Goal: Book appointment/travel/reservation: Book appointment/travel/reservation

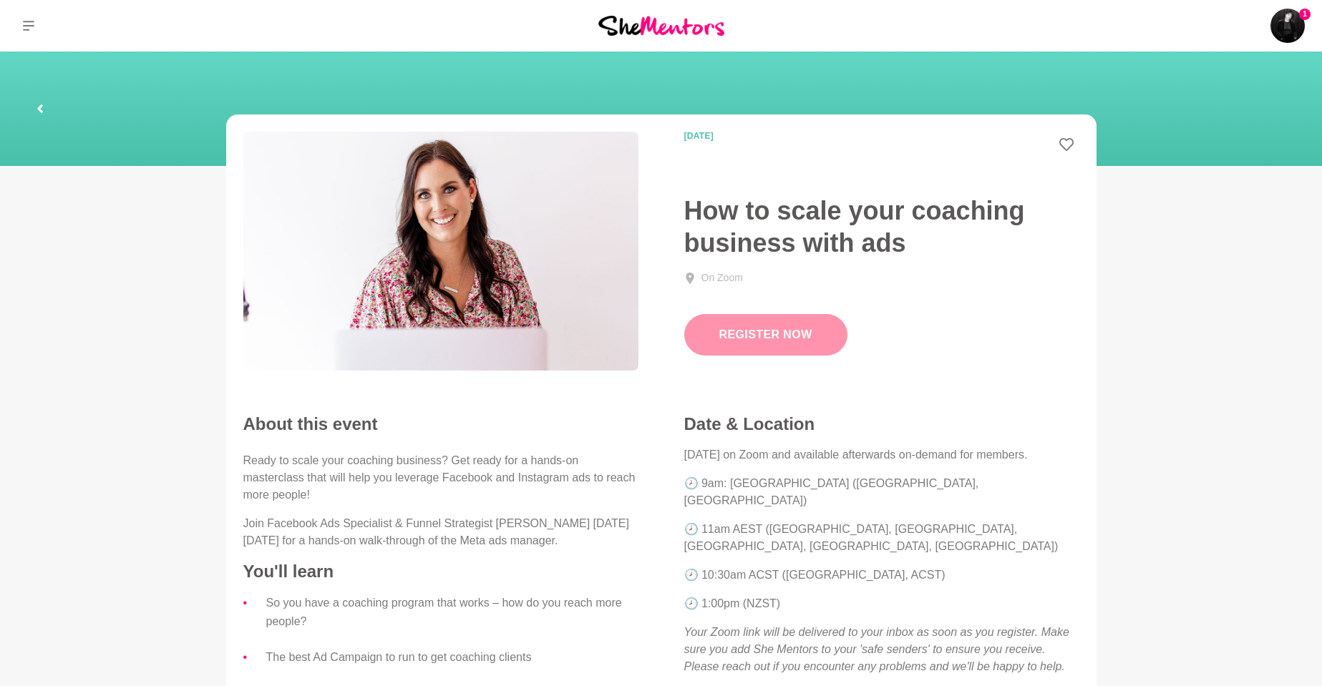
click at [744, 350] on link "Register Now" at bounding box center [765, 335] width 163 height 42
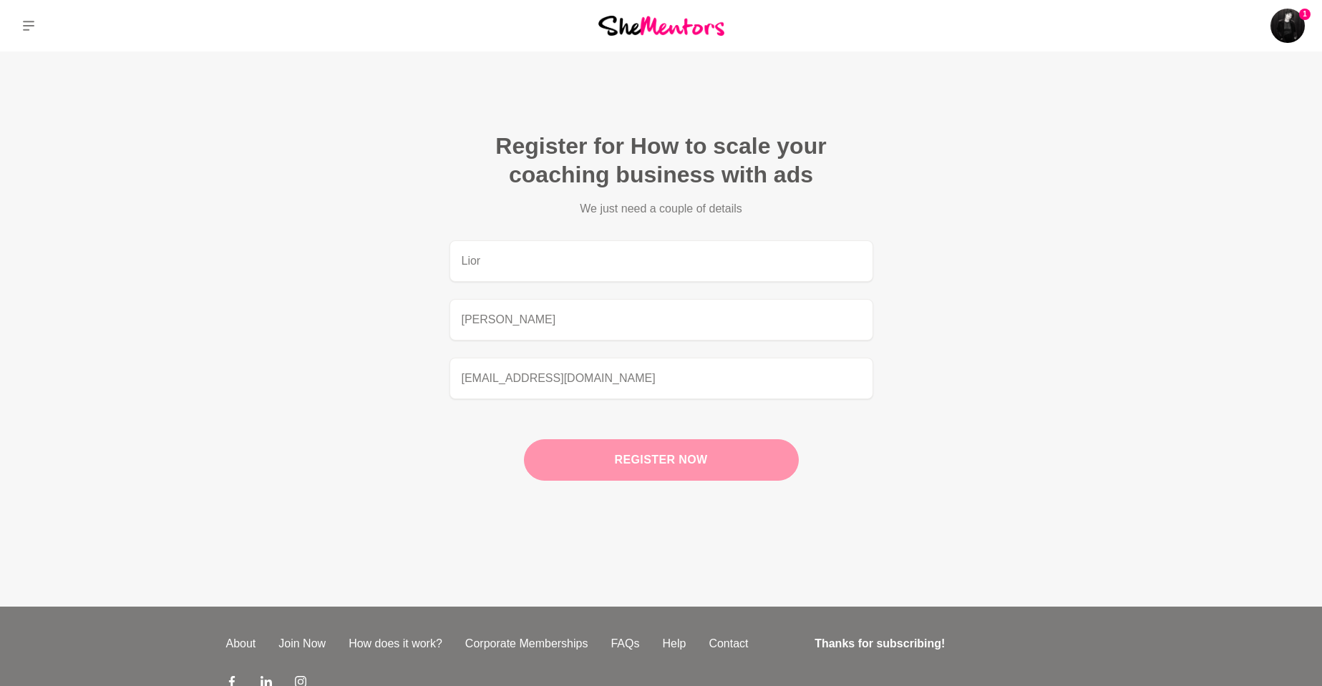
click at [704, 460] on button "Register now" at bounding box center [661, 460] width 275 height 42
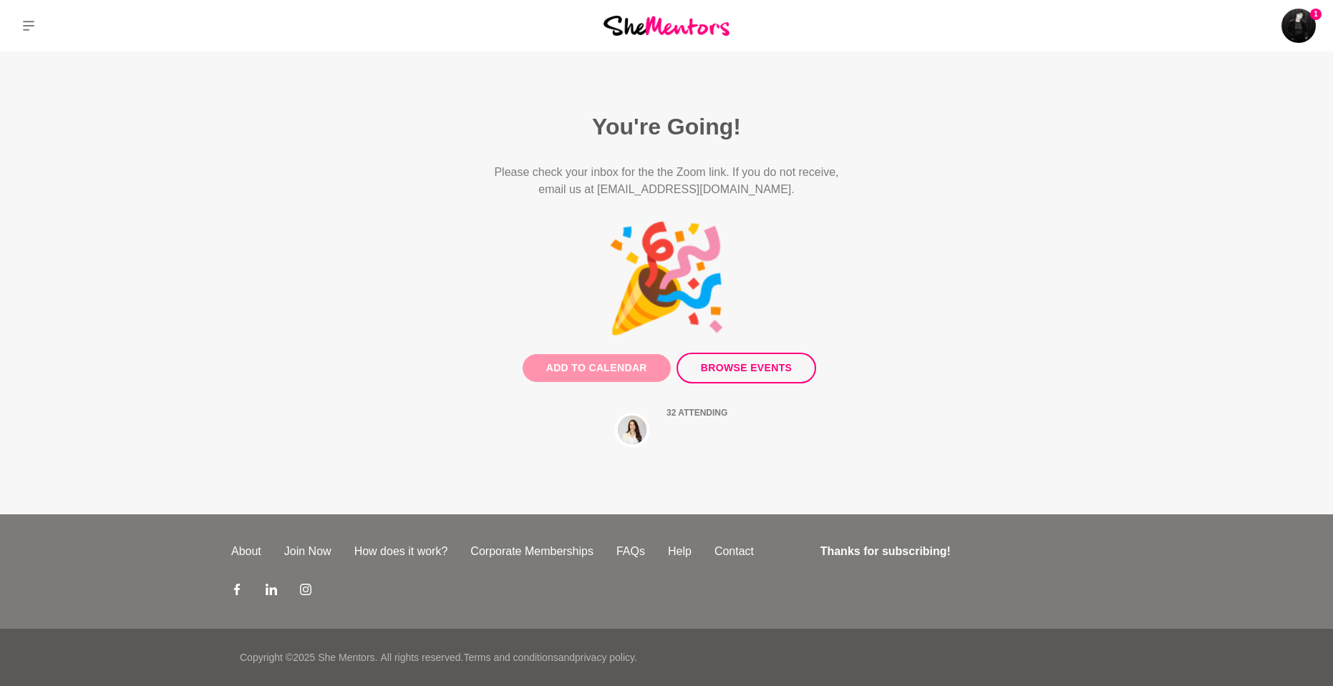
click at [625, 368] on button "Add to Calendar" at bounding box center [596, 368] width 148 height 28
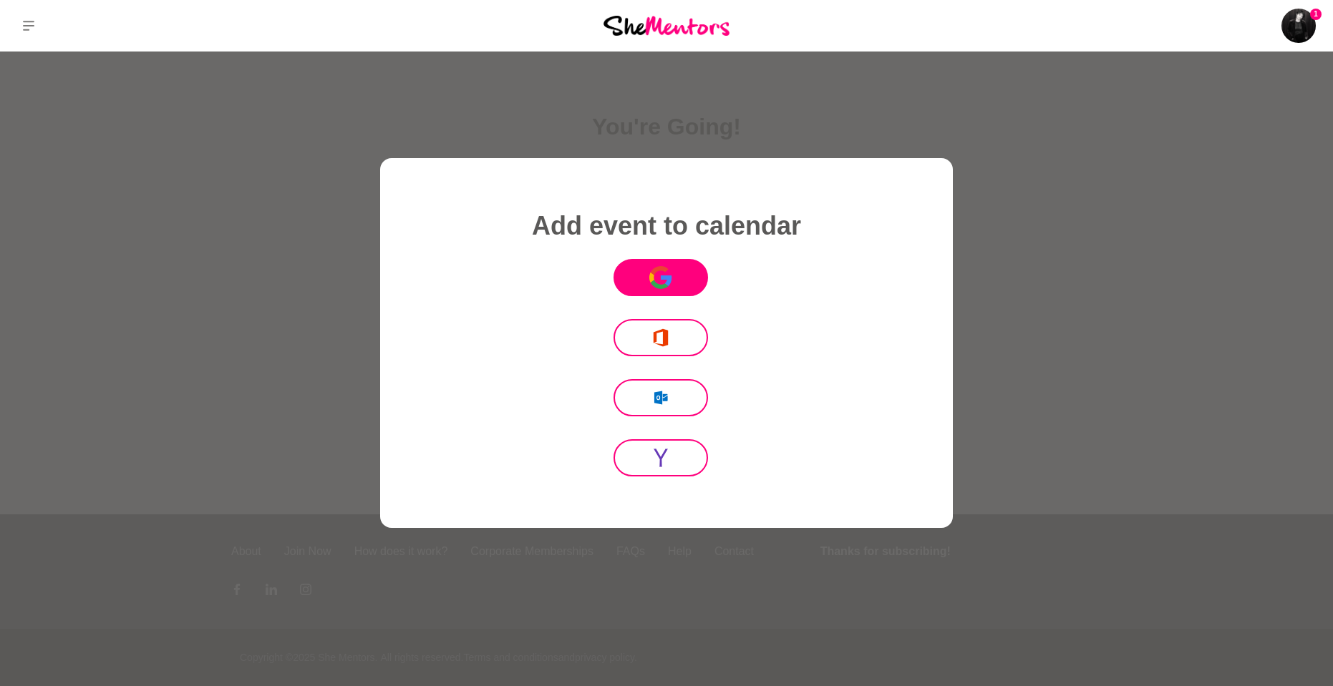
click at [681, 289] on button "Icon Mafia" at bounding box center [660, 278] width 94 height 38
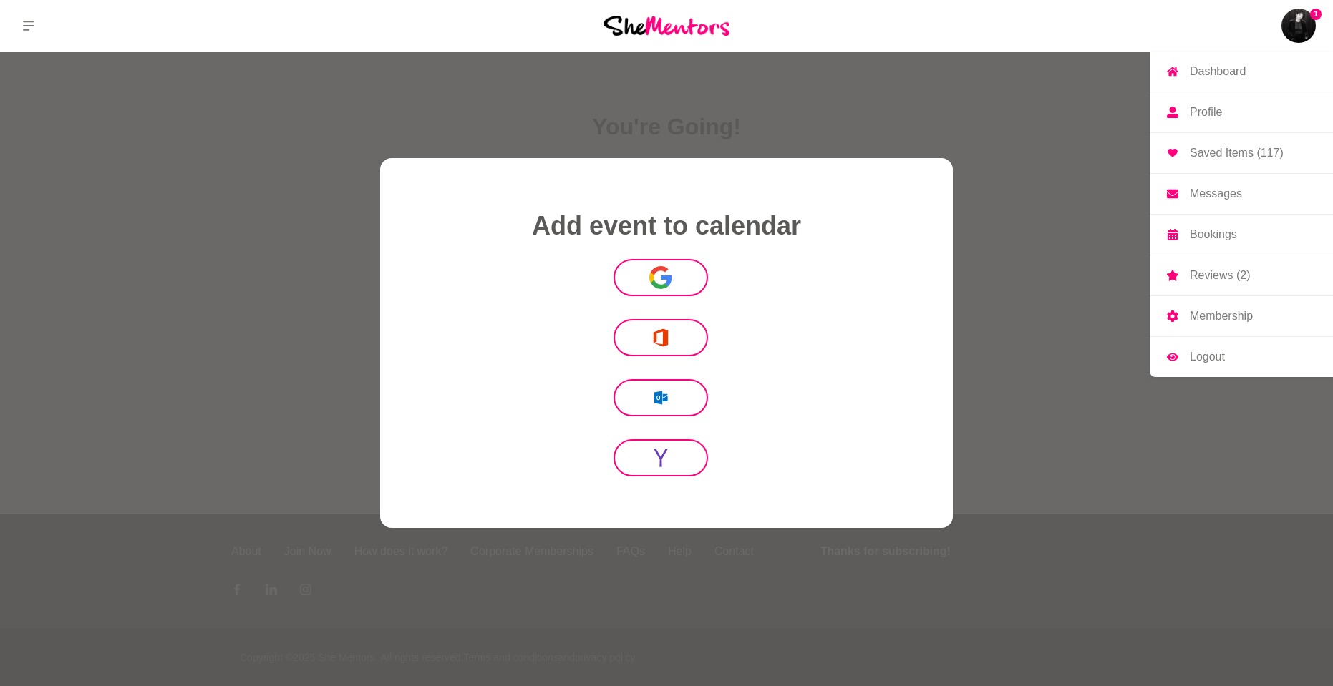
click at [1202, 192] on p "Messages" at bounding box center [1216, 193] width 52 height 11
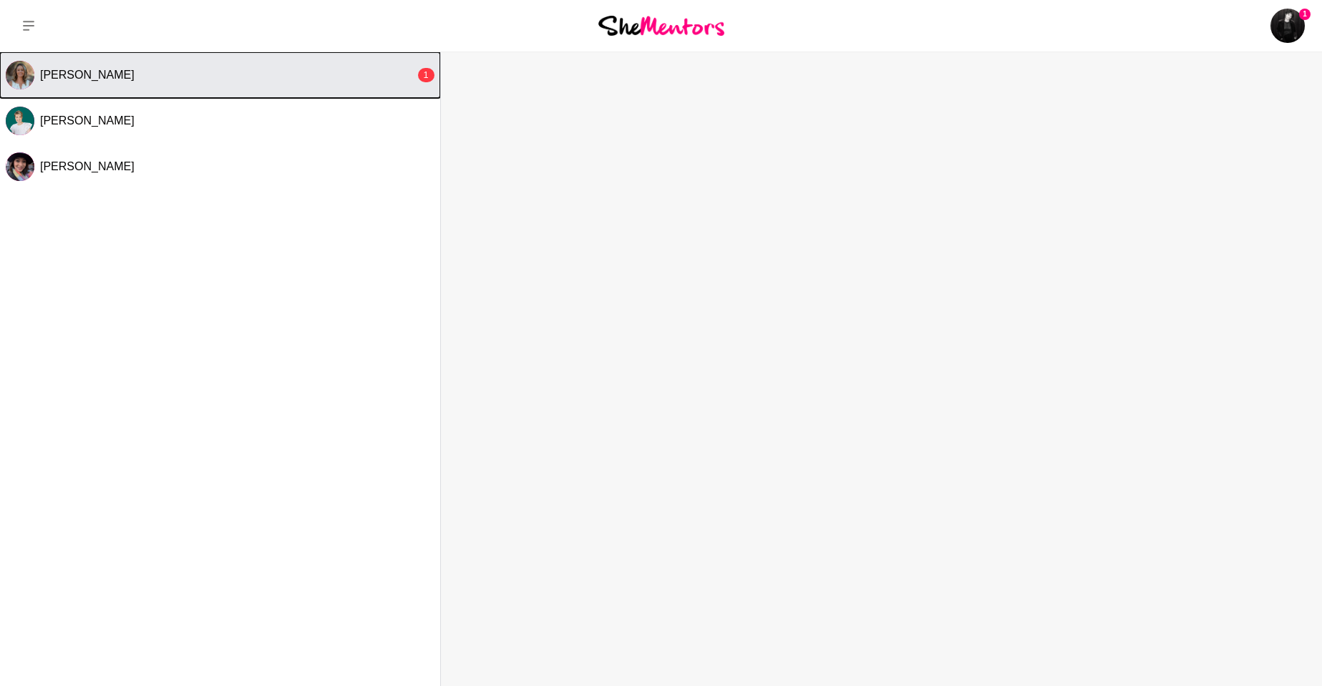
click at [243, 70] on div "[PERSON_NAME]" at bounding box center [227, 75] width 375 height 14
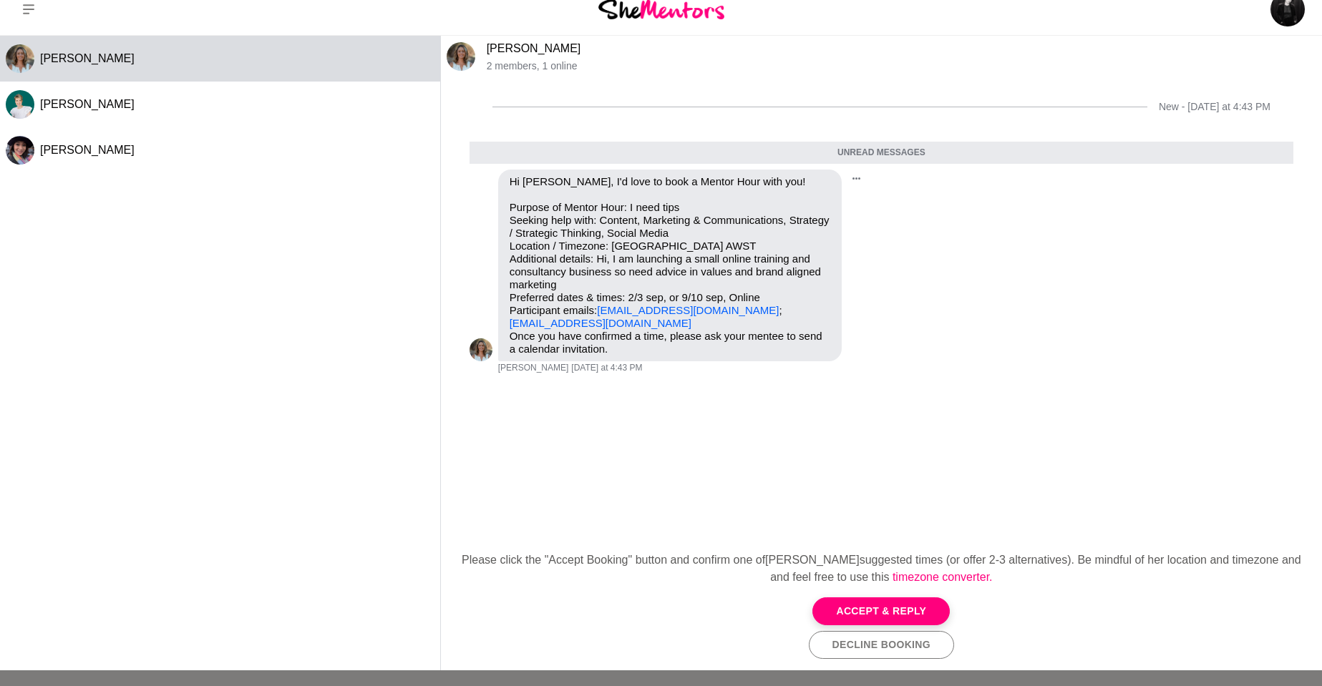
scroll to position [23, 0]
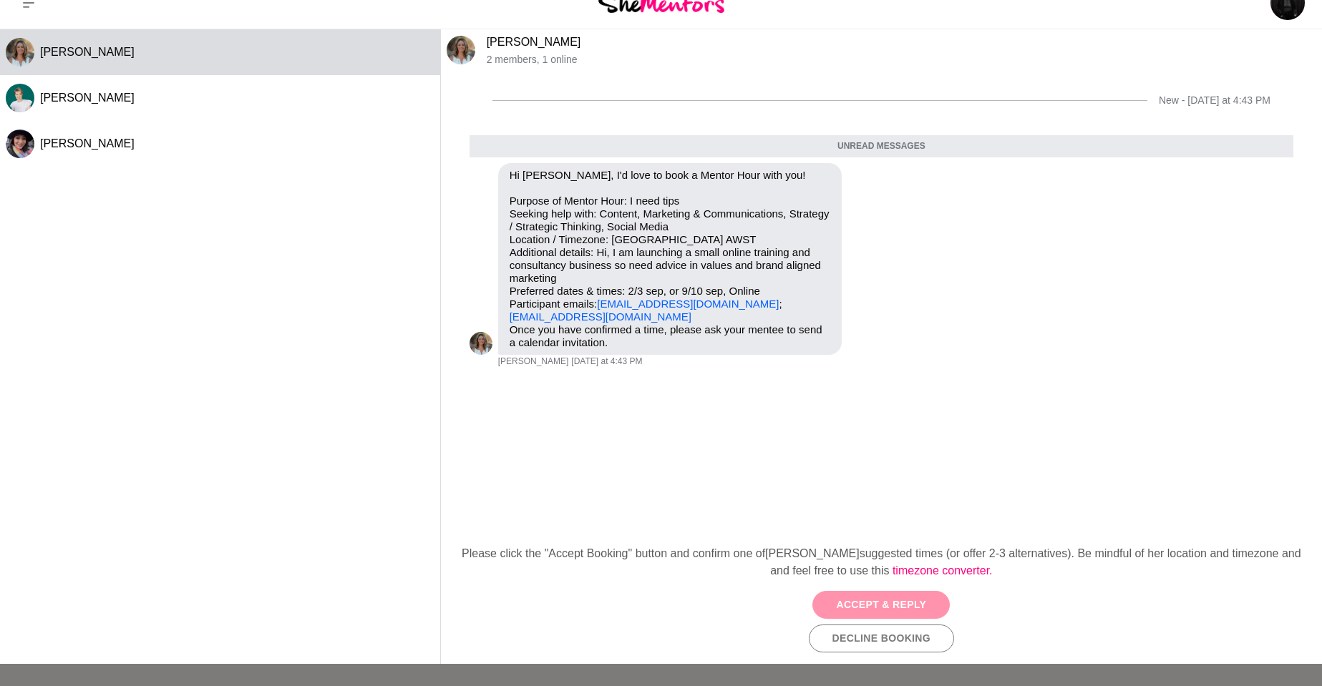
click at [883, 601] on button "Accept & Reply" at bounding box center [880, 605] width 137 height 28
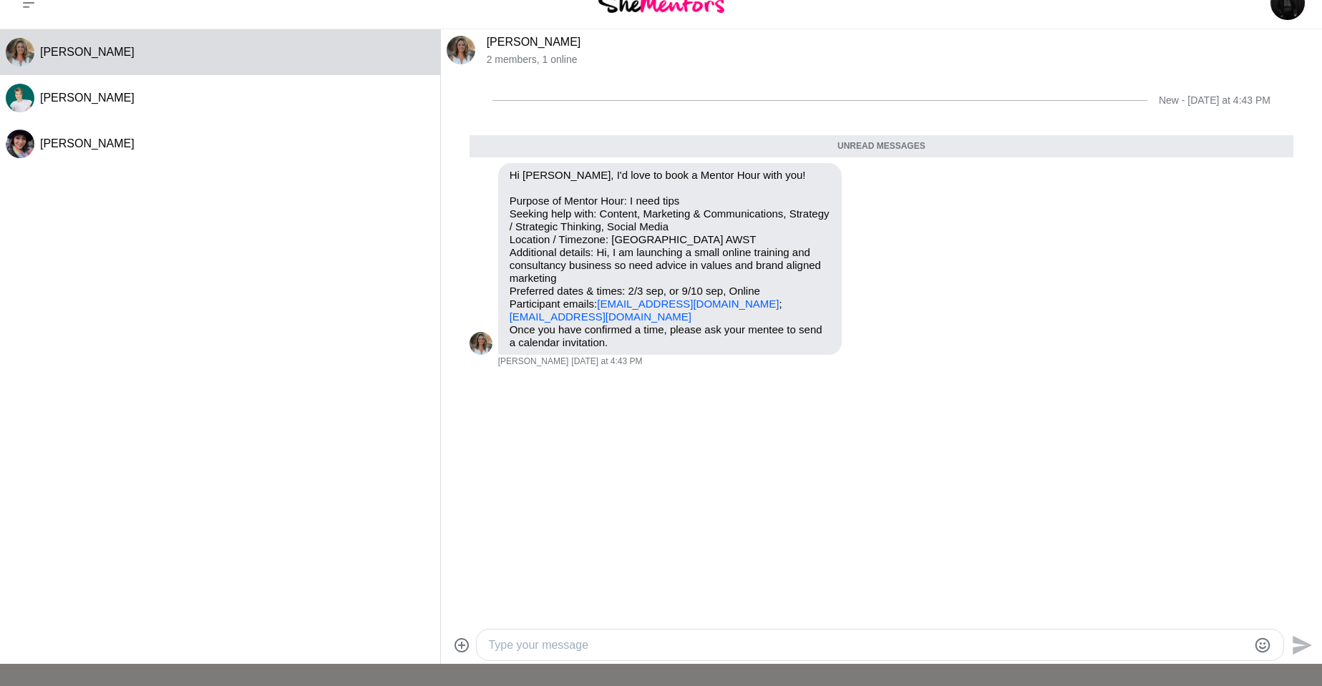
click at [675, 635] on div at bounding box center [880, 645] width 807 height 31
click at [676, 643] on textarea "Type your message" at bounding box center [867, 645] width 759 height 17
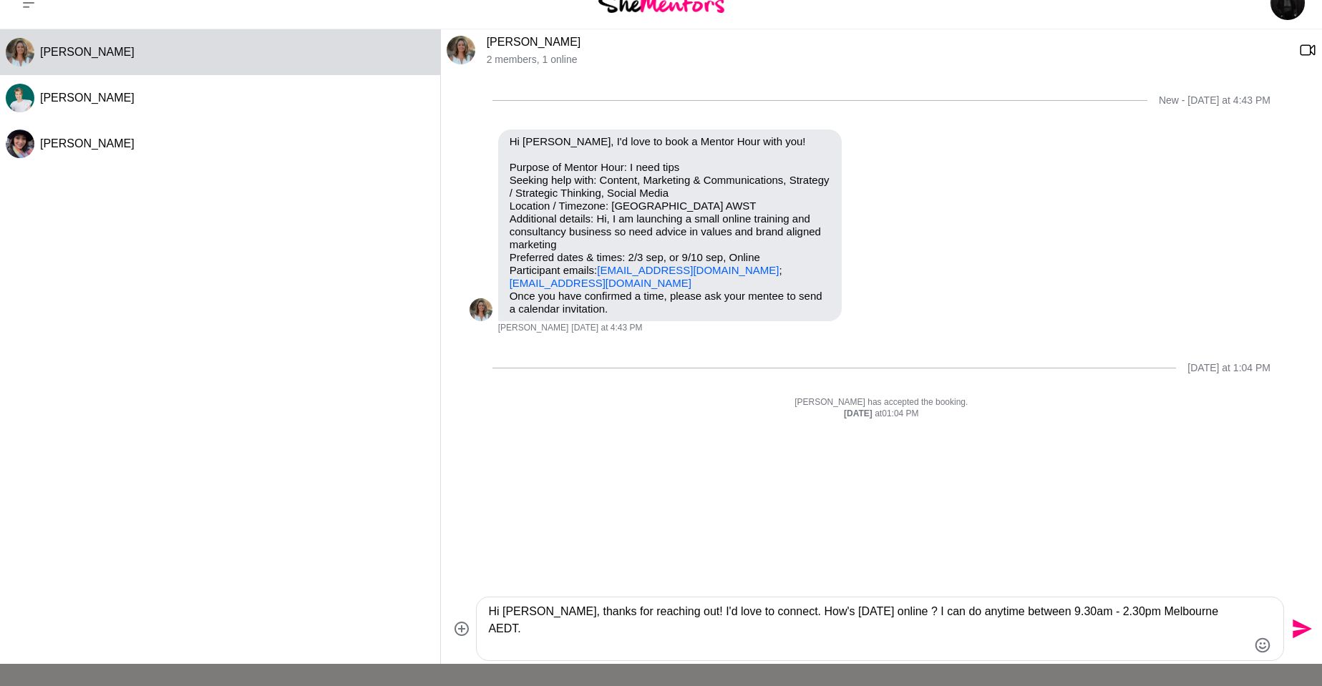
type textarea "Hi [PERSON_NAME], thanks for reaching out! I'd love to connect. How's [DATE] on…"
click at [1303, 630] on icon "Send" at bounding box center [1302, 629] width 19 height 19
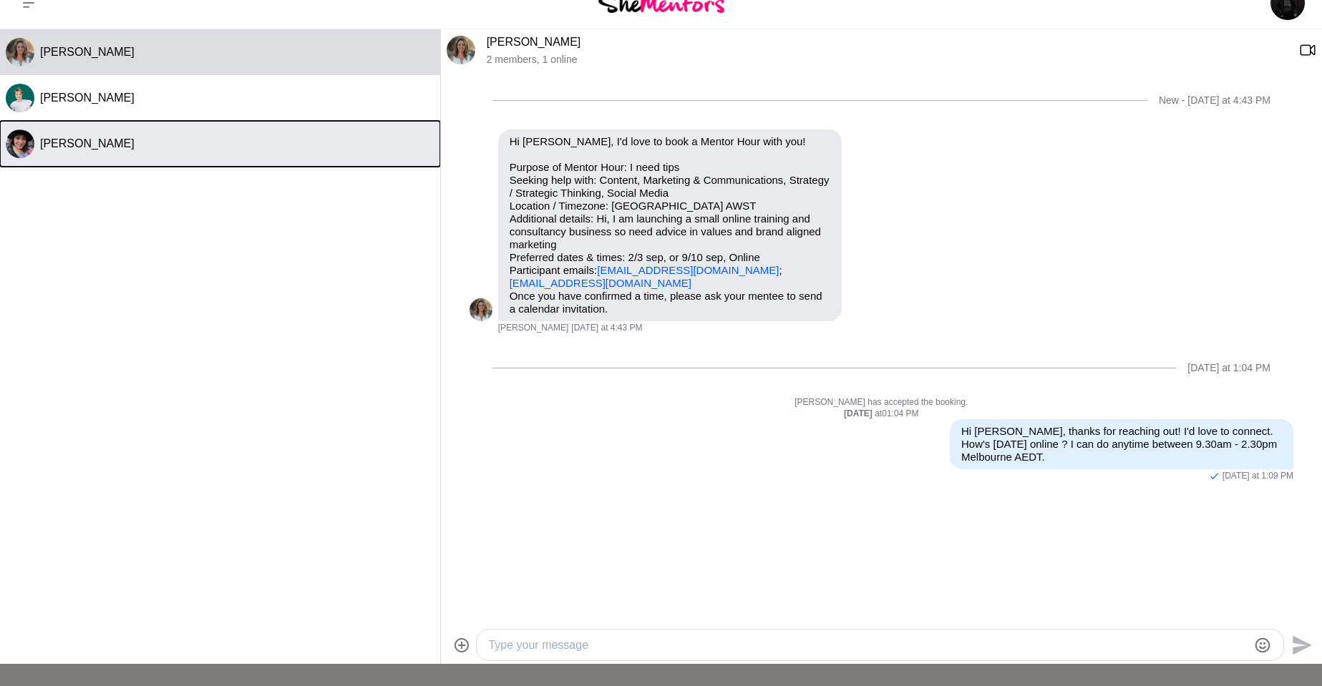
click at [212, 140] on div "[PERSON_NAME]" at bounding box center [237, 144] width 394 height 14
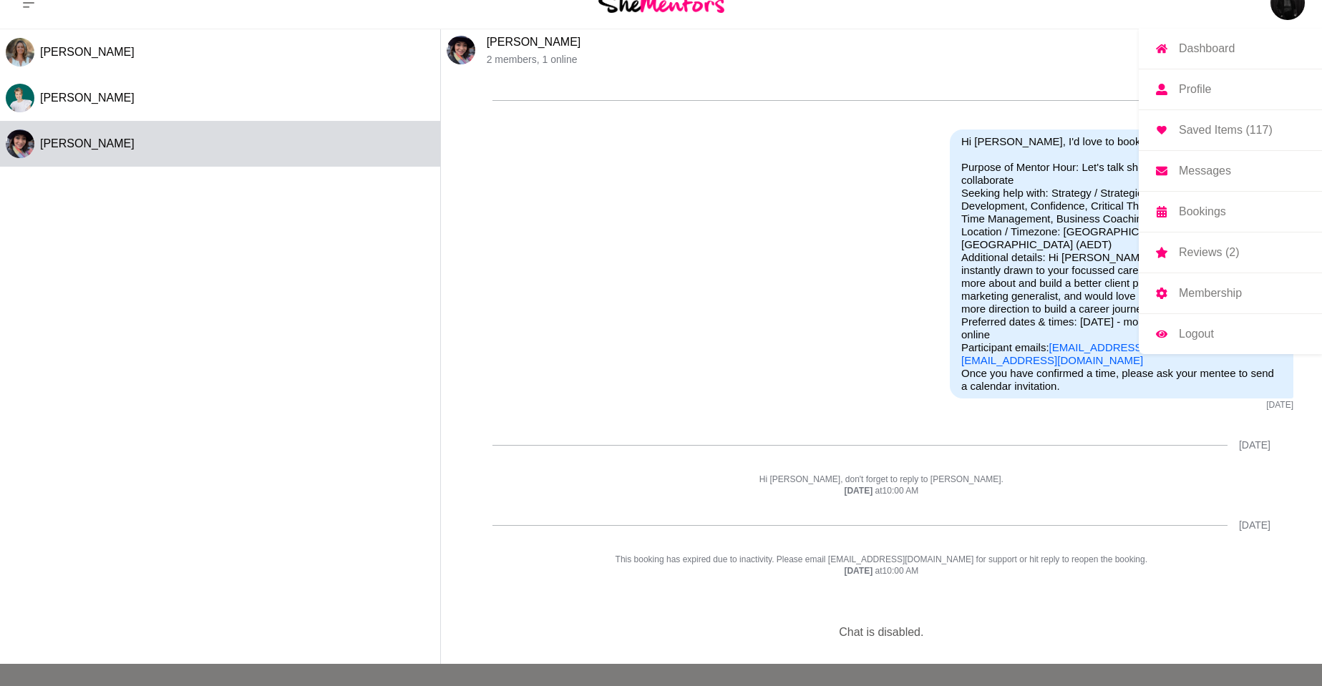
click at [1282, 9] on img at bounding box center [1287, 3] width 34 height 34
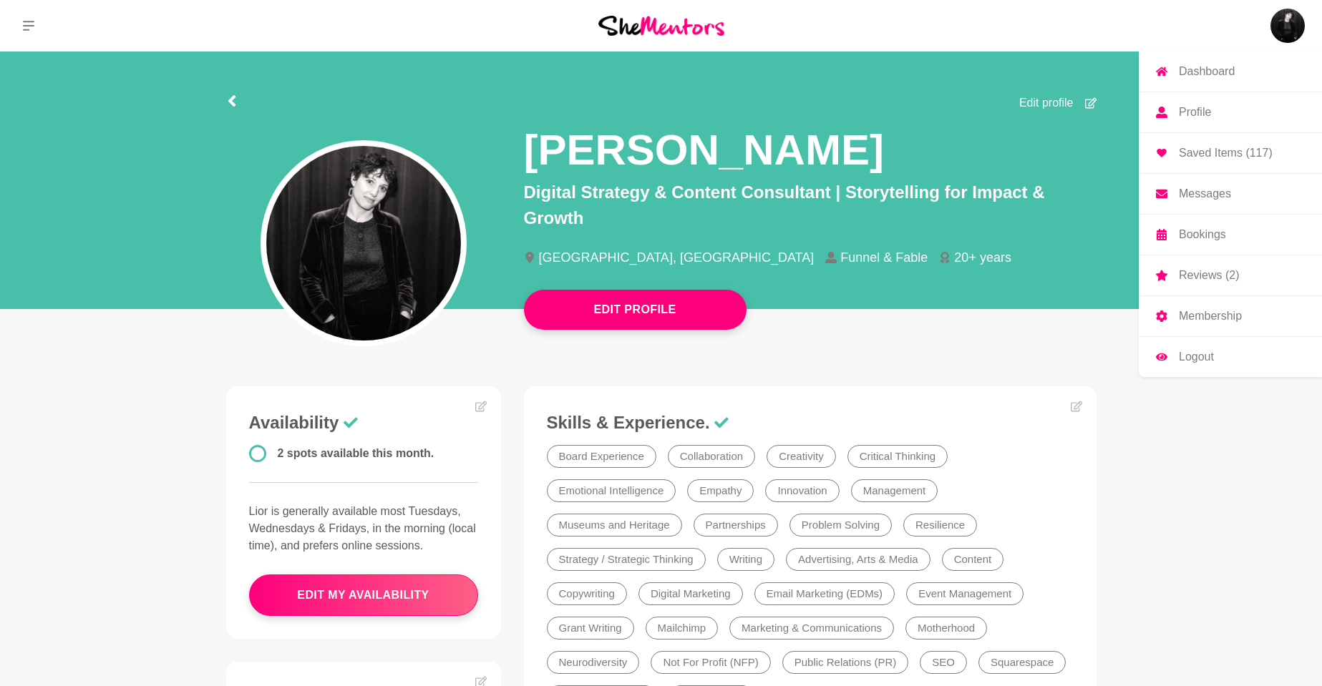
click at [1205, 279] on p "Reviews (2)" at bounding box center [1209, 275] width 60 height 11
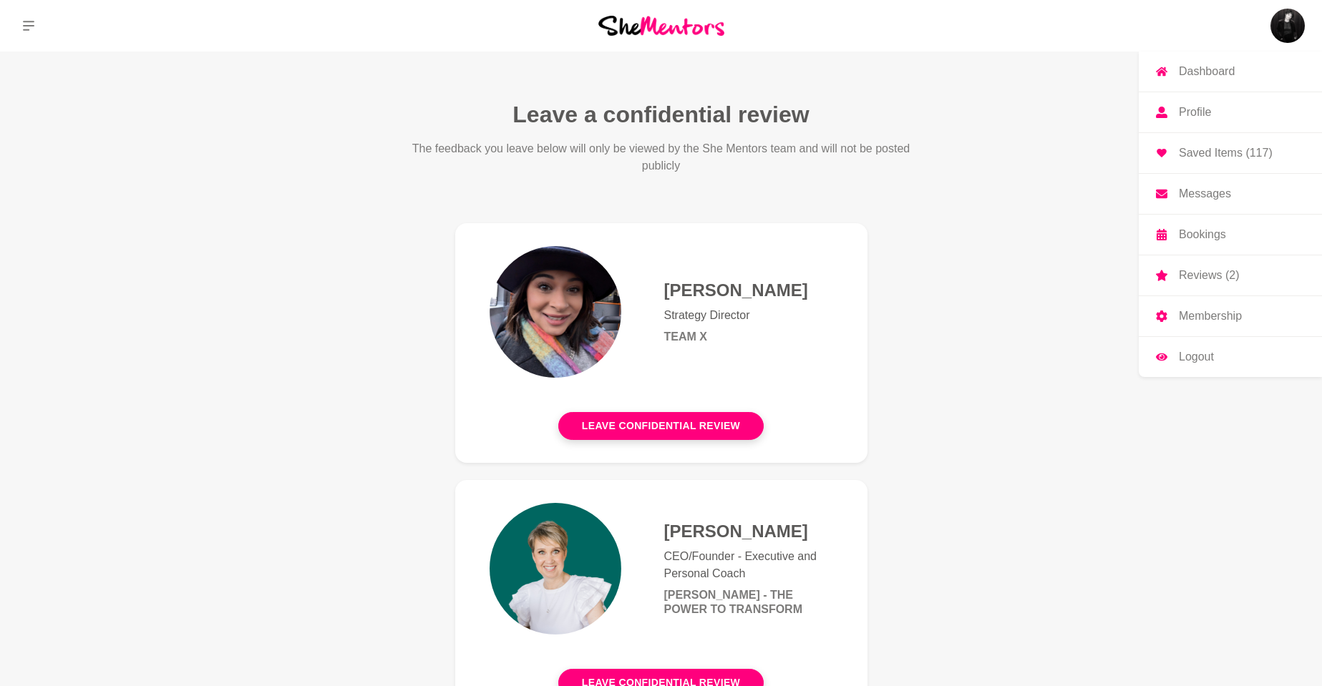
click at [1287, 25] on img at bounding box center [1287, 26] width 34 height 34
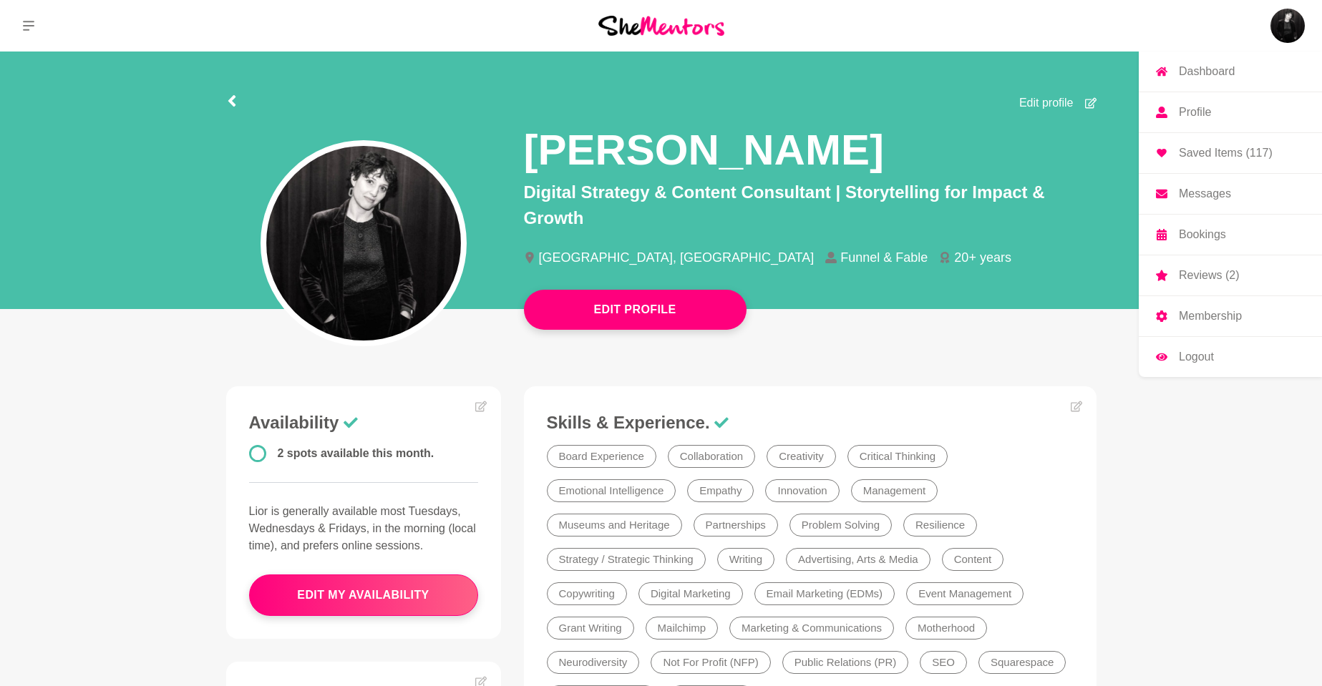
click at [1217, 232] on p "Bookings" at bounding box center [1202, 234] width 47 height 11
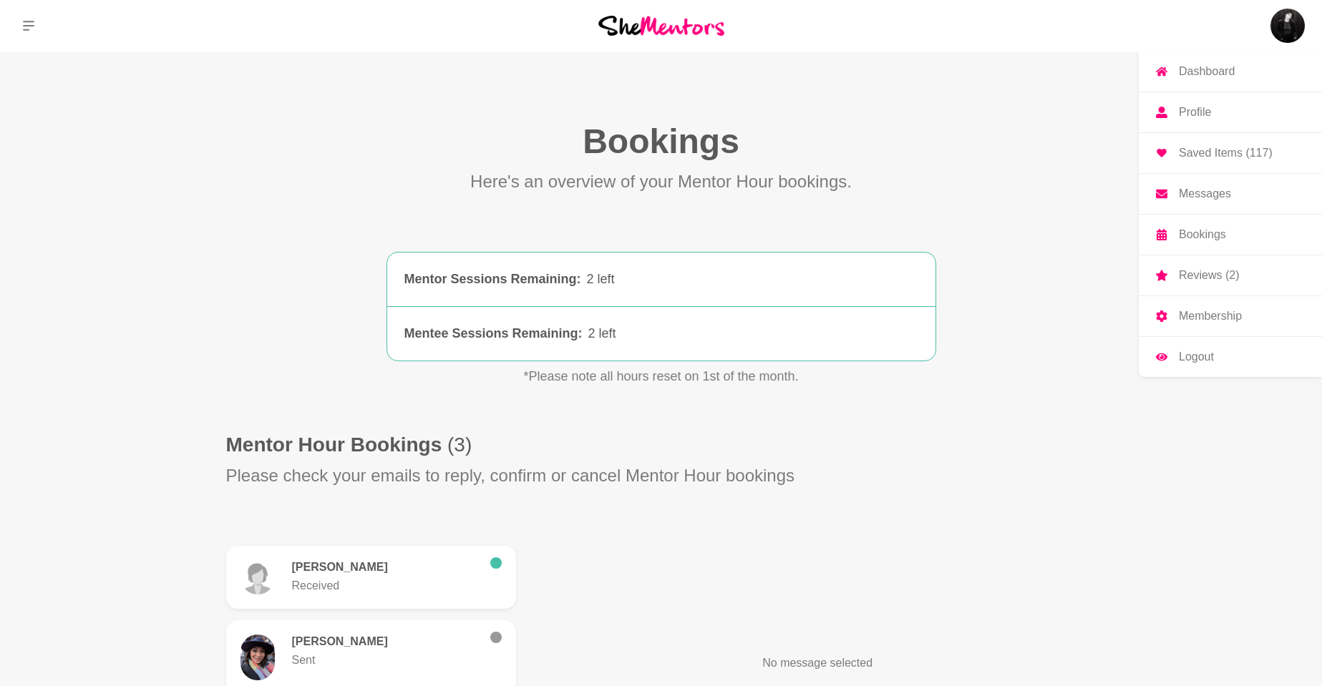
click at [1281, 18] on img at bounding box center [1287, 26] width 34 height 34
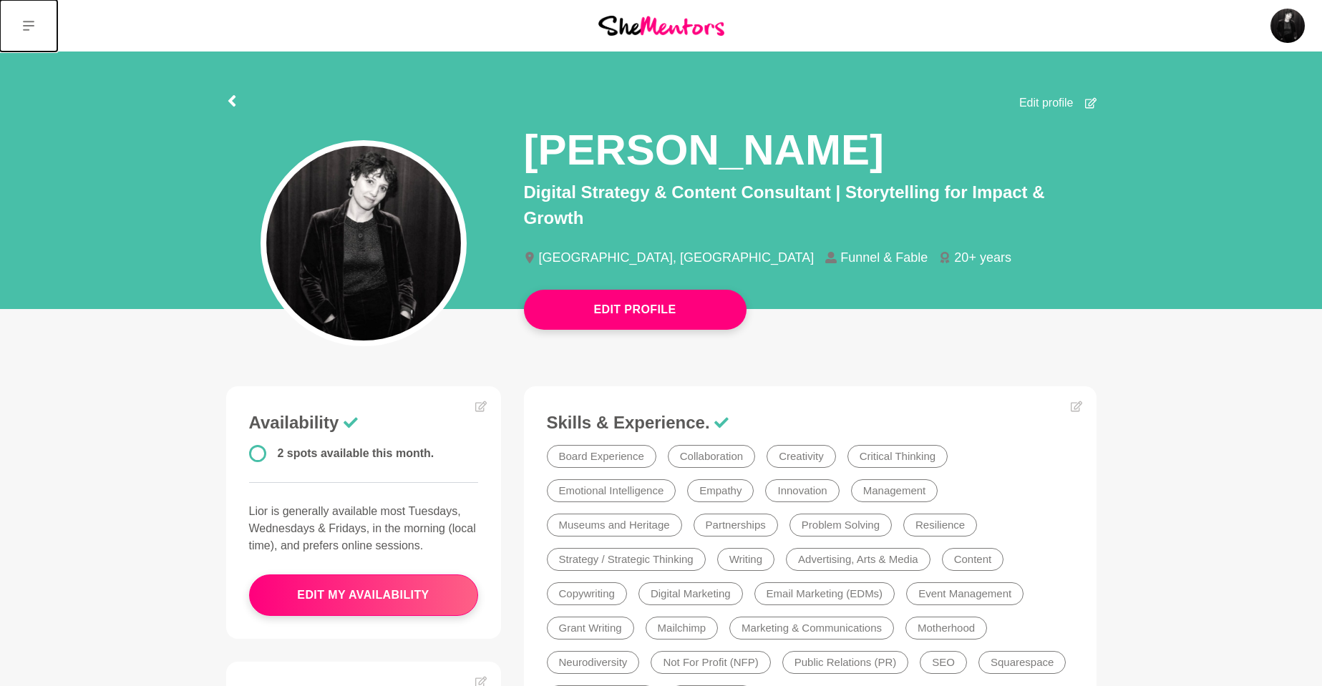
click at [35, 40] on button at bounding box center [28, 26] width 57 height 52
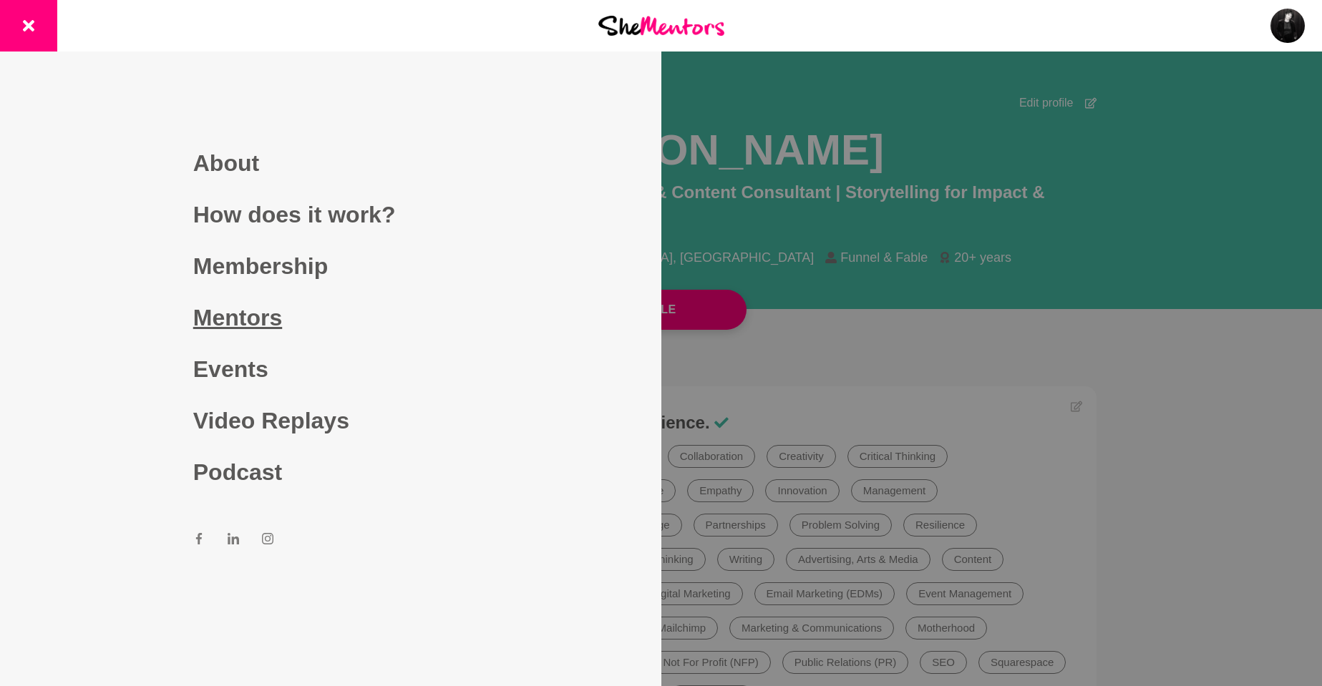
click at [276, 312] on link "Mentors" at bounding box center [330, 318] width 275 height 52
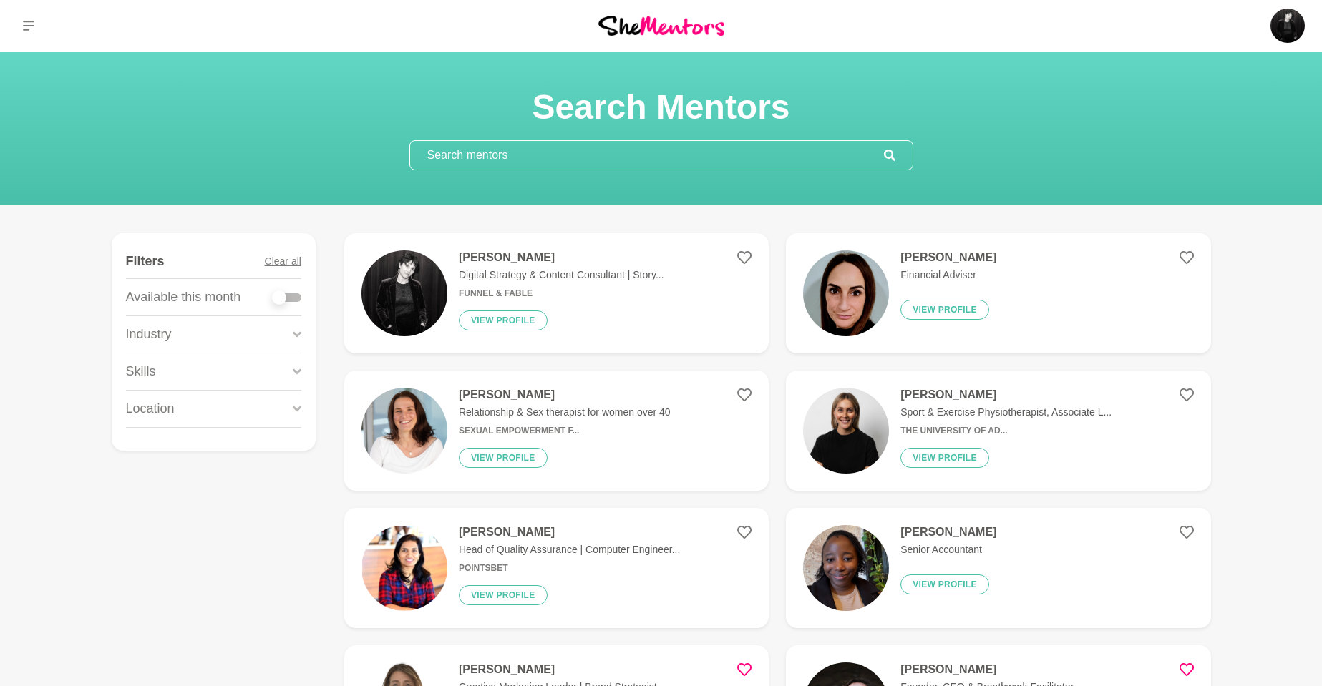
click at [532, 162] on input "text" at bounding box center [647, 155] width 474 height 29
type input "t"
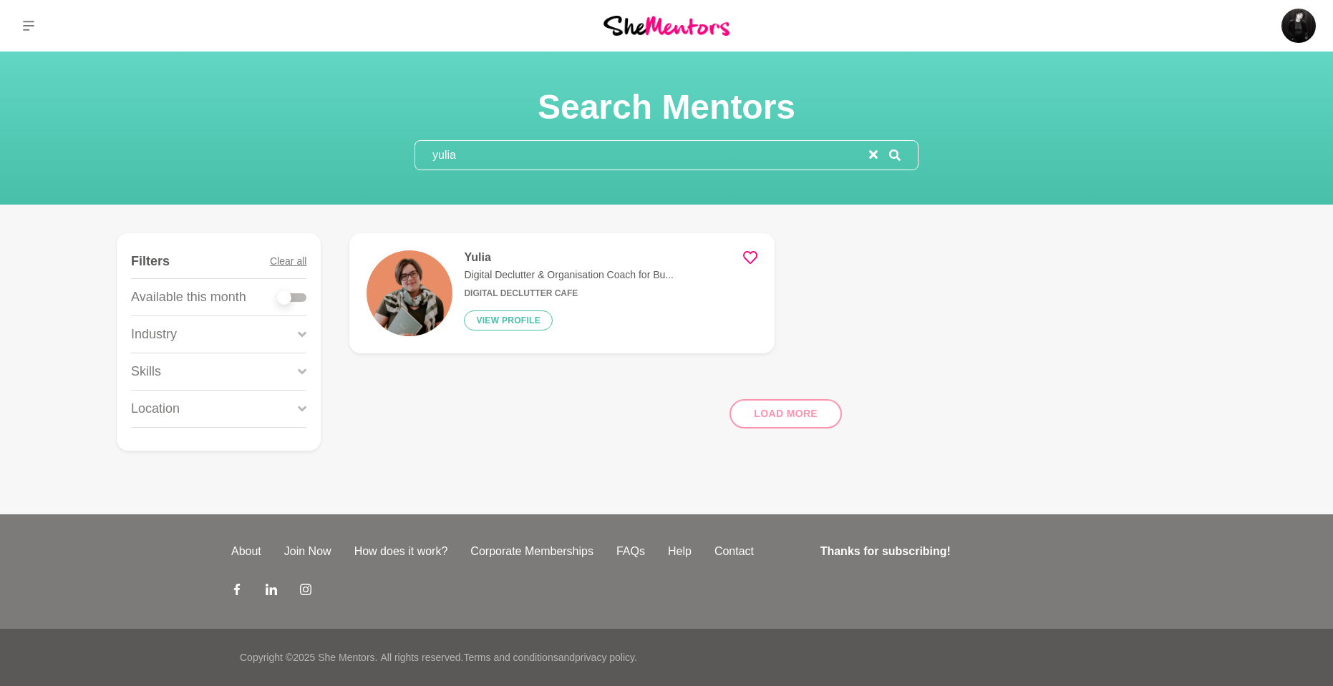
type input "yulia"
click at [746, 256] on icon at bounding box center [750, 257] width 14 height 14
click at [522, 327] on button "View profile" at bounding box center [508, 321] width 89 height 20
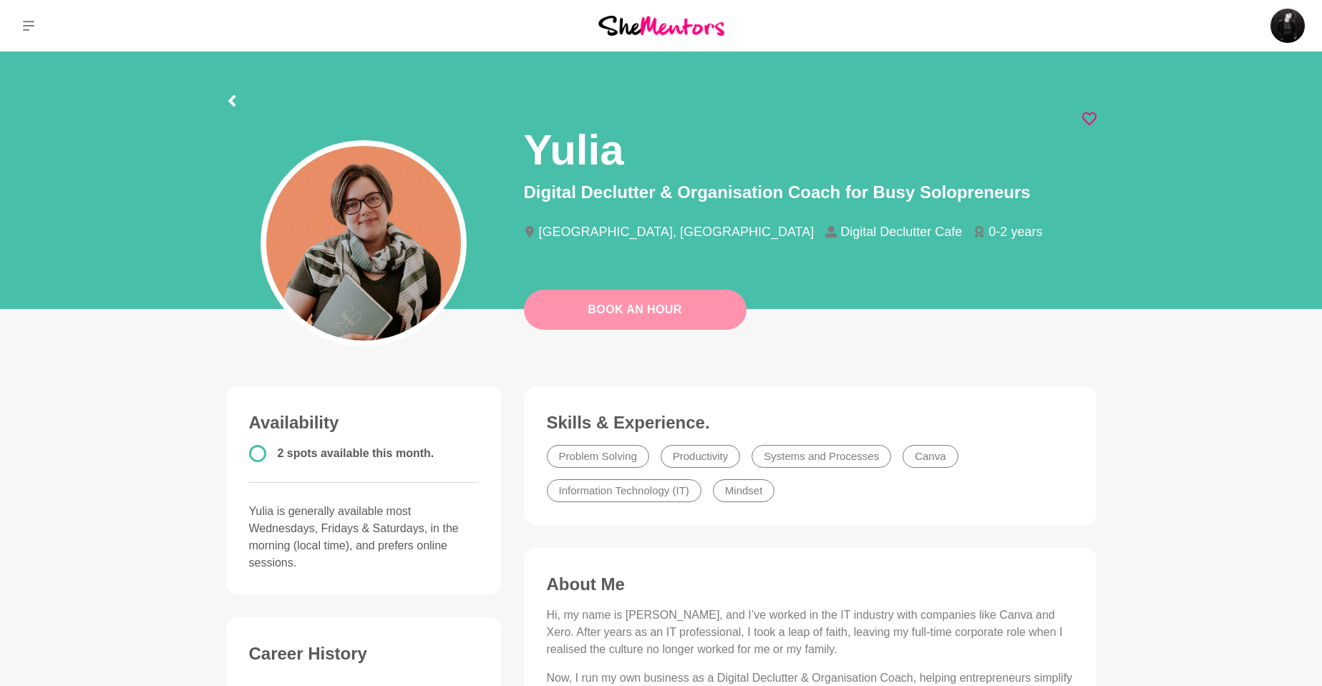
click at [591, 318] on link "Book An Hour" at bounding box center [635, 310] width 223 height 40
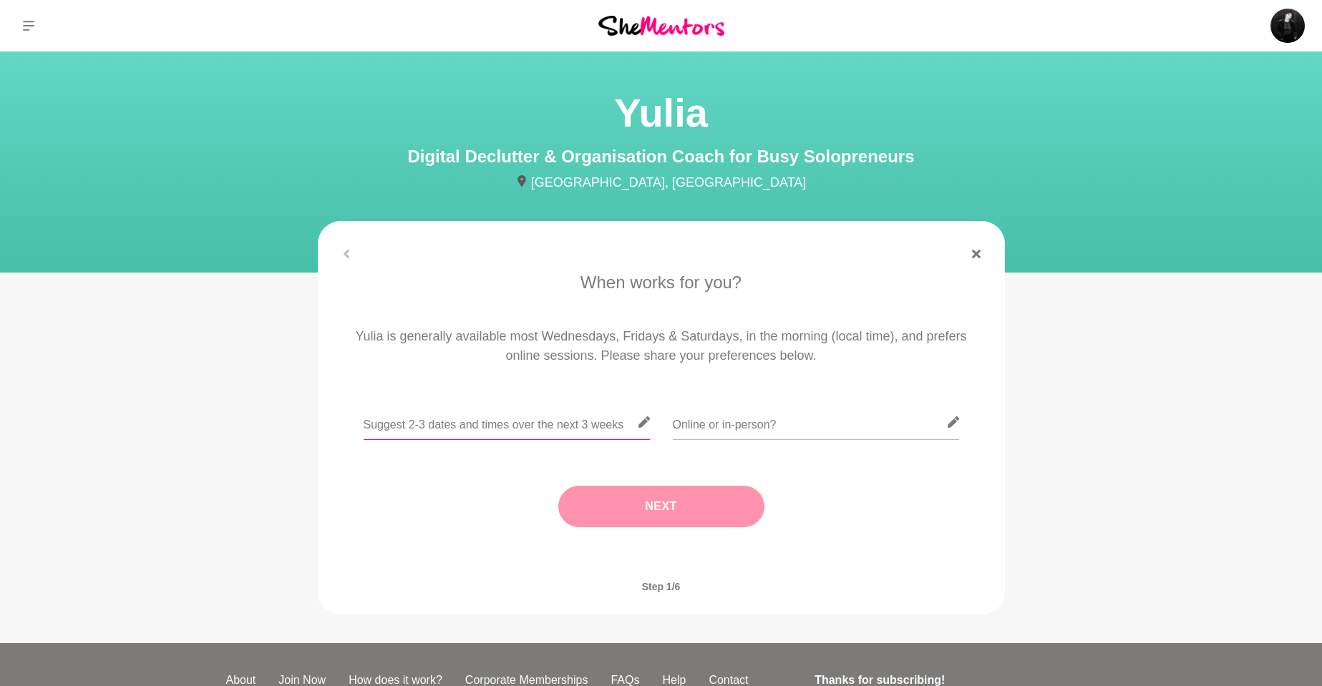
click at [517, 417] on input "text" at bounding box center [507, 422] width 286 height 35
click at [498, 427] on input "text" at bounding box center [507, 422] width 286 height 35
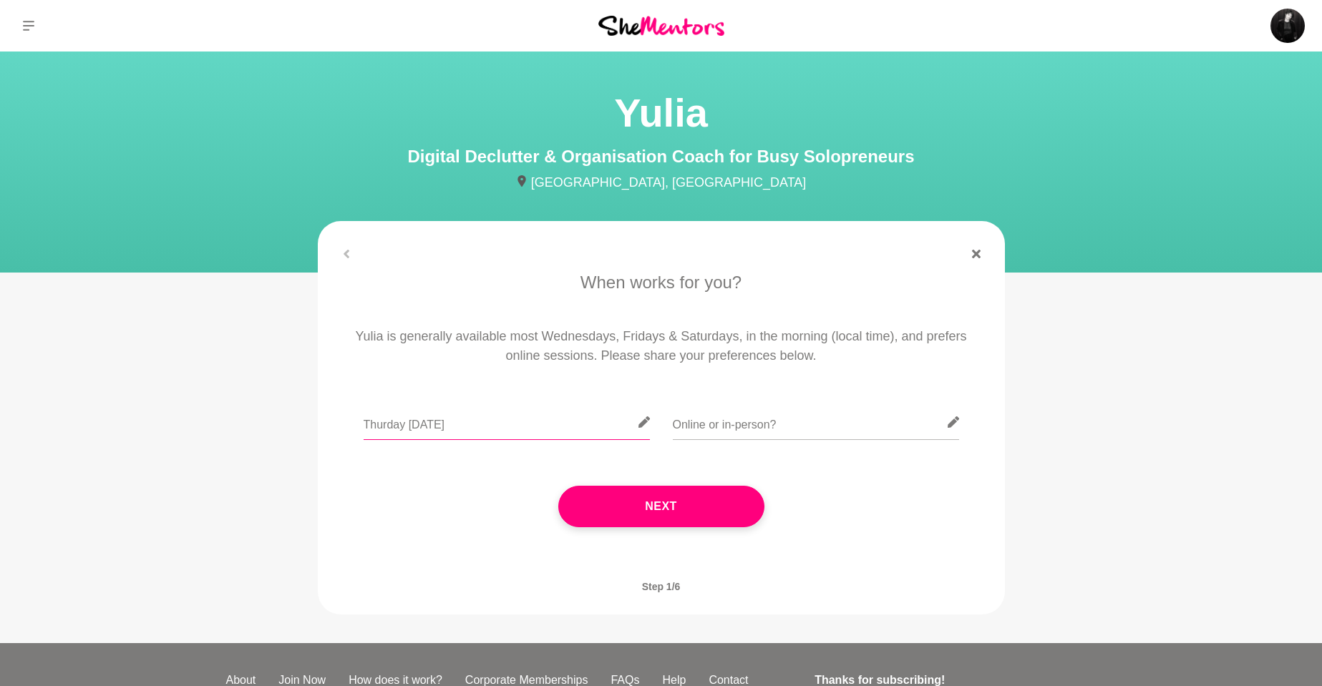
drag, startPoint x: 511, startPoint y: 424, endPoint x: 276, endPoint y: 414, distance: 235.0
click at [276, 414] on main "Yulia Digital Declutter & Organisation Coach for Busy Solopreneurs [GEOGRAPHIC_…" at bounding box center [661, 348] width 1322 height 592
click at [363, 425] on div "[DATE]," at bounding box center [661, 431] width 647 height 52
click at [367, 425] on input "[DATE]," at bounding box center [507, 422] width 286 height 35
click at [364, 424] on input "[DATE]," at bounding box center [507, 422] width 286 height 35
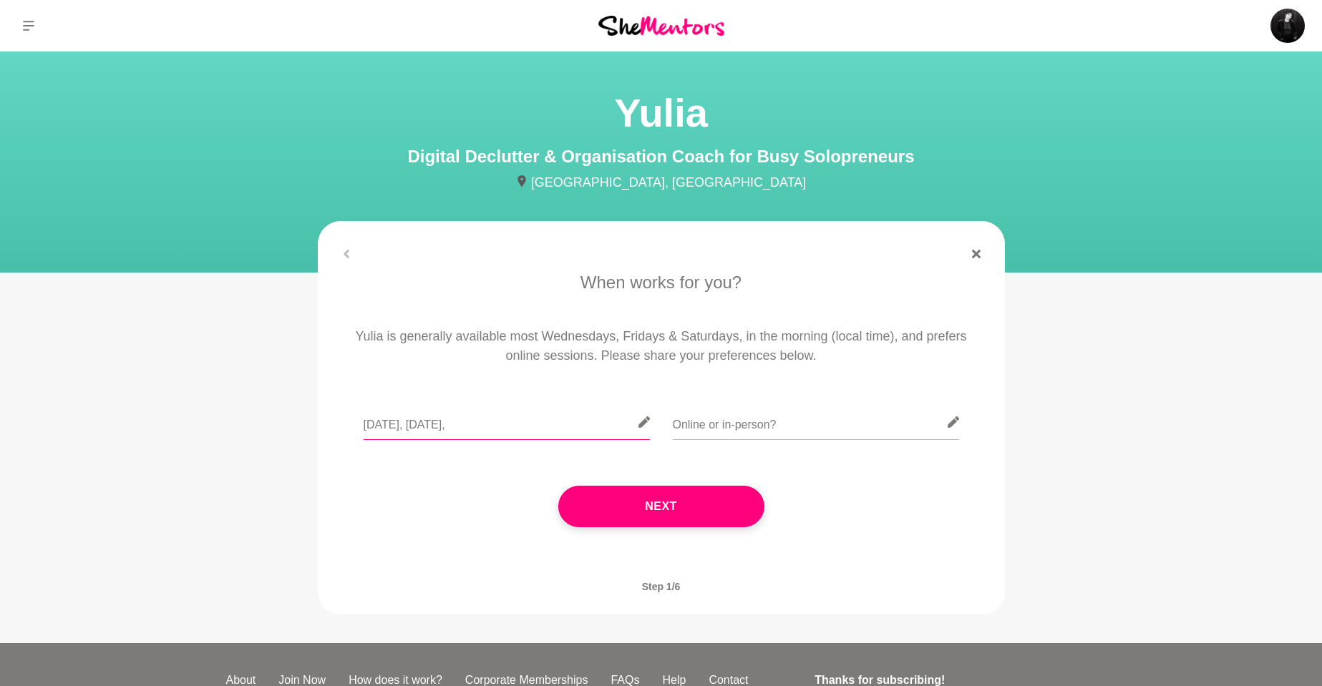
click at [545, 432] on input "[DATE], [DATE]," at bounding box center [507, 422] width 286 height 35
click at [546, 424] on input "[DATE], [DATE], [DATE], [DATE]" at bounding box center [507, 422] width 286 height 35
click at [595, 422] on input "[DATE], [DATE], [DATE], [DATE]" at bounding box center [507, 422] width 286 height 35
click at [598, 419] on input "[DATE], [DATE], [DATE], [DATE]" at bounding box center [507, 422] width 286 height 35
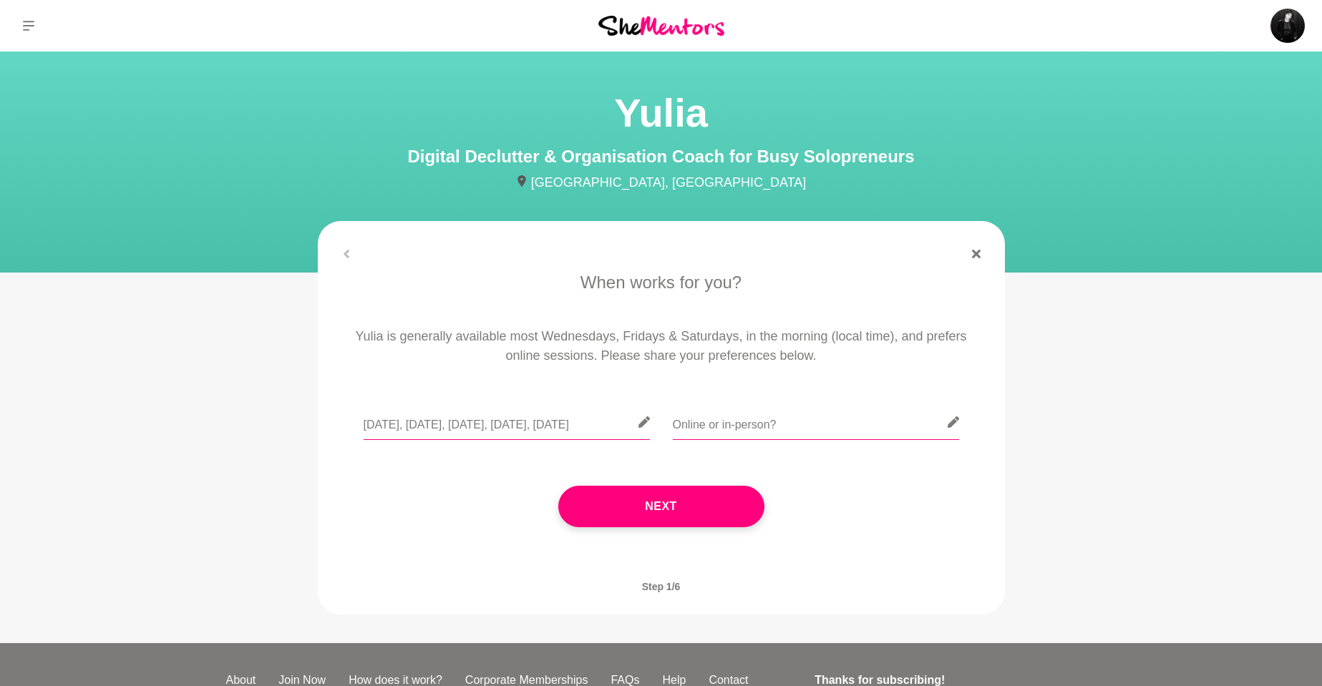
type input "[DATE], [DATE], [DATE], [DATE], [DATE]"
click at [829, 417] on input "text" at bounding box center [816, 422] width 286 height 35
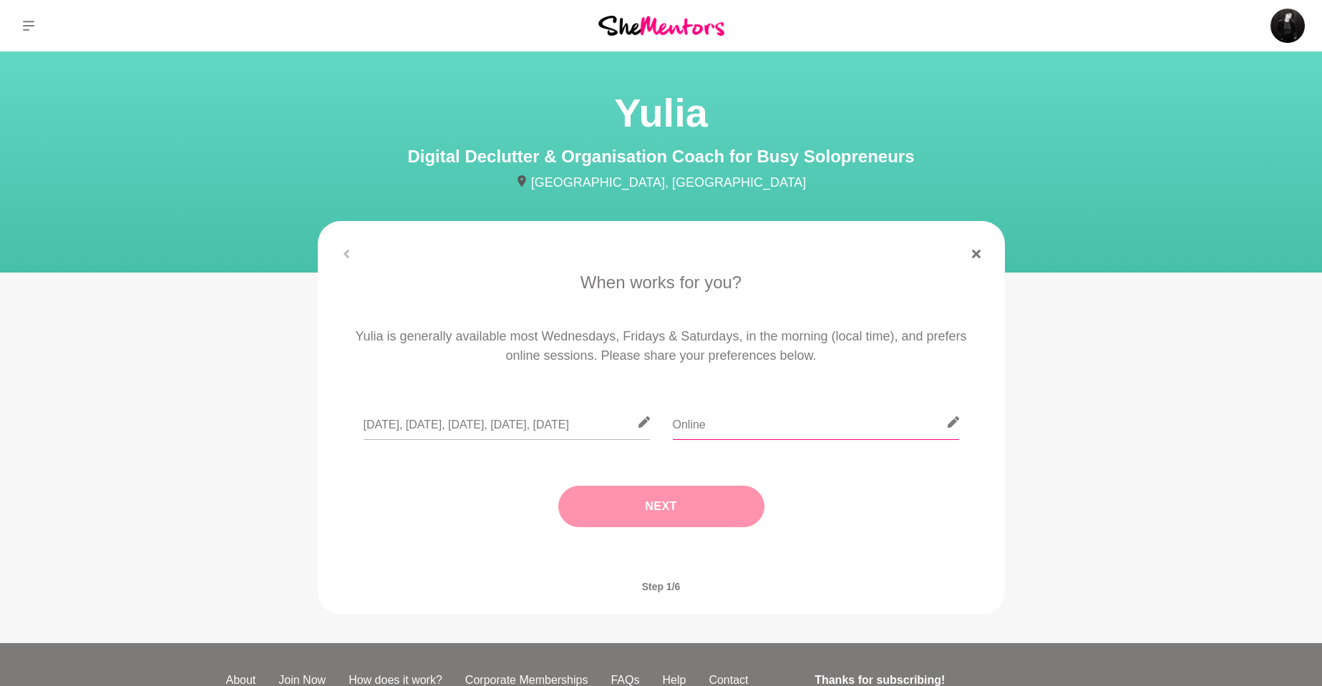
type input "Online"
click at [685, 507] on button "Next" at bounding box center [661, 507] width 206 height 42
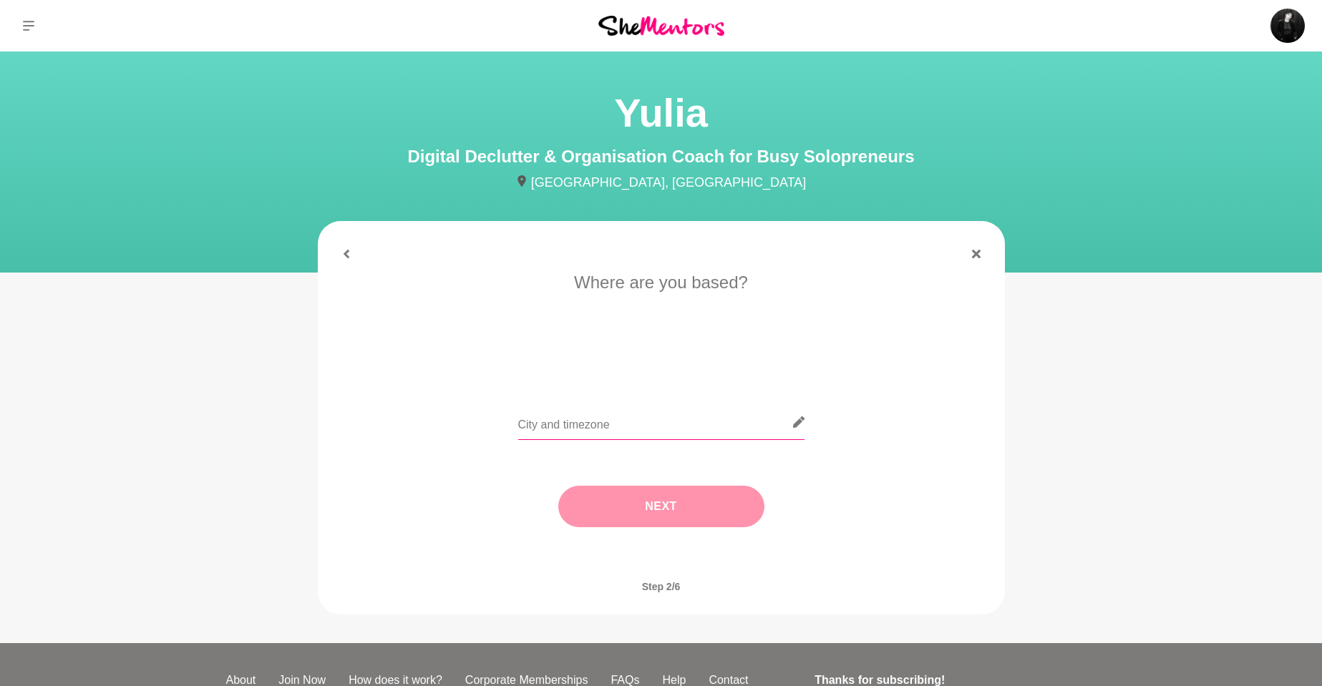
click at [671, 409] on input "text" at bounding box center [661, 422] width 286 height 35
click at [669, 425] on input "text" at bounding box center [661, 422] width 286 height 35
type input "[GEOGRAPHIC_DATA], [GEOGRAPHIC_DATA] AEDT"
click at [671, 512] on button "Next" at bounding box center [661, 507] width 206 height 42
click at [702, 355] on li "I need tips" at bounding box center [718, 362] width 74 height 23
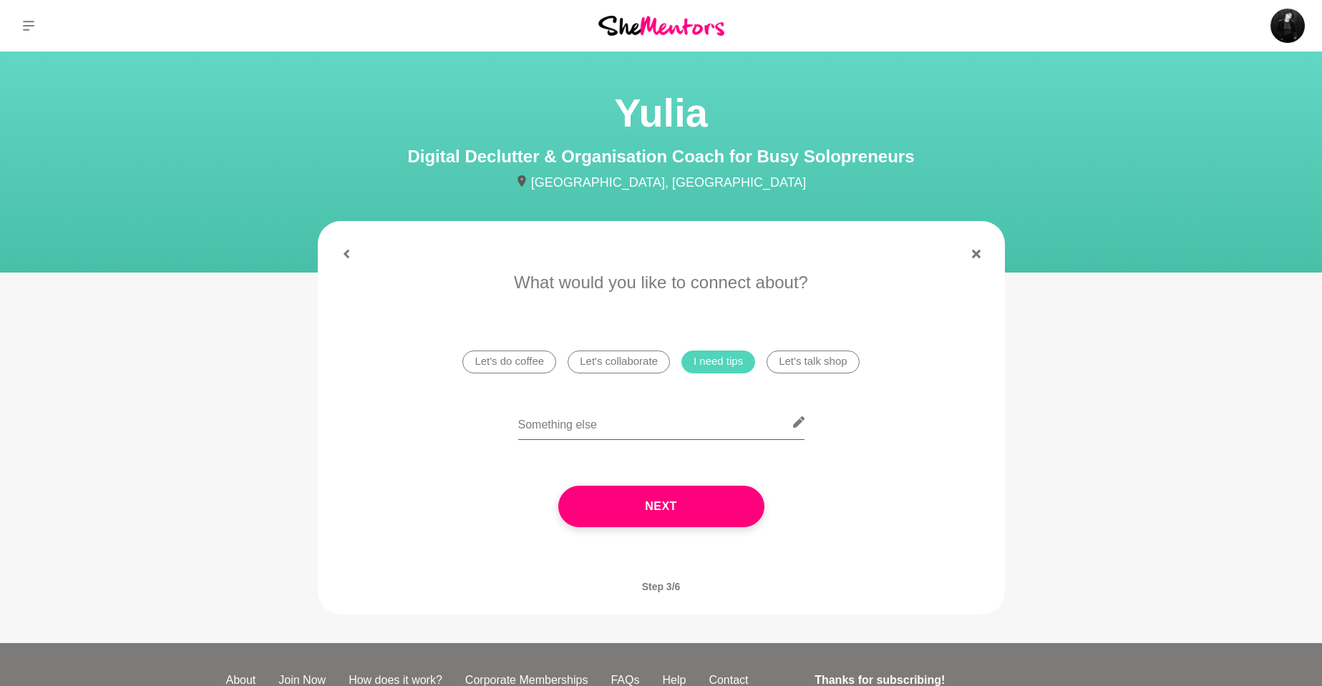
click at [608, 425] on input "text" at bounding box center [661, 422] width 286 height 35
drag, startPoint x: 624, startPoint y: 482, endPoint x: 623, endPoint y: 494, distance: 11.5
click at [623, 493] on div "Next" at bounding box center [661, 506] width 647 height 99
click at [623, 498] on button "Next" at bounding box center [661, 507] width 206 height 42
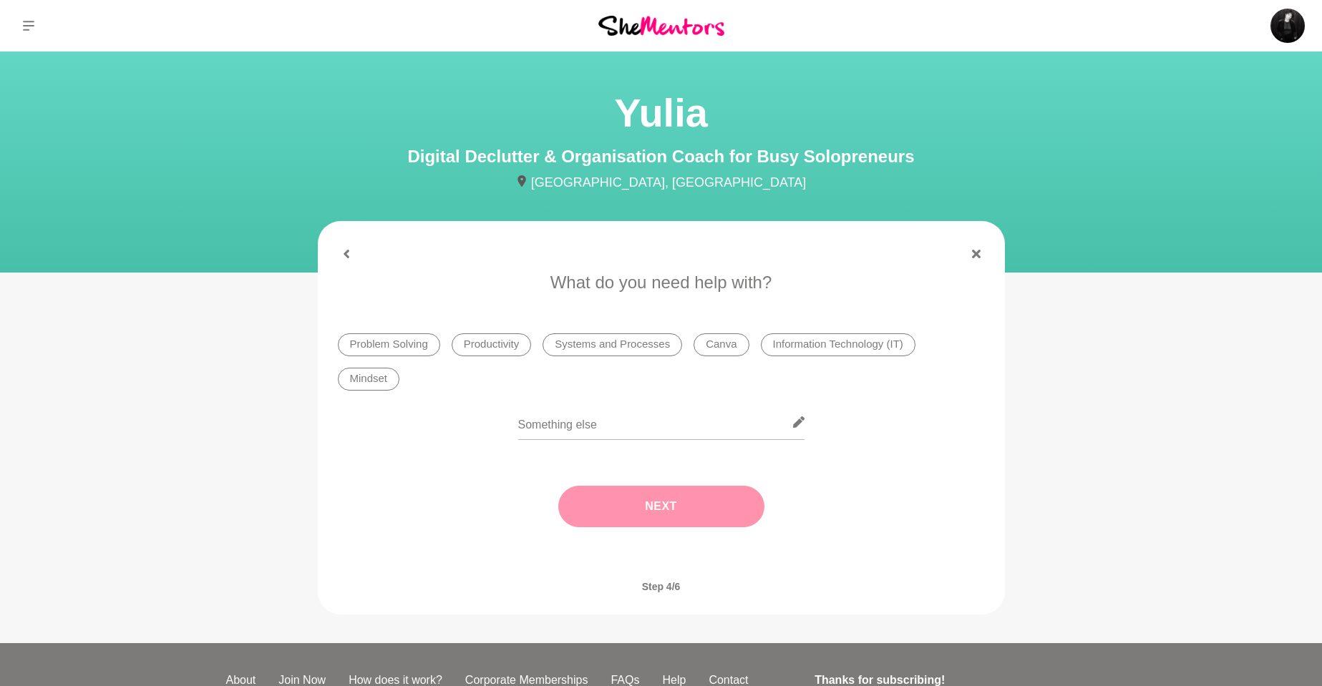
click at [622, 351] on li "Systems and Processes" at bounding box center [613, 345] width 140 height 23
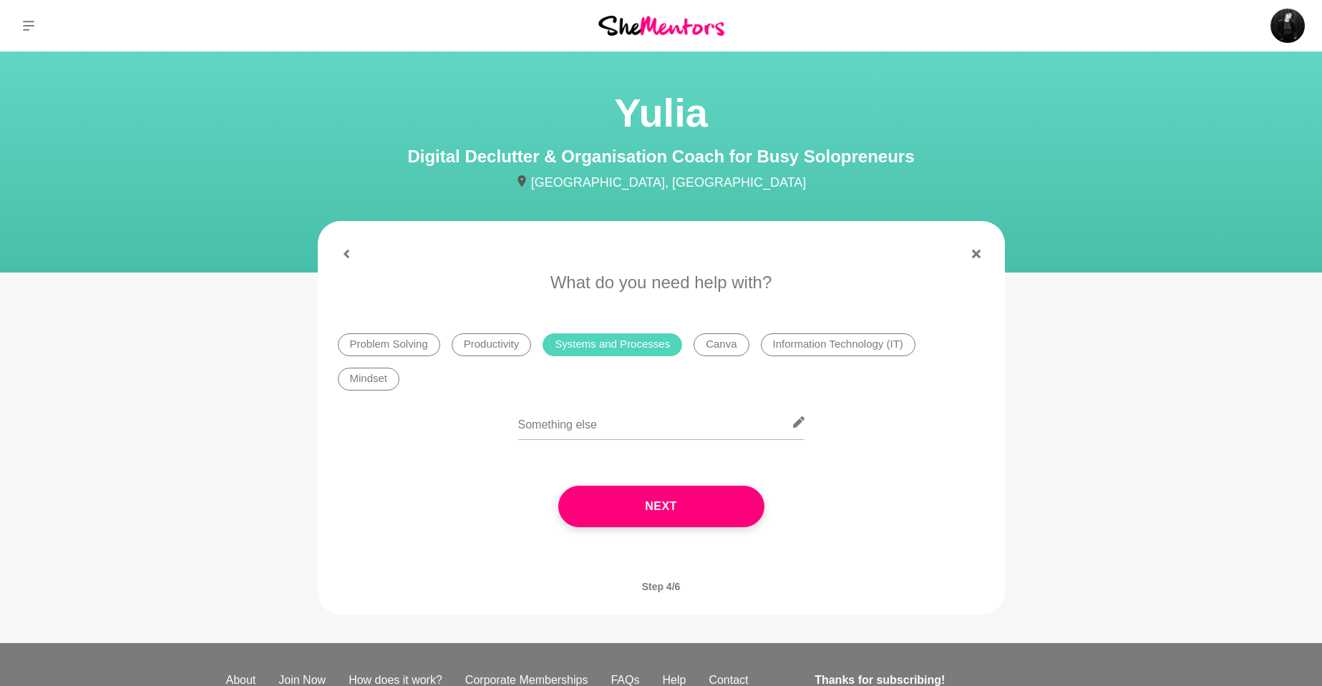
click at [512, 341] on li "Productivity" at bounding box center [492, 345] width 80 height 23
click at [721, 339] on li "Canva" at bounding box center [721, 345] width 55 height 23
click at [780, 338] on li "Information Technology (IT)" at bounding box center [838, 345] width 155 height 23
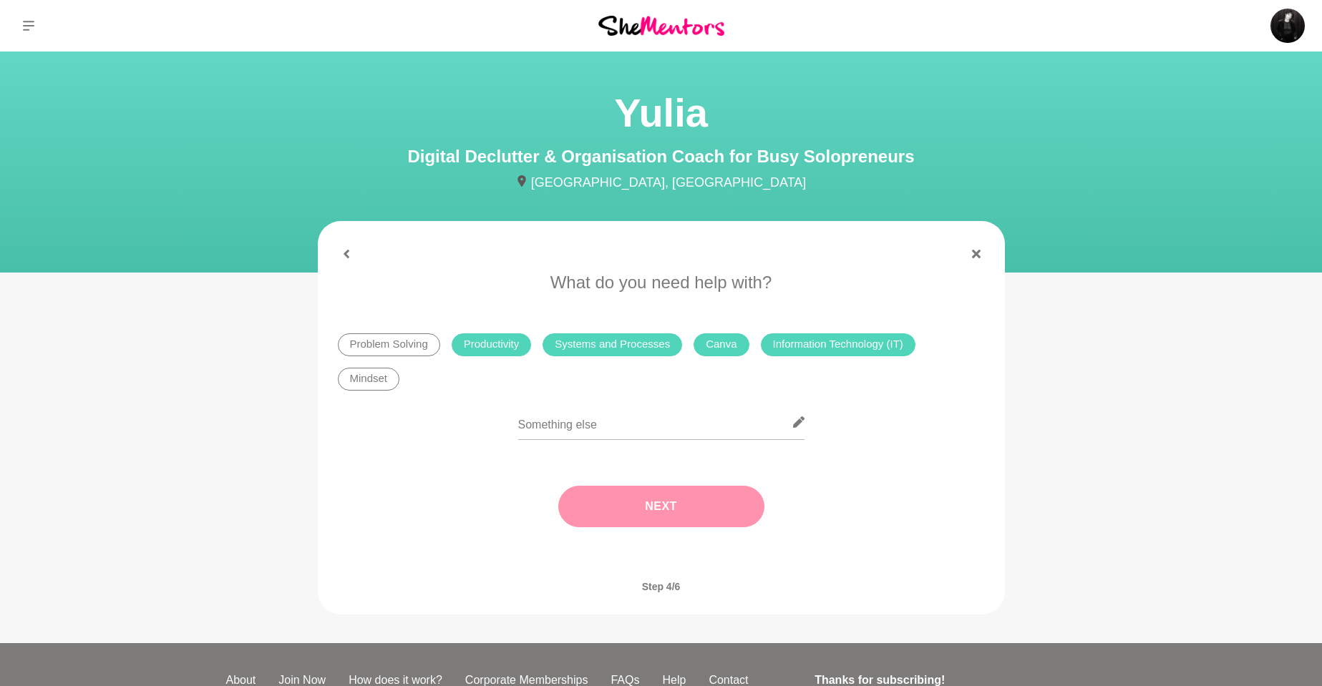
click at [621, 499] on button "Next" at bounding box center [661, 507] width 206 height 42
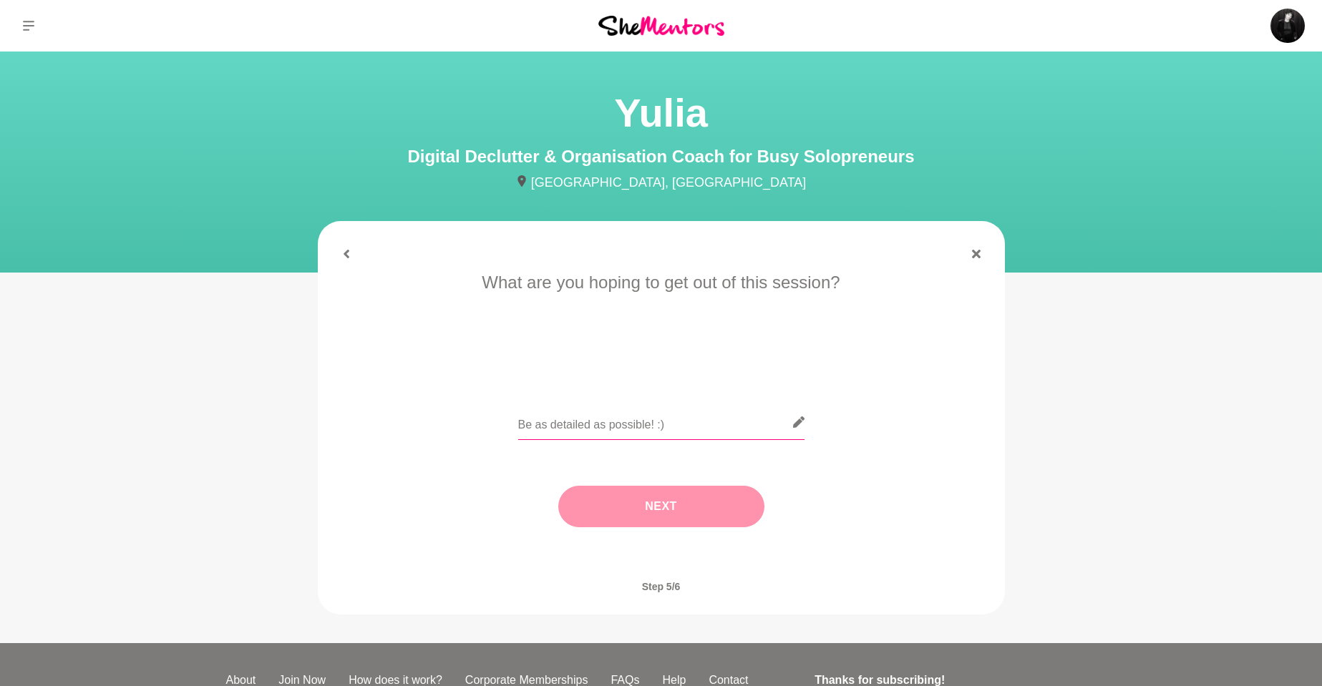
click at [553, 436] on input "text" at bounding box center [661, 422] width 286 height 35
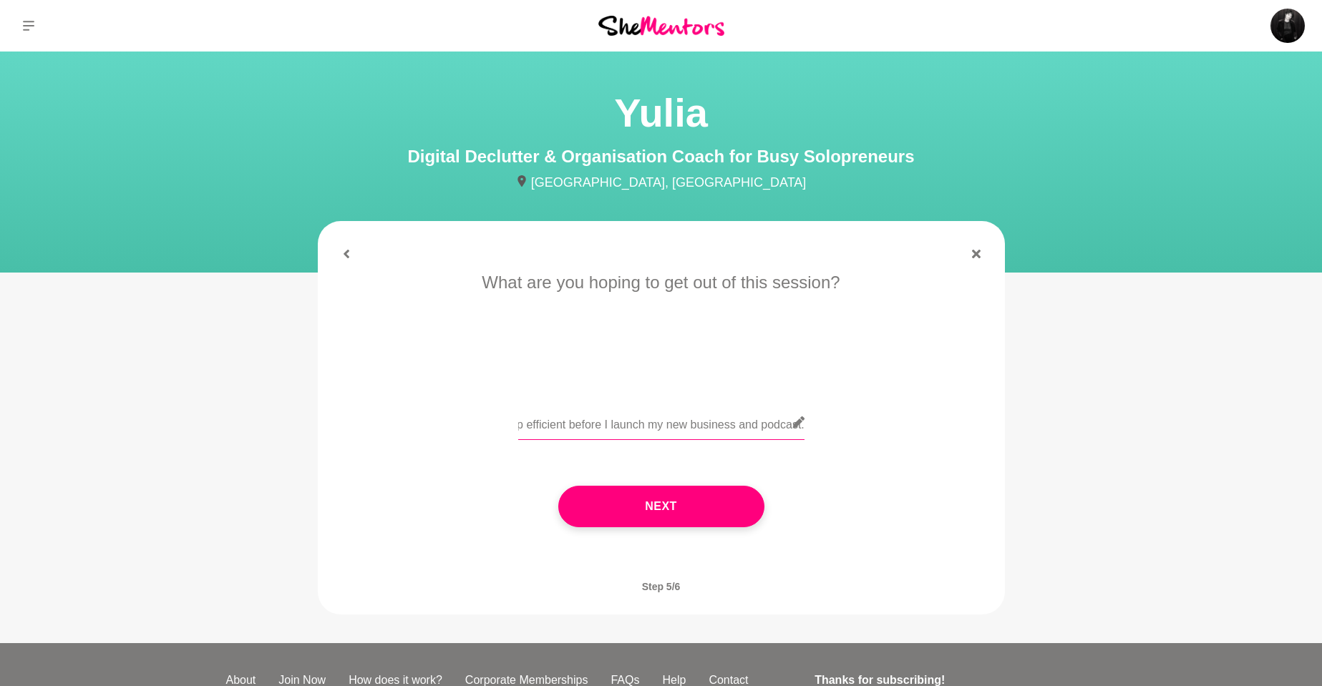
scroll to position [0, 990]
type input "I have priortised a declutter of my digital systems, platforms, software apps e…"
click at [684, 507] on button "Next" at bounding box center [661, 507] width 206 height 42
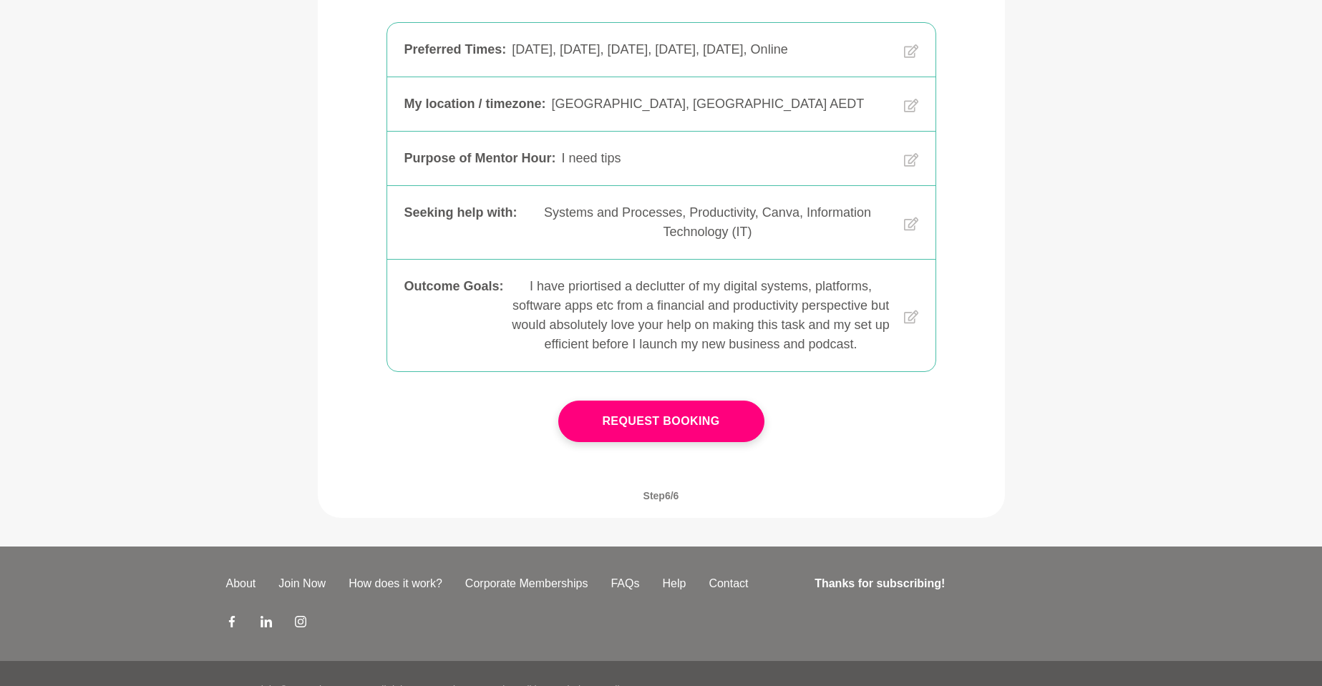
scroll to position [329, 0]
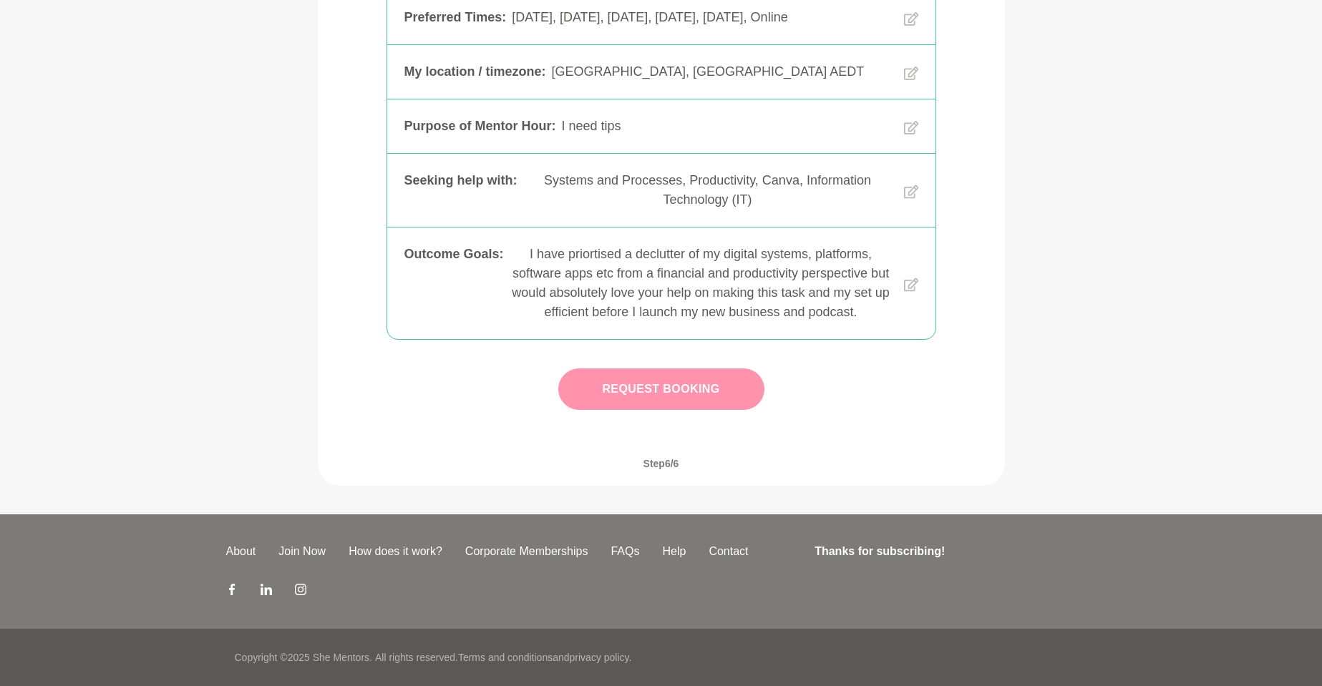
click at [631, 404] on button "Request Booking" at bounding box center [661, 390] width 206 height 42
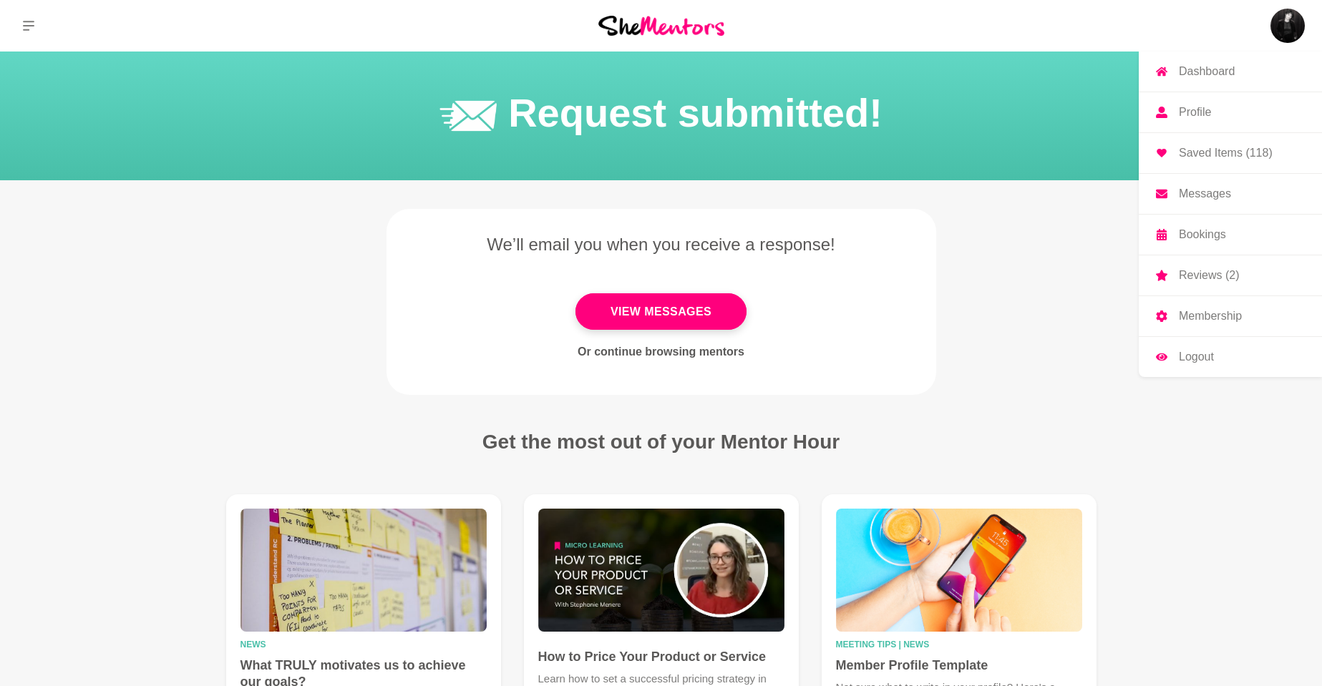
click at [1295, 14] on img at bounding box center [1287, 26] width 34 height 34
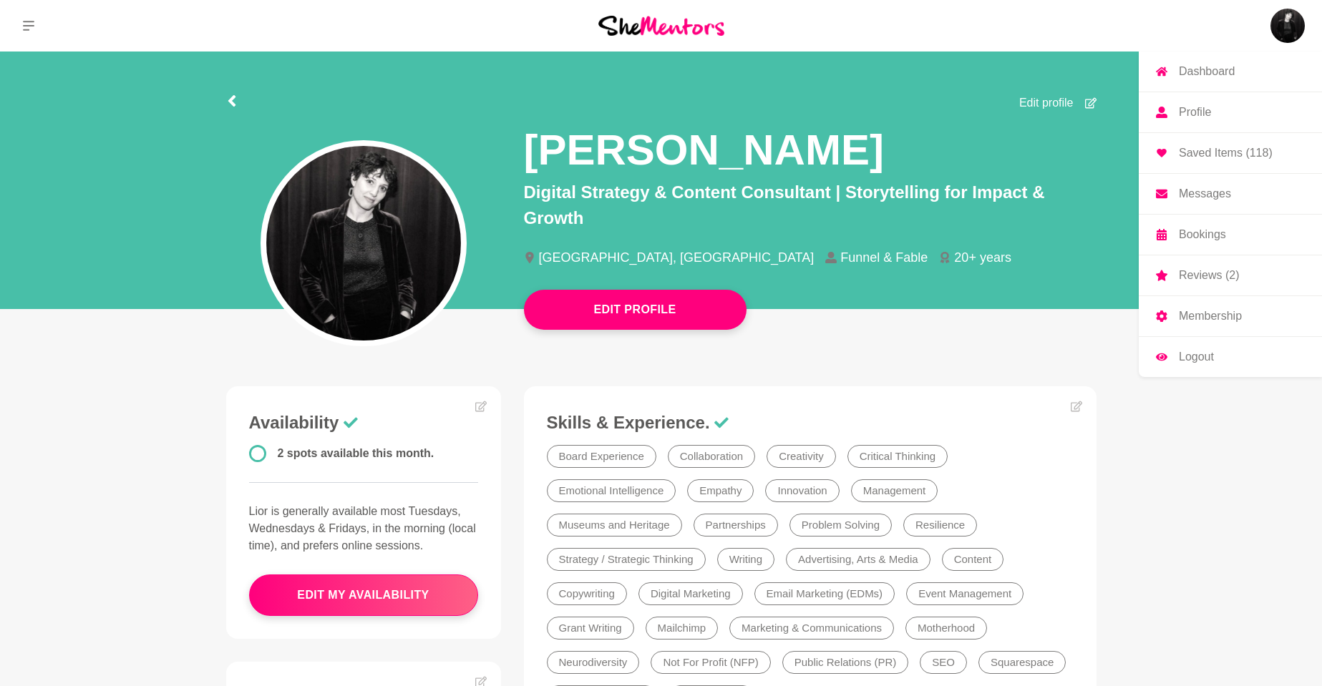
click at [1189, 112] on p "Profile" at bounding box center [1195, 112] width 32 height 11
click at [1208, 74] on p "Dashboard" at bounding box center [1207, 71] width 56 height 11
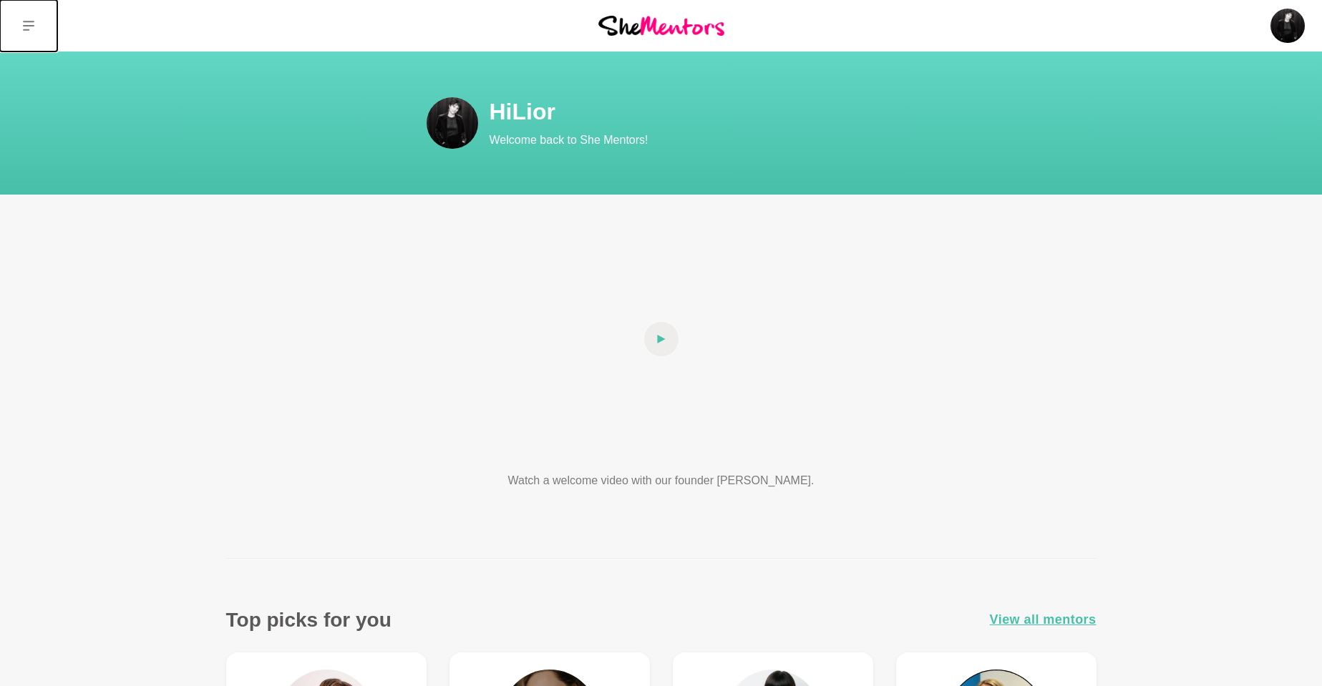
click at [35, 31] on button at bounding box center [28, 26] width 57 height 52
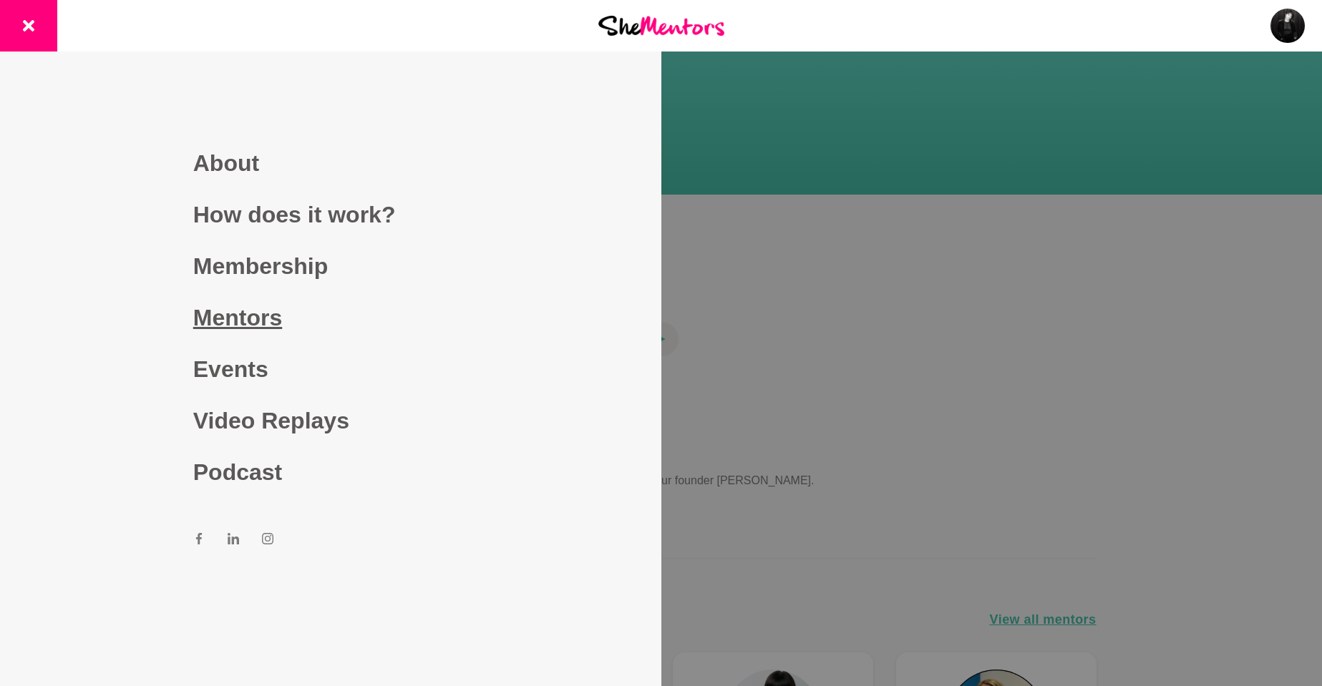
click at [230, 329] on link "Mentors" at bounding box center [330, 318] width 275 height 52
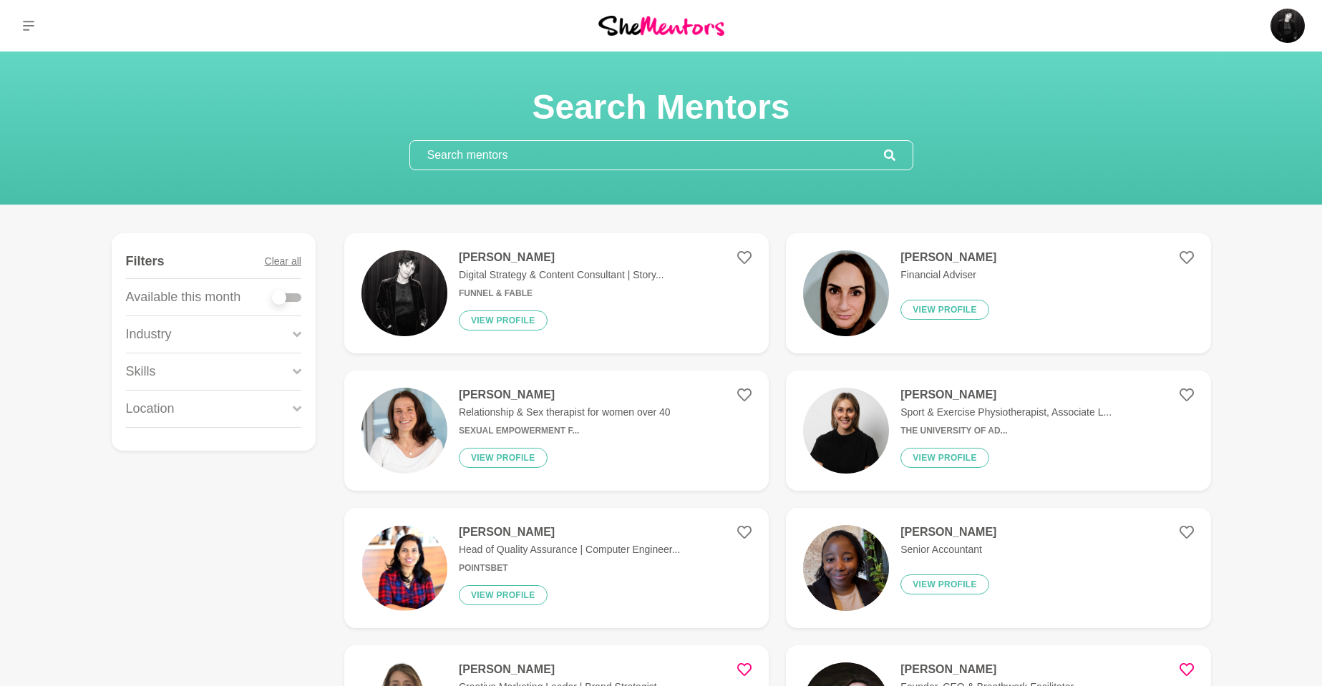
click at [545, 152] on input "text" at bounding box center [647, 155] width 474 height 29
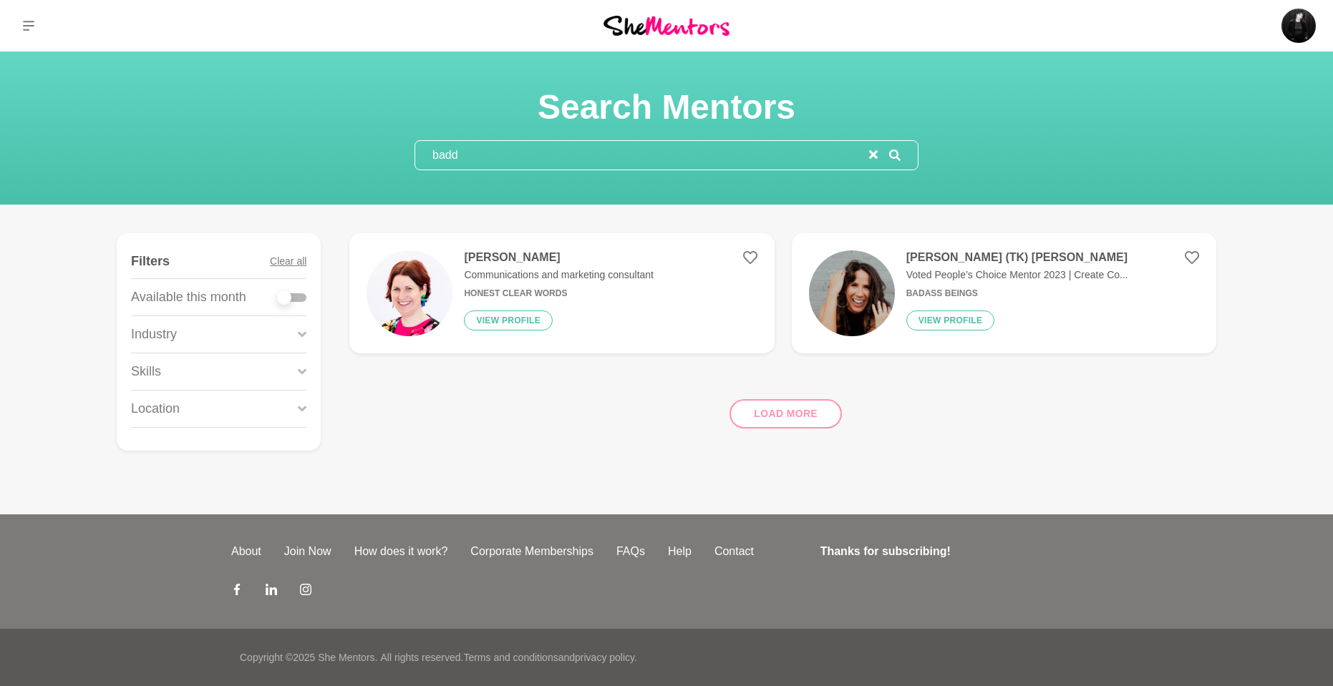
type input "badd"
click at [1049, 268] on p "Voted People’s Choice Mentor 2023 | Create Co..." at bounding box center [1017, 275] width 222 height 15
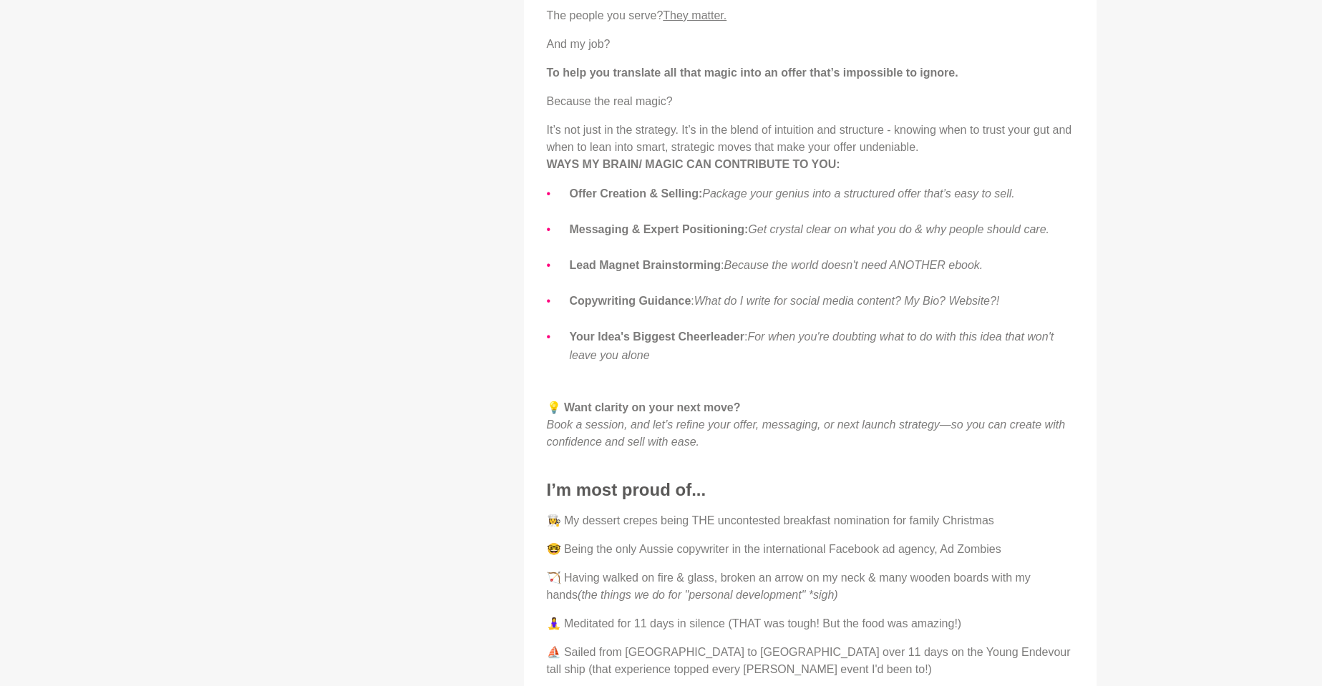
scroll to position [1472, 0]
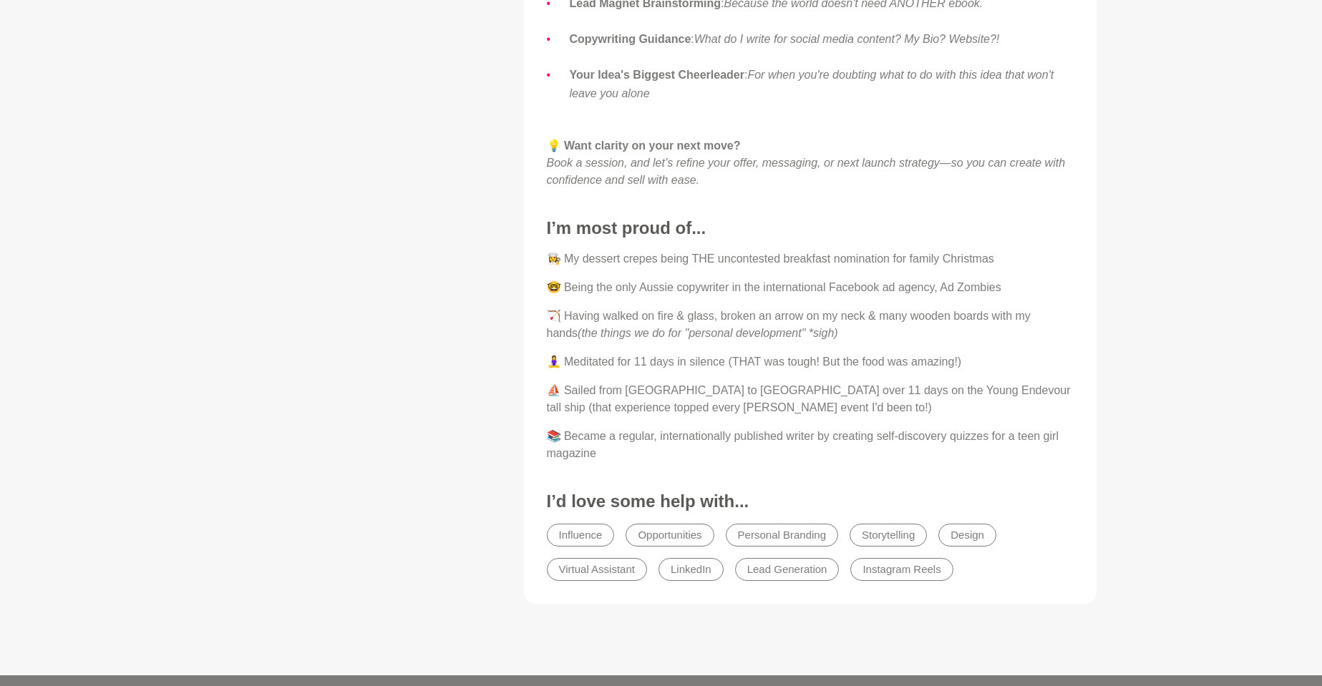
click at [777, 524] on li "Personal Branding" at bounding box center [782, 535] width 112 height 23
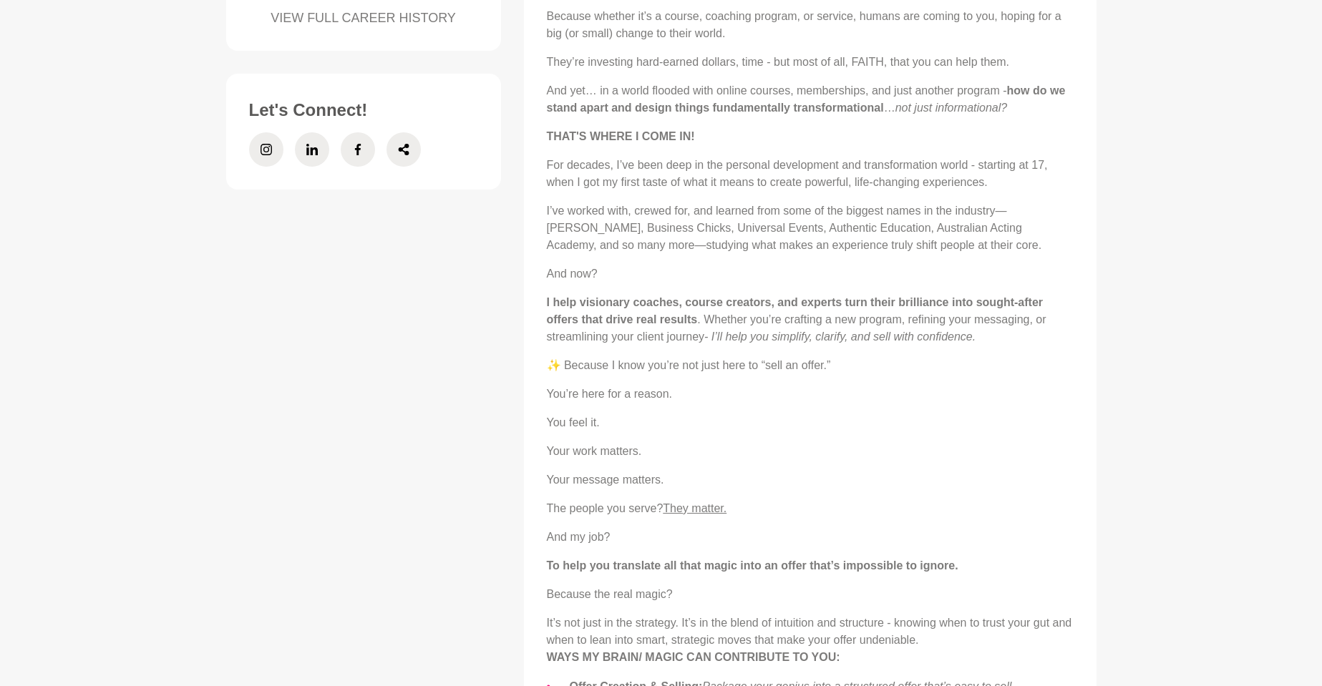
scroll to position [99, 0]
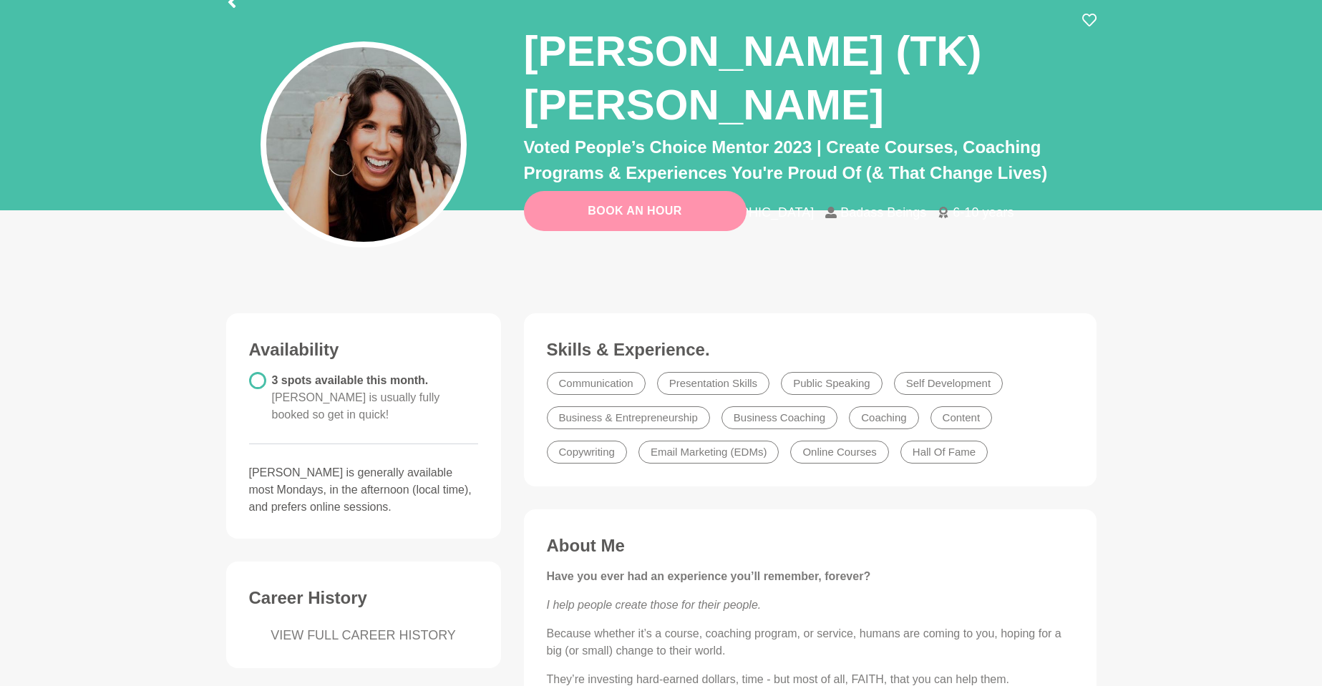
click at [611, 213] on link "Book An Hour" at bounding box center [635, 211] width 223 height 40
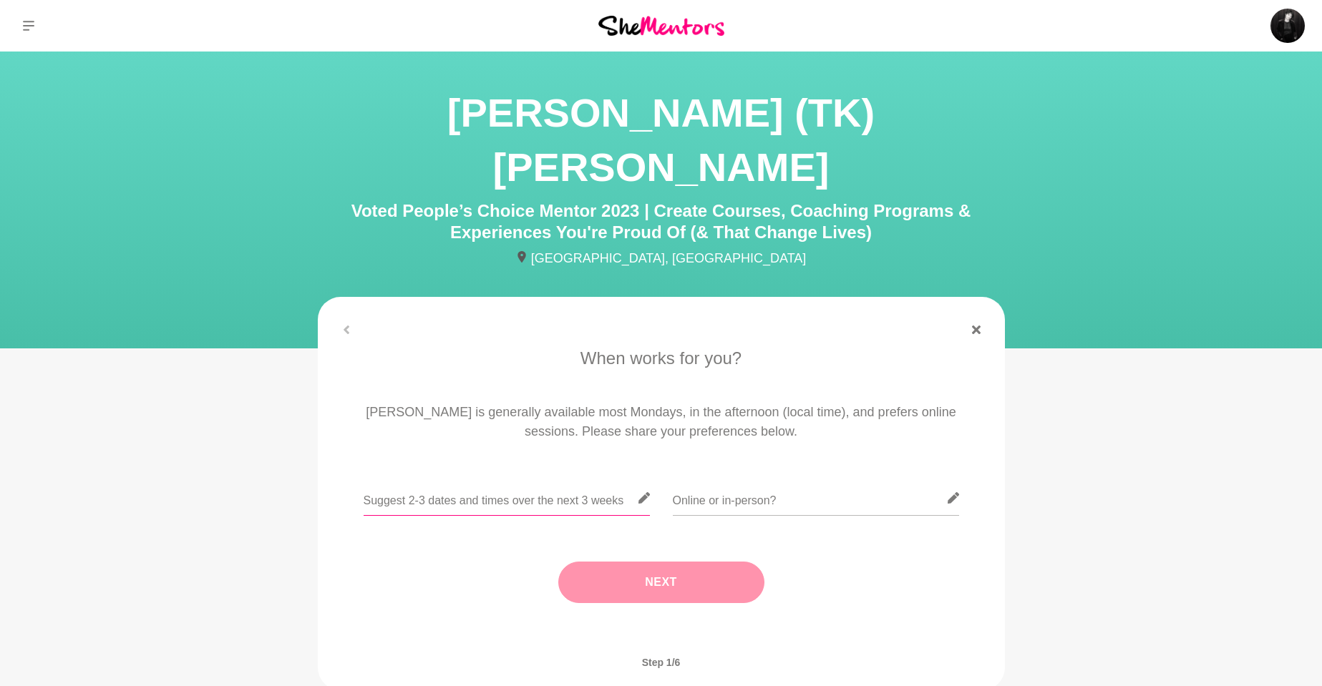
click at [488, 481] on input "text" at bounding box center [507, 498] width 286 height 35
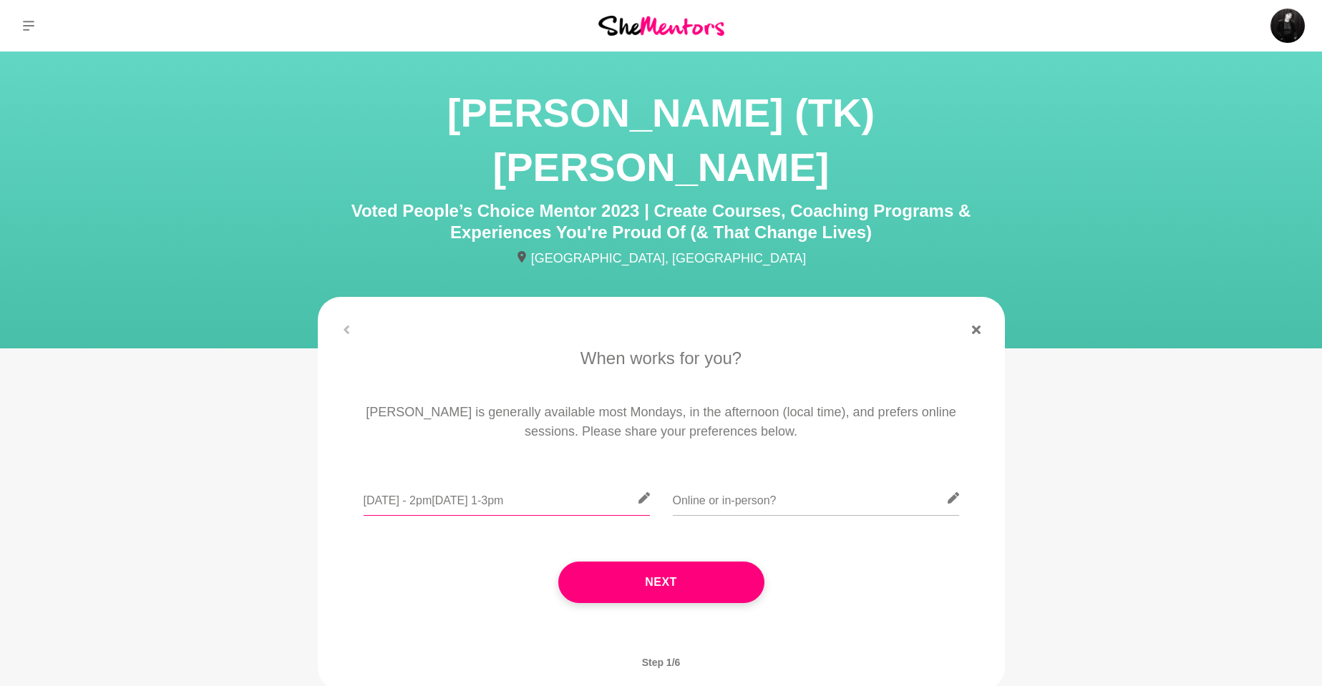
click at [430, 481] on input "[DATE] - 2pm[DATE] 1-3pm" at bounding box center [507, 498] width 286 height 35
click at [452, 481] on input "[DATE] - 12-2pm, [DATE] 1-3pm" at bounding box center [507, 498] width 286 height 35
click at [557, 481] on input "[DATE] - 12-2pm, [DATE] 1-3pm" at bounding box center [507, 498] width 286 height 35
click at [452, 481] on input "[DATE] - 12-2pm, [DATE] 1-3pm" at bounding box center [507, 498] width 286 height 35
click at [579, 481] on input "[DATE] - 12-3pm, [DATE] 1-3pm" at bounding box center [507, 498] width 286 height 35
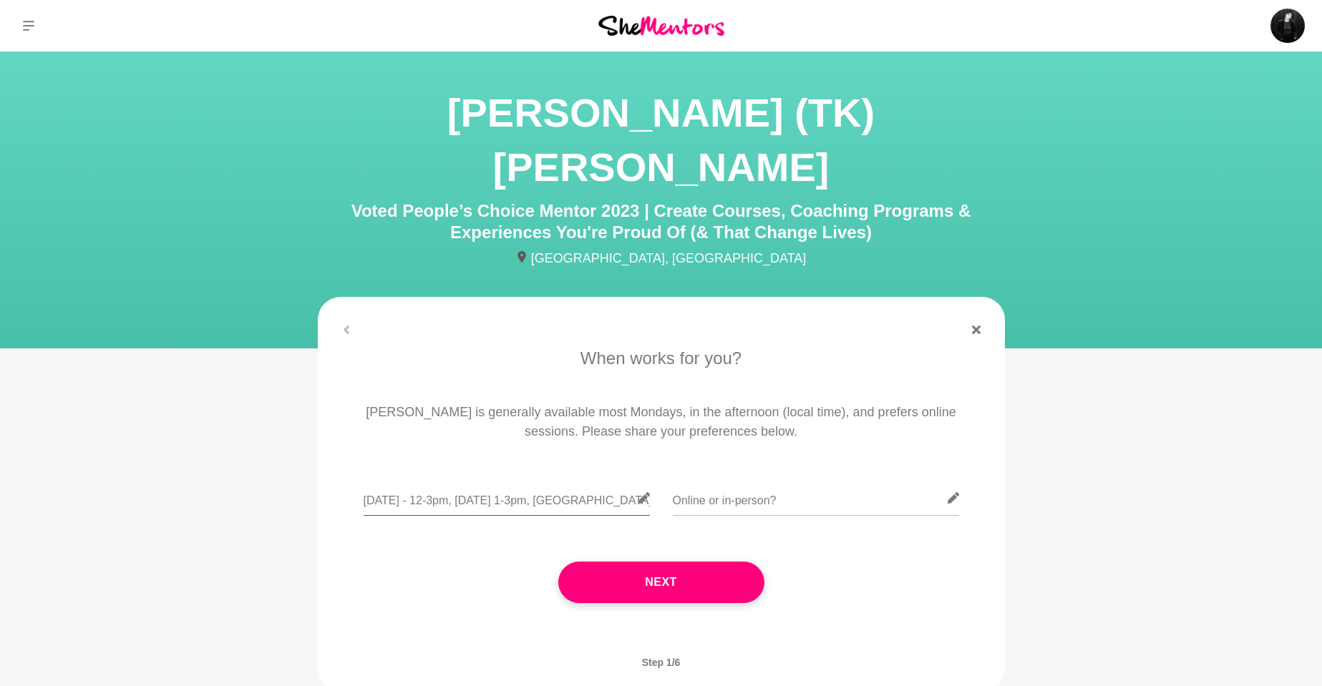
drag, startPoint x: 574, startPoint y: 444, endPoint x: 623, endPoint y: 452, distance: 49.3
click at [623, 481] on input "[DATE] - 12-3pm, [DATE] 1-3pm, [GEOGRAPHIC_DATA]" at bounding box center [507, 498] width 286 height 35
click at [547, 481] on input "[DATE] - 12-3pm, [DATE] 1-3pm" at bounding box center [507, 498] width 286 height 35
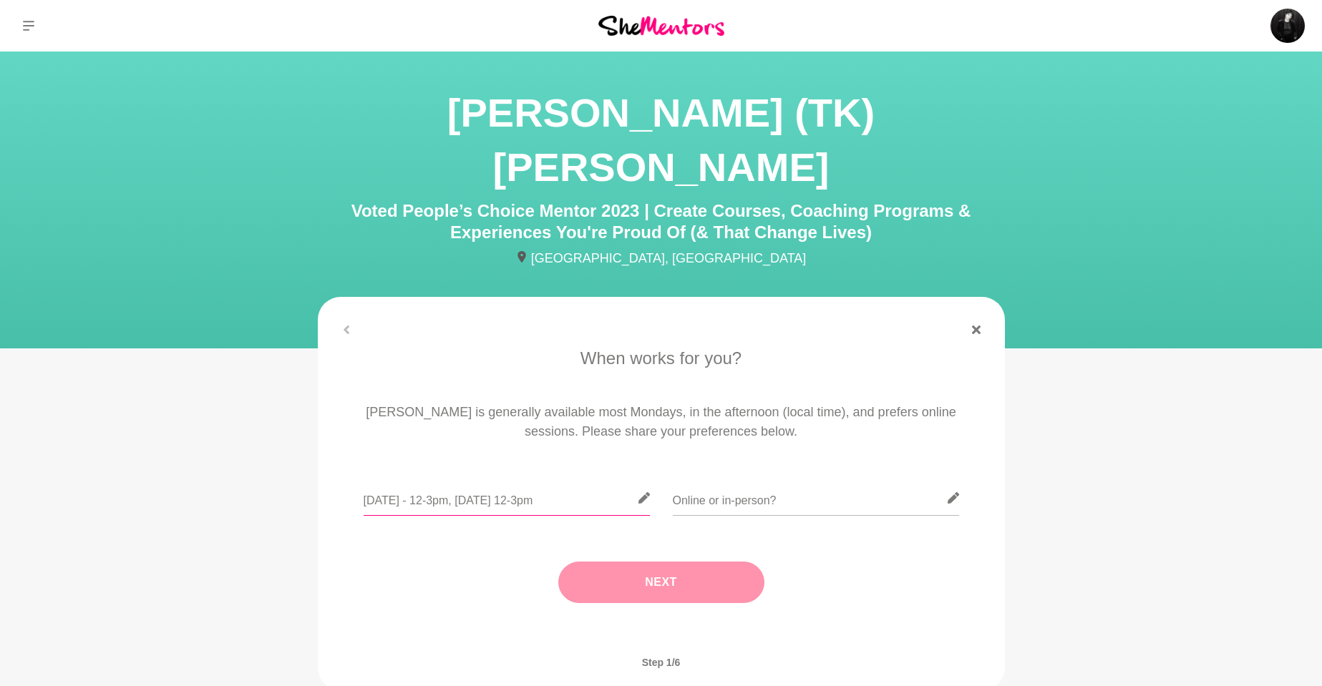
type input "[DATE] - 12-3pm, [DATE] 12-3pm"
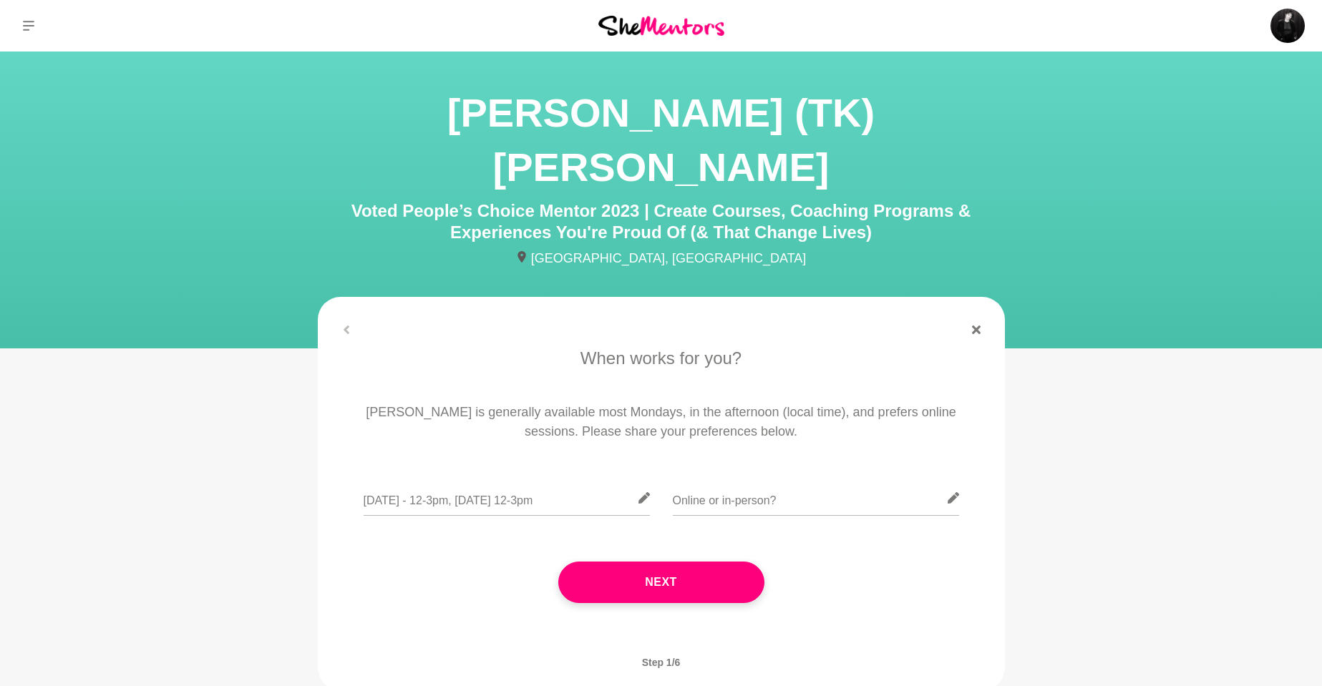
drag, startPoint x: 716, startPoint y: 535, endPoint x: 770, endPoint y: 467, distance: 86.5
click at [770, 481] on div "[DATE] - 12-3pm, [DATE] 12-3pm Next" at bounding box center [661, 556] width 647 height 151
click at [778, 481] on input "text" at bounding box center [816, 498] width 286 height 35
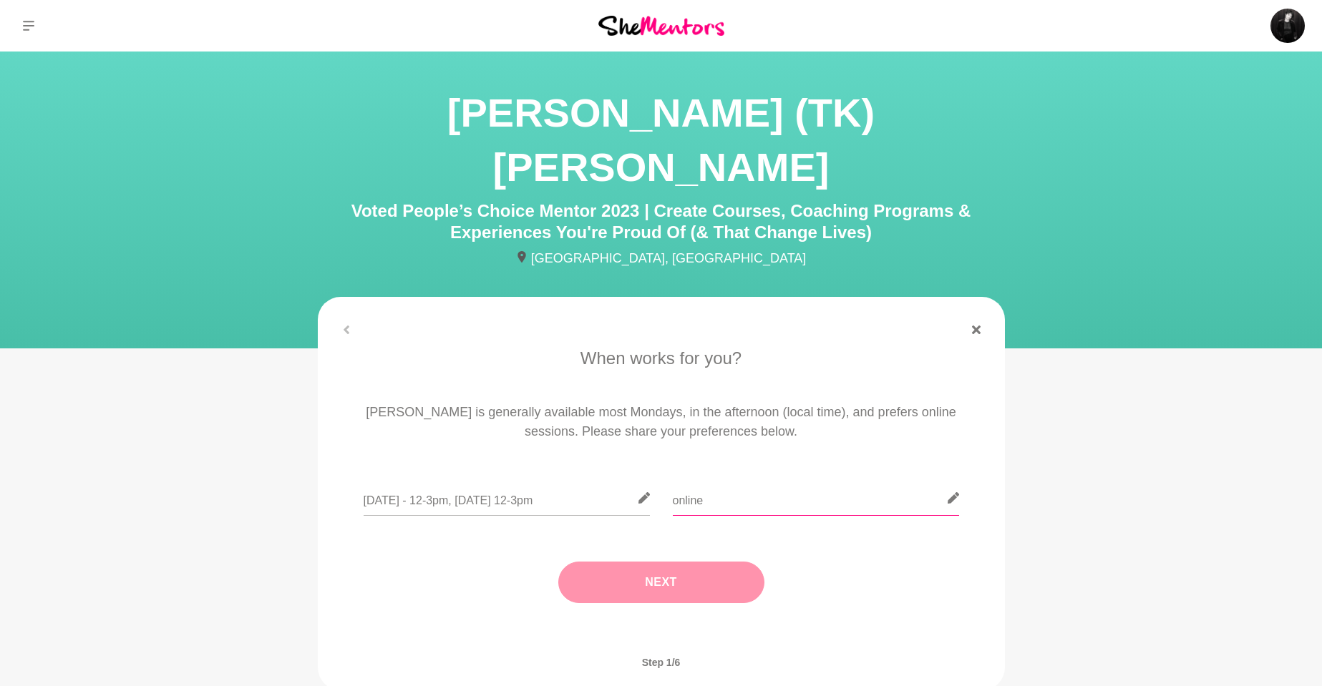
type input "online"
click at [684, 562] on button "Next" at bounding box center [661, 583] width 206 height 42
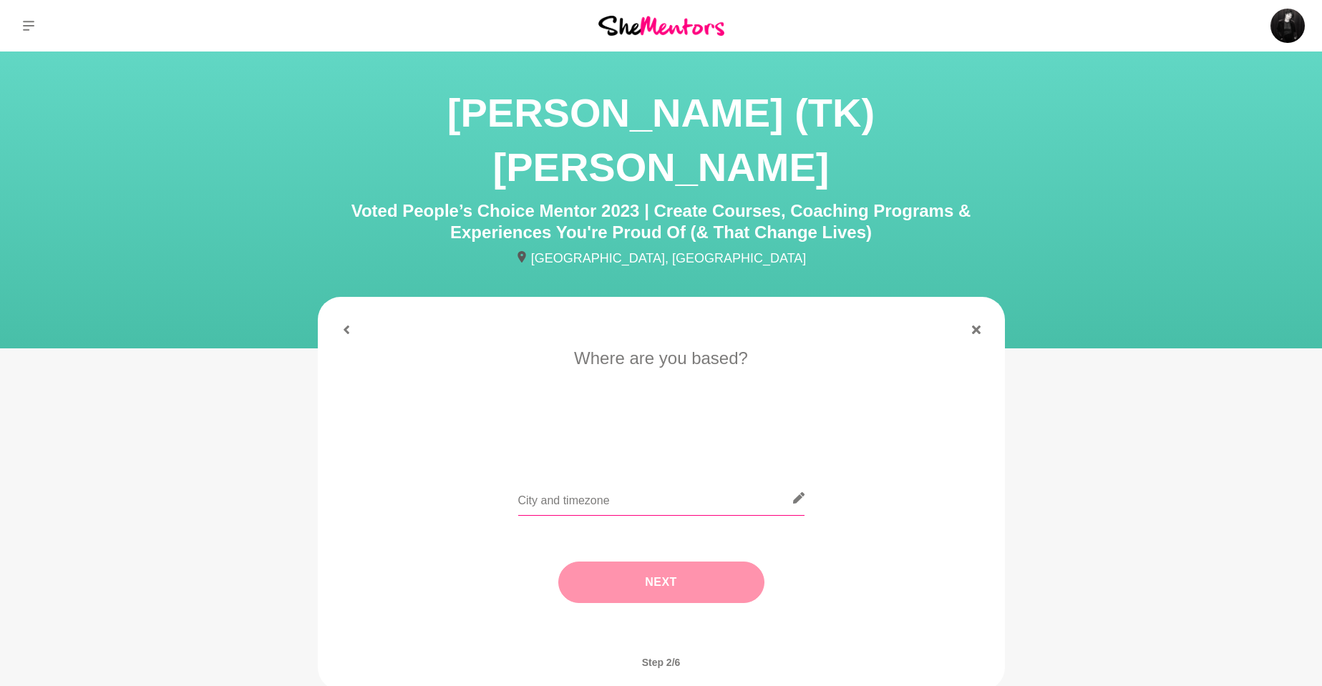
click at [628, 481] on input "text" at bounding box center [661, 498] width 286 height 35
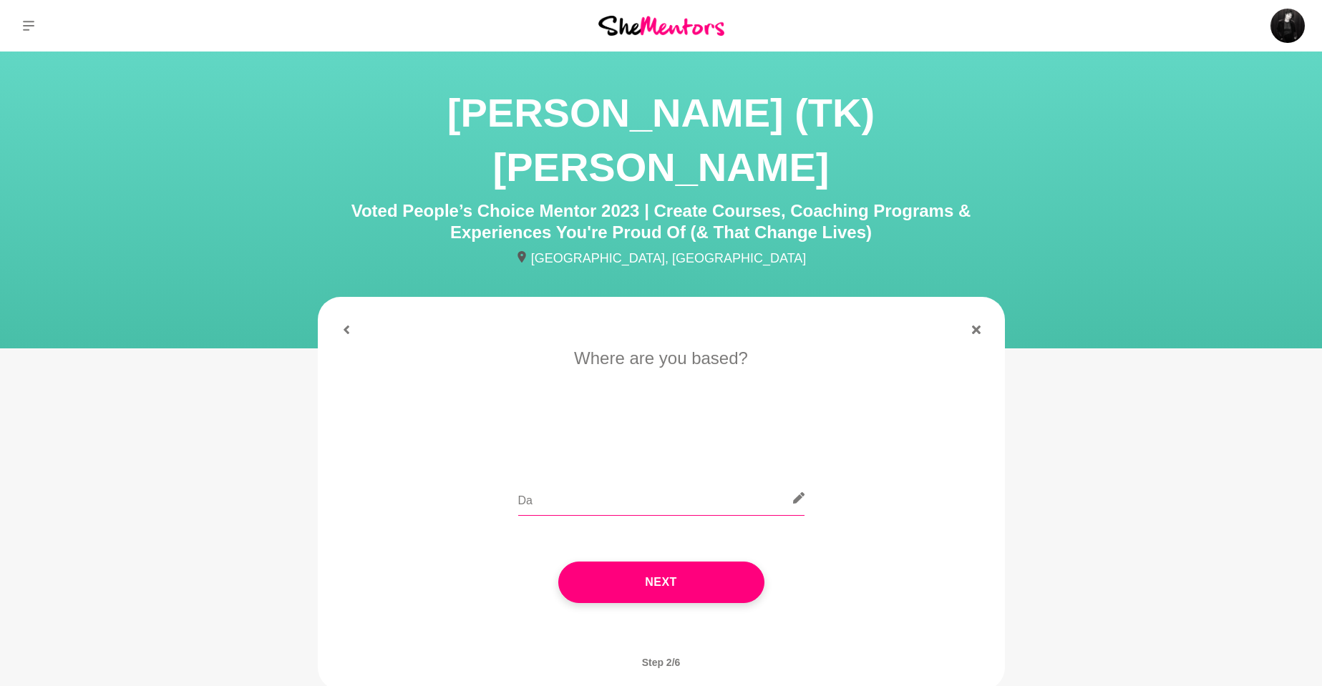
type input "D"
type input "M"
type input "Melbourne AEDT"
click at [709, 562] on button "Next" at bounding box center [661, 583] width 206 height 42
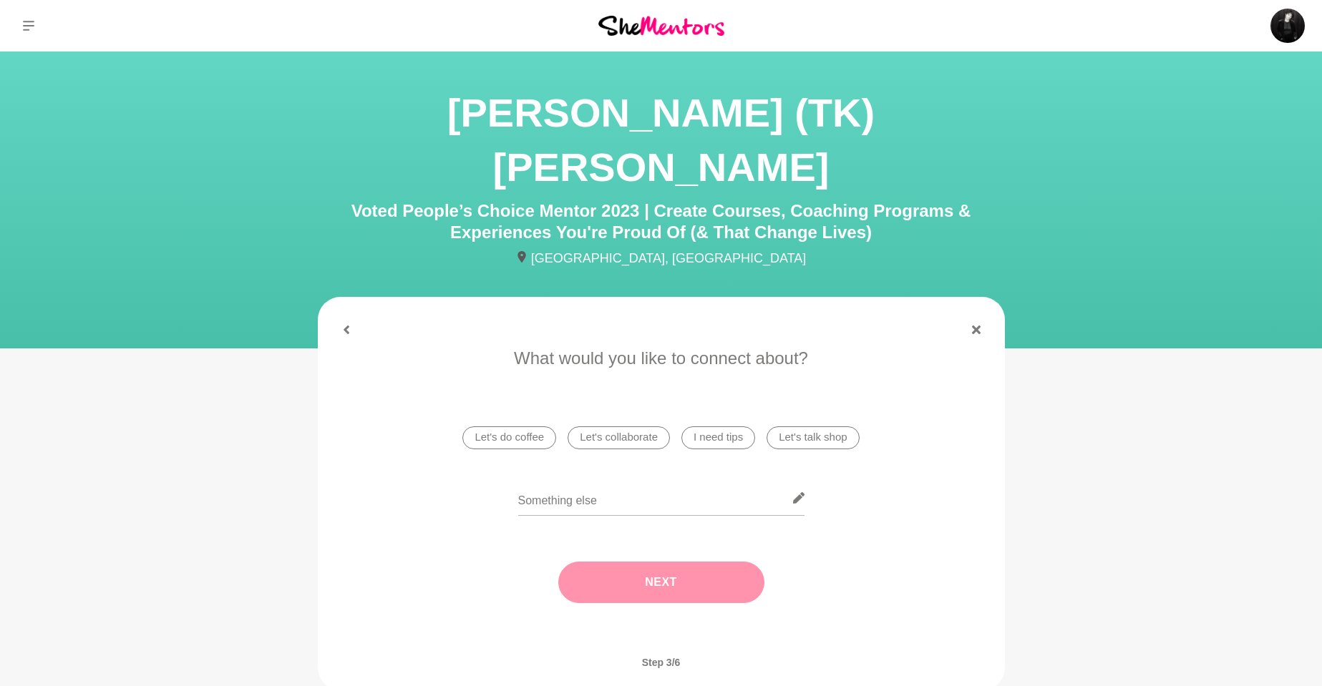
click at [734, 427] on li "I need tips" at bounding box center [718, 438] width 74 height 23
click at [666, 562] on button "Next" at bounding box center [661, 583] width 206 height 42
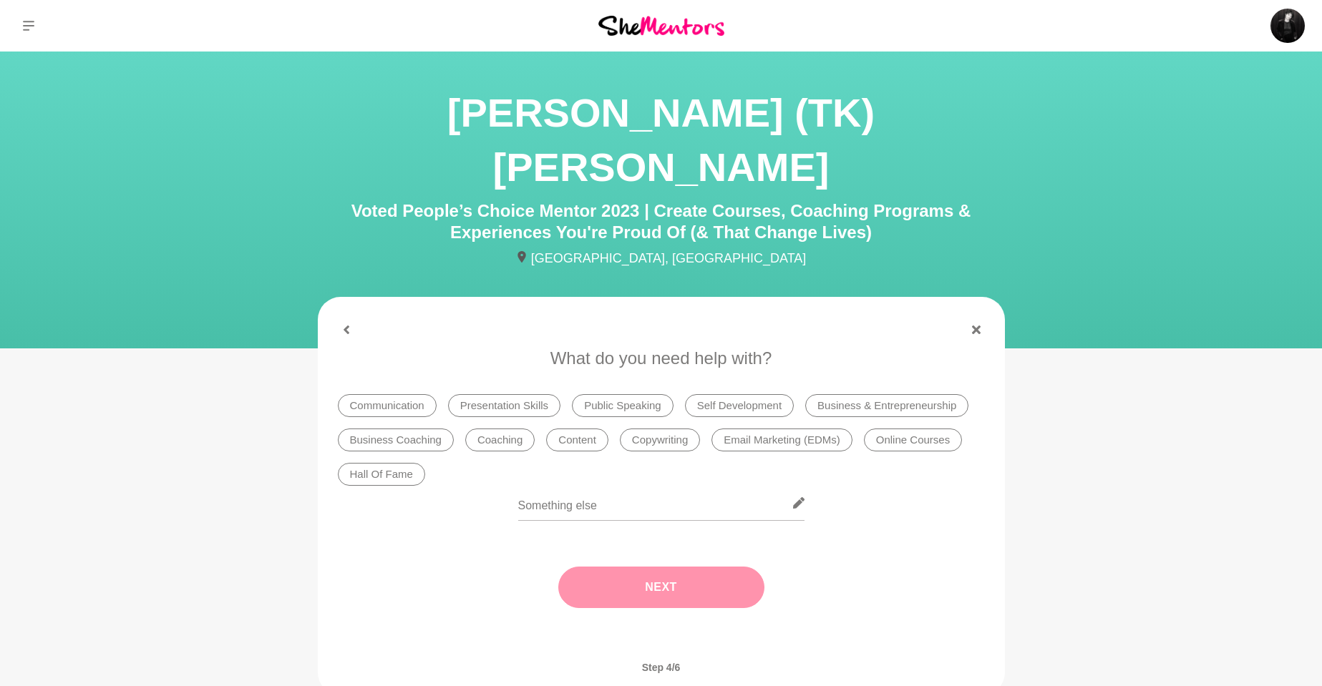
click at [375, 394] on li "Communication" at bounding box center [387, 405] width 99 height 23
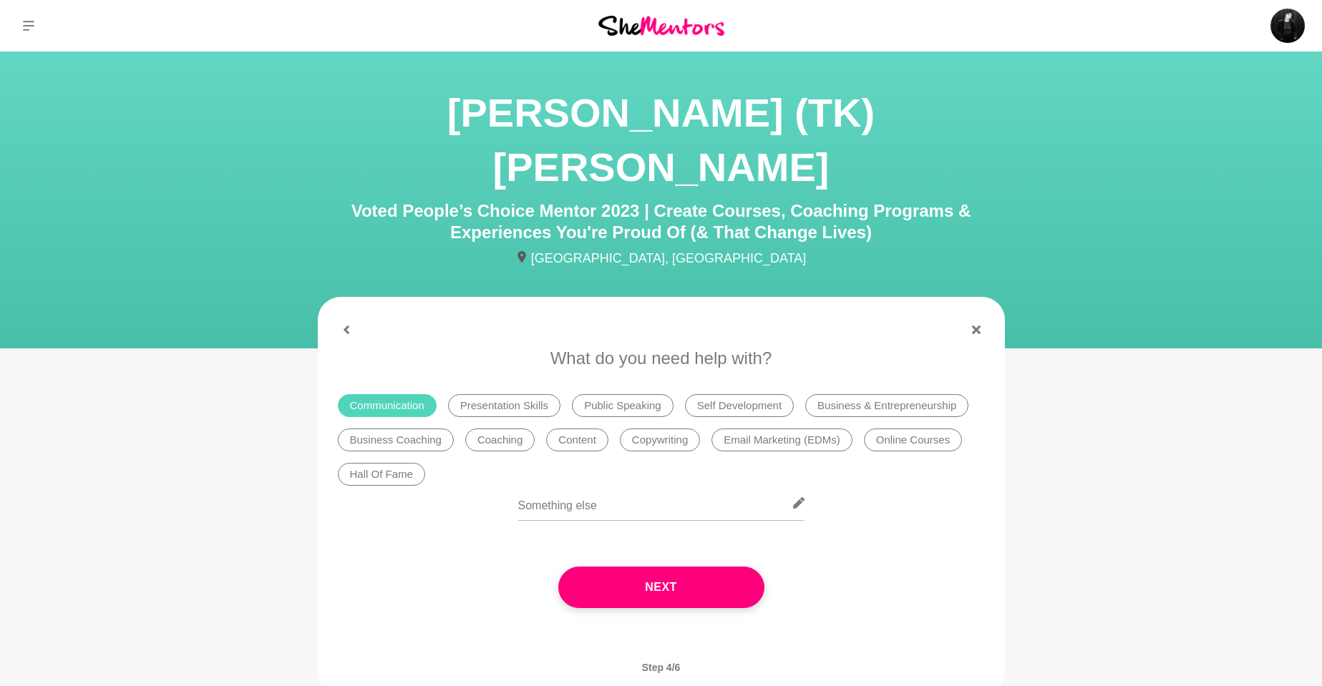
click at [487, 394] on li "Presentation Skills" at bounding box center [504, 405] width 112 height 23
click at [644, 394] on li "Public Speaking" at bounding box center [623, 405] width 102 height 23
click at [696, 394] on li "Self Development" at bounding box center [739, 405] width 109 height 23
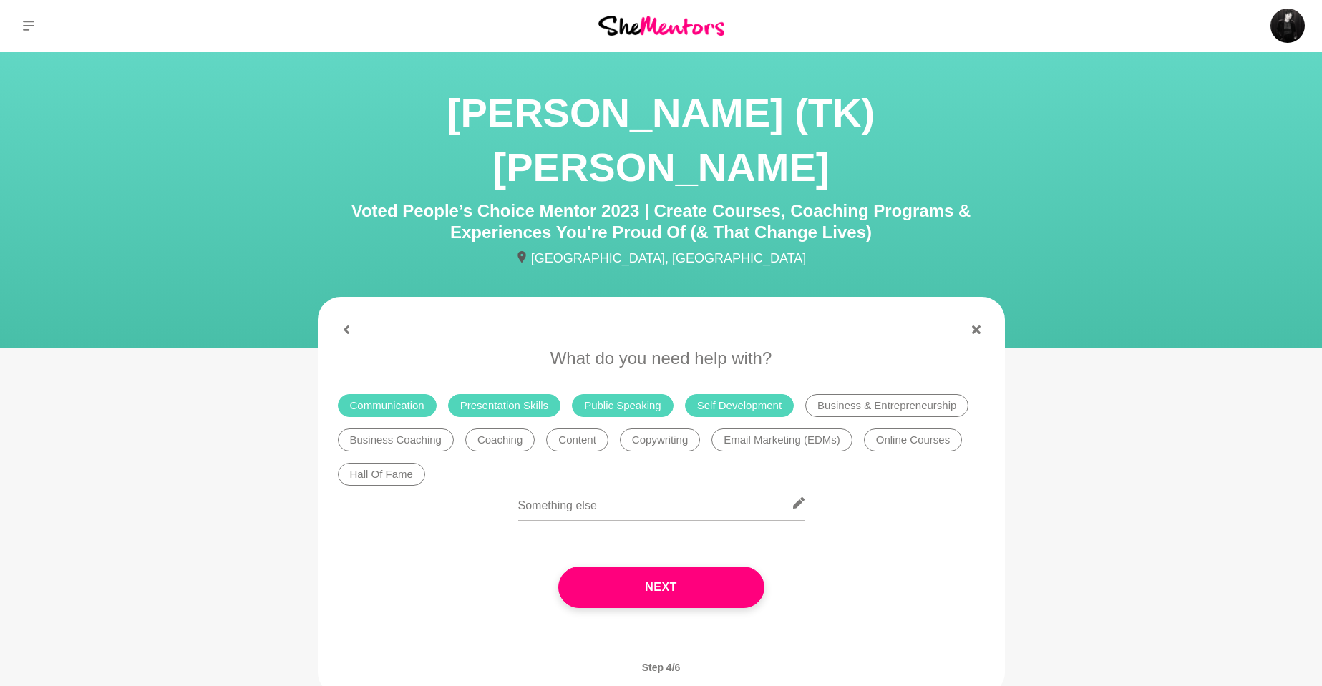
click at [850, 394] on li "Business & Entrepreneurship" at bounding box center [886, 405] width 163 height 23
click at [421, 429] on li "Business Coaching" at bounding box center [396, 440] width 116 height 23
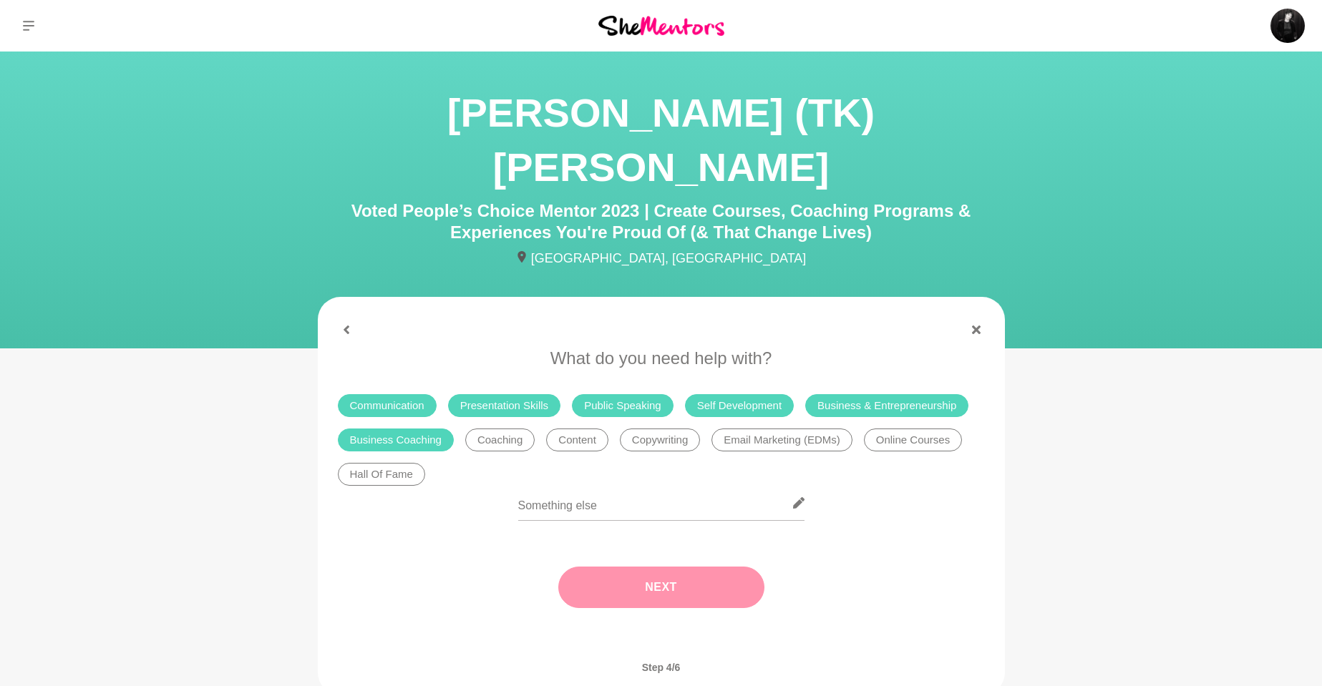
click at [635, 567] on button "Next" at bounding box center [661, 588] width 206 height 42
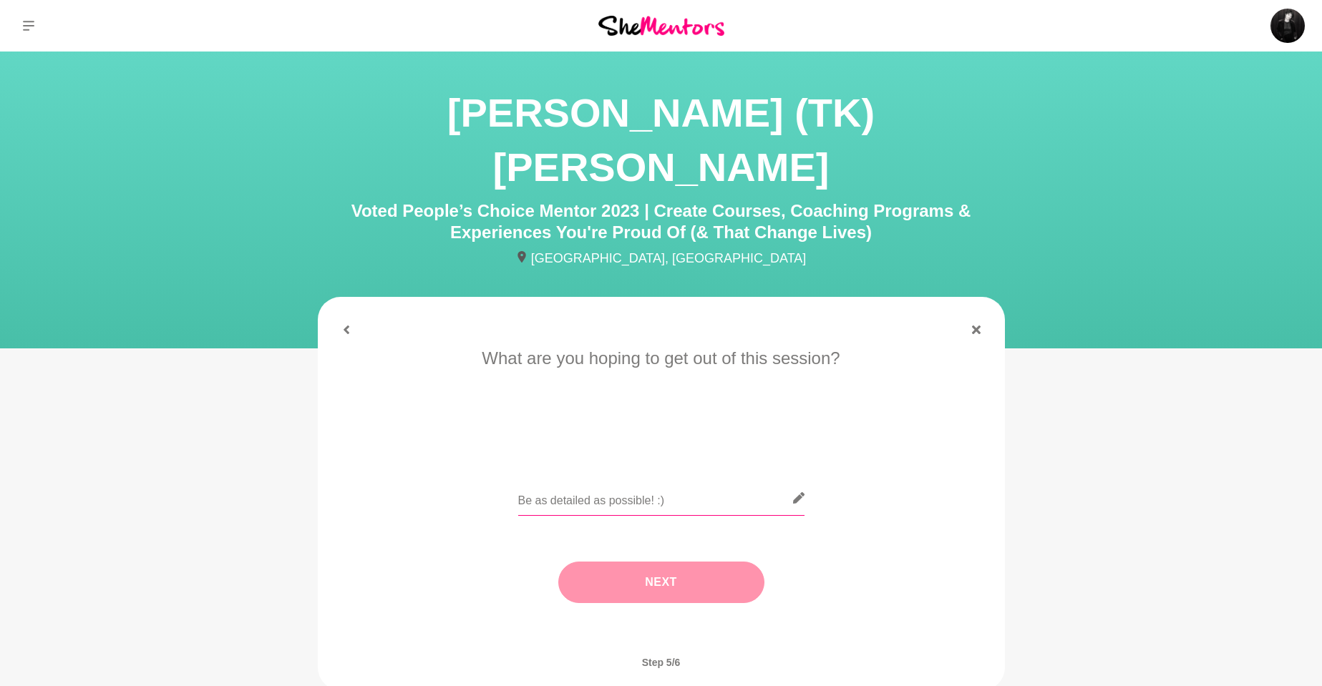
click at [602, 481] on input "text" at bounding box center [661, 498] width 286 height 35
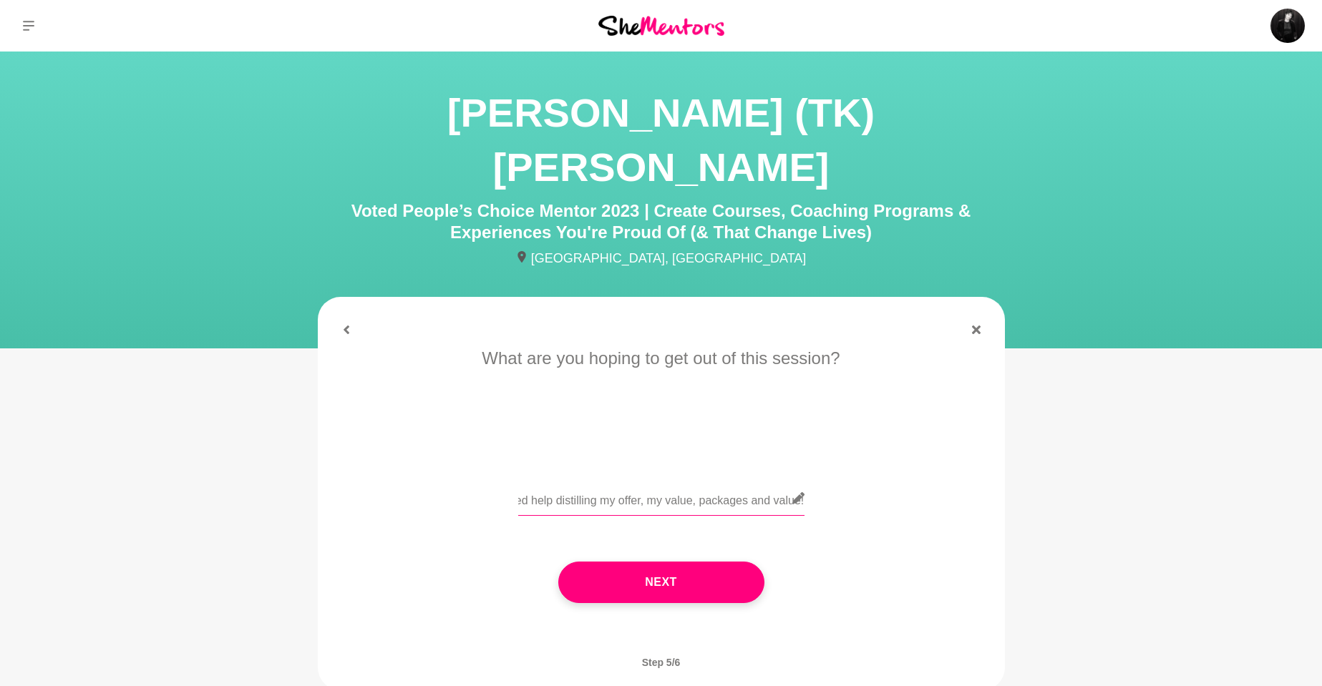
scroll to position [0, 616]
click at [777, 481] on input "Firstly, loved your business name and my interest was piqued. I am about to lau…" at bounding box center [661, 498] width 286 height 35
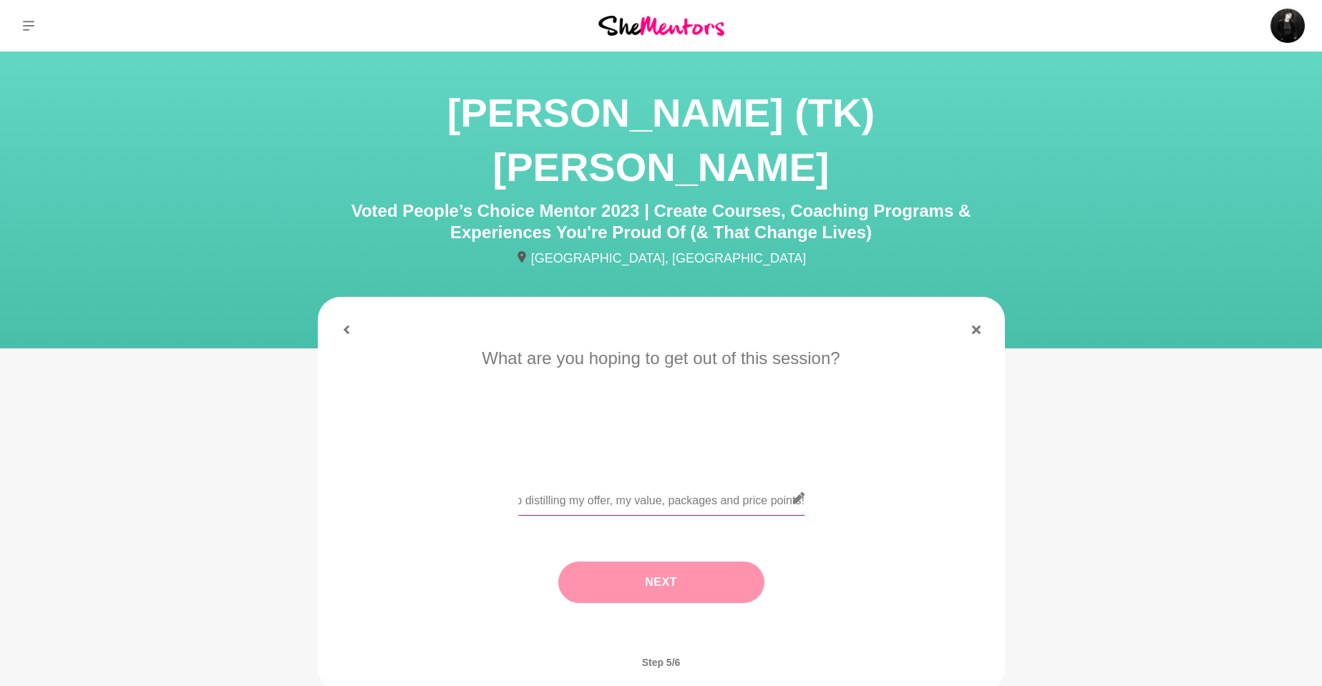
type input "Firstly, loved your business name and my interest was piqued. I am about to lau…"
click at [672, 562] on button "Next" at bounding box center [661, 583] width 206 height 42
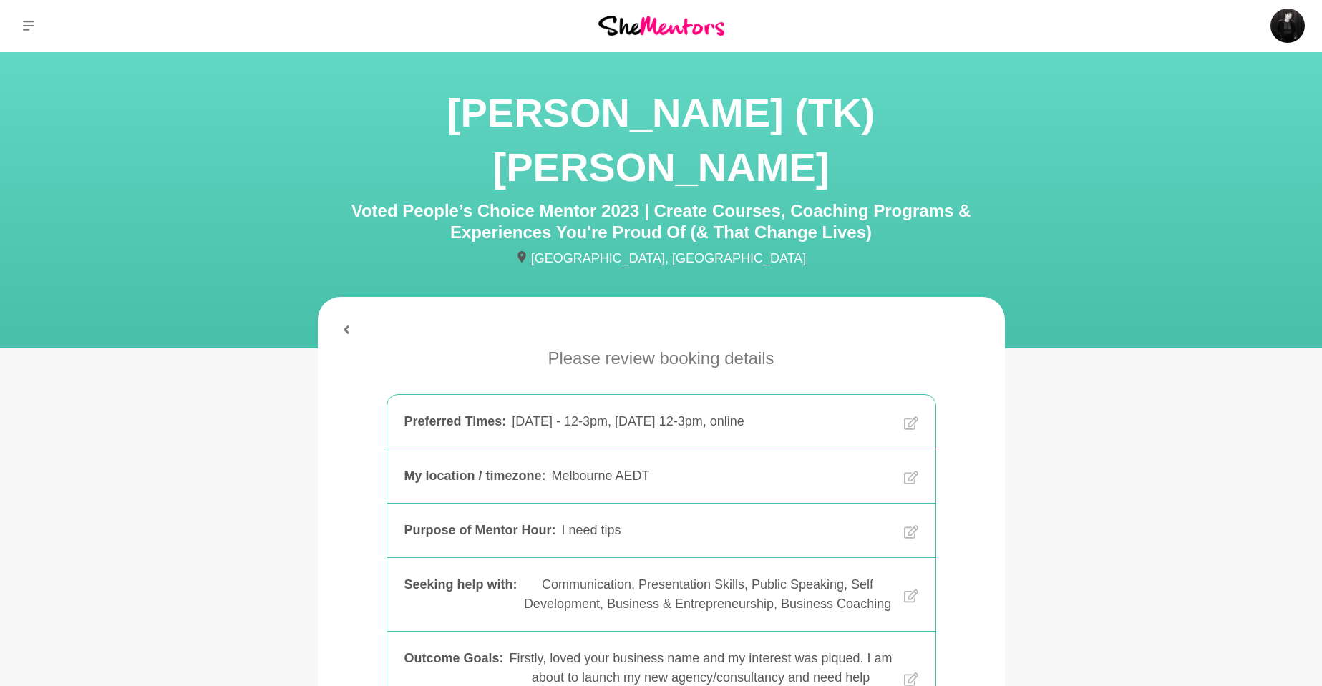
scroll to position [266, 0]
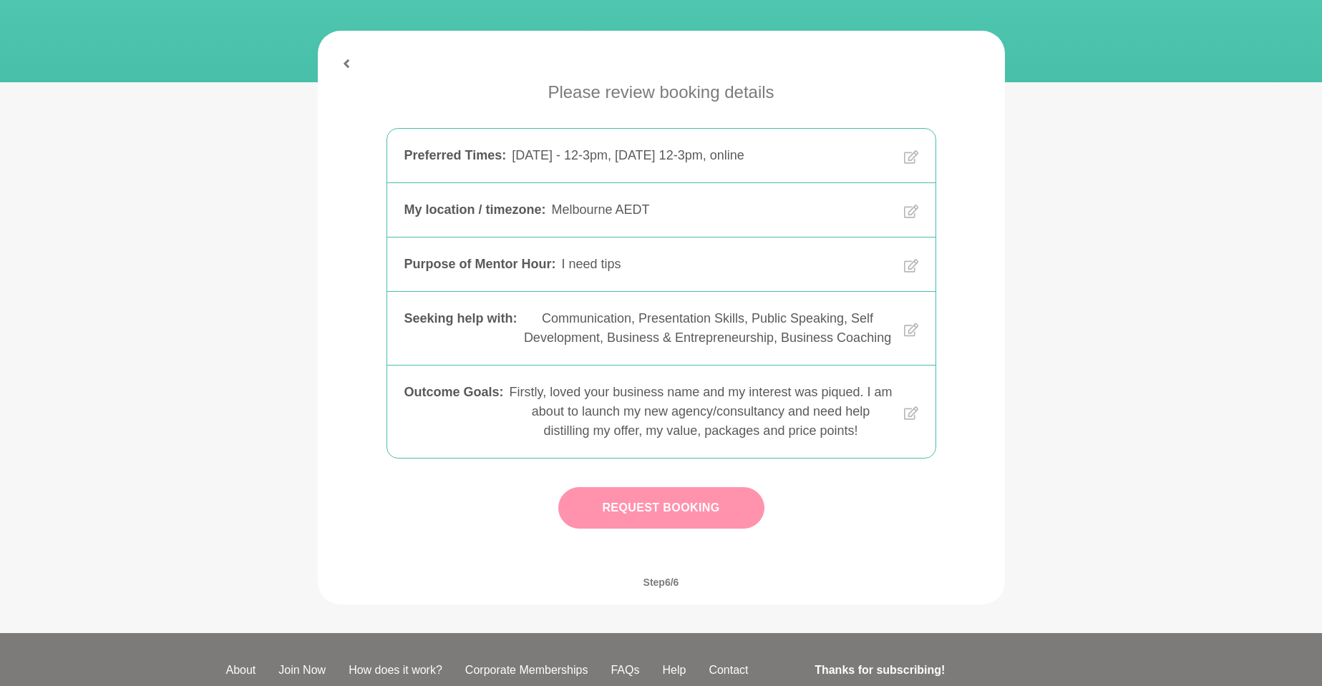
click at [678, 487] on button "Request Booking" at bounding box center [661, 508] width 206 height 42
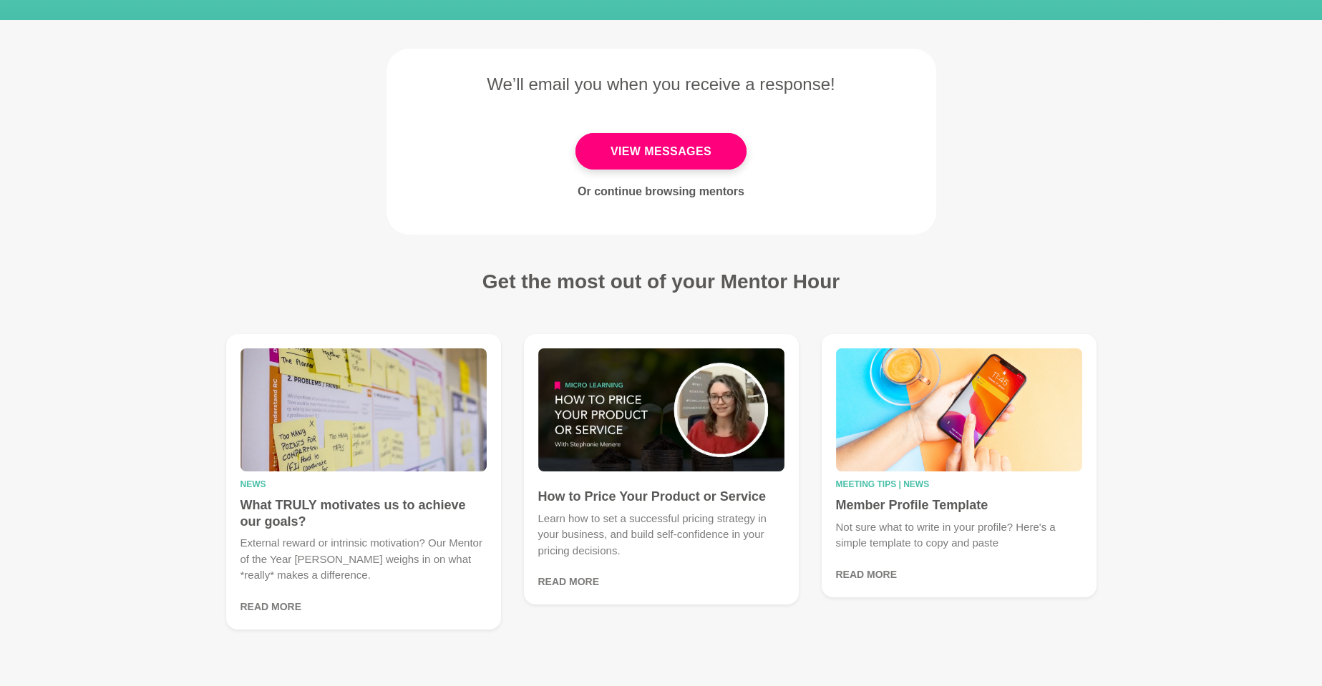
scroll to position [208, 0]
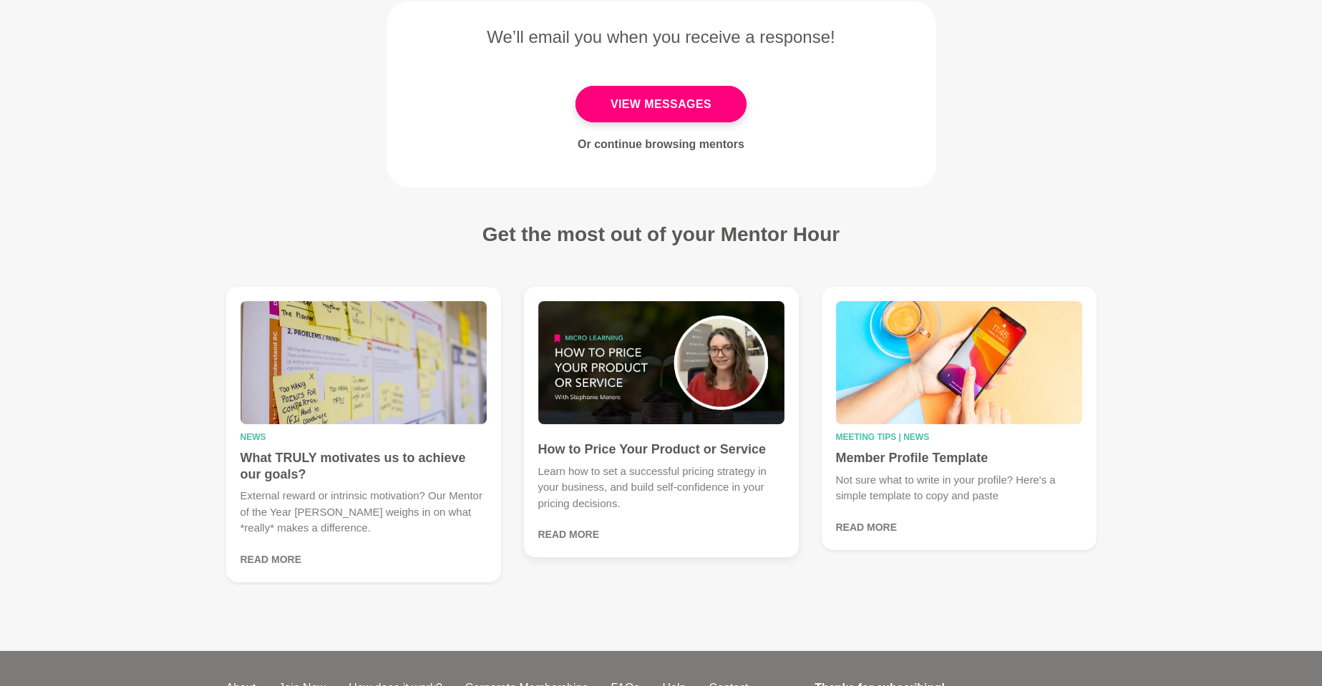
click at [657, 386] on img at bounding box center [661, 362] width 246 height 123
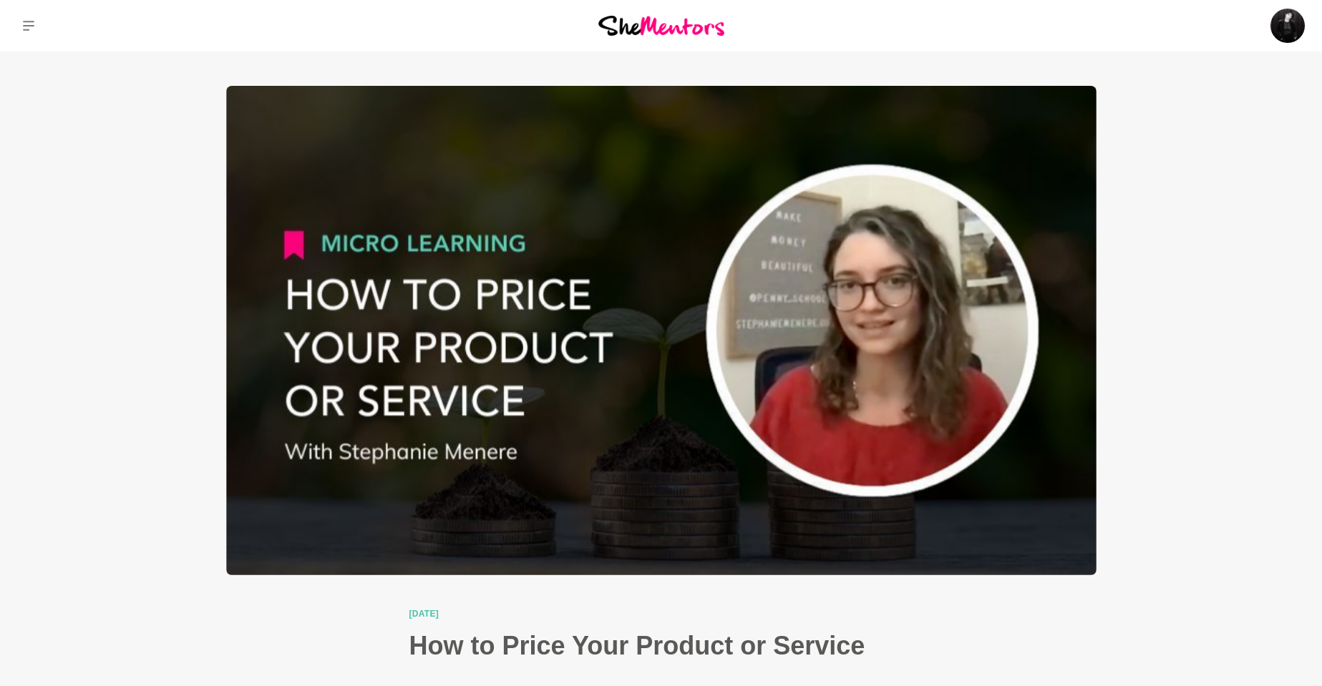
scroll to position [208, 0]
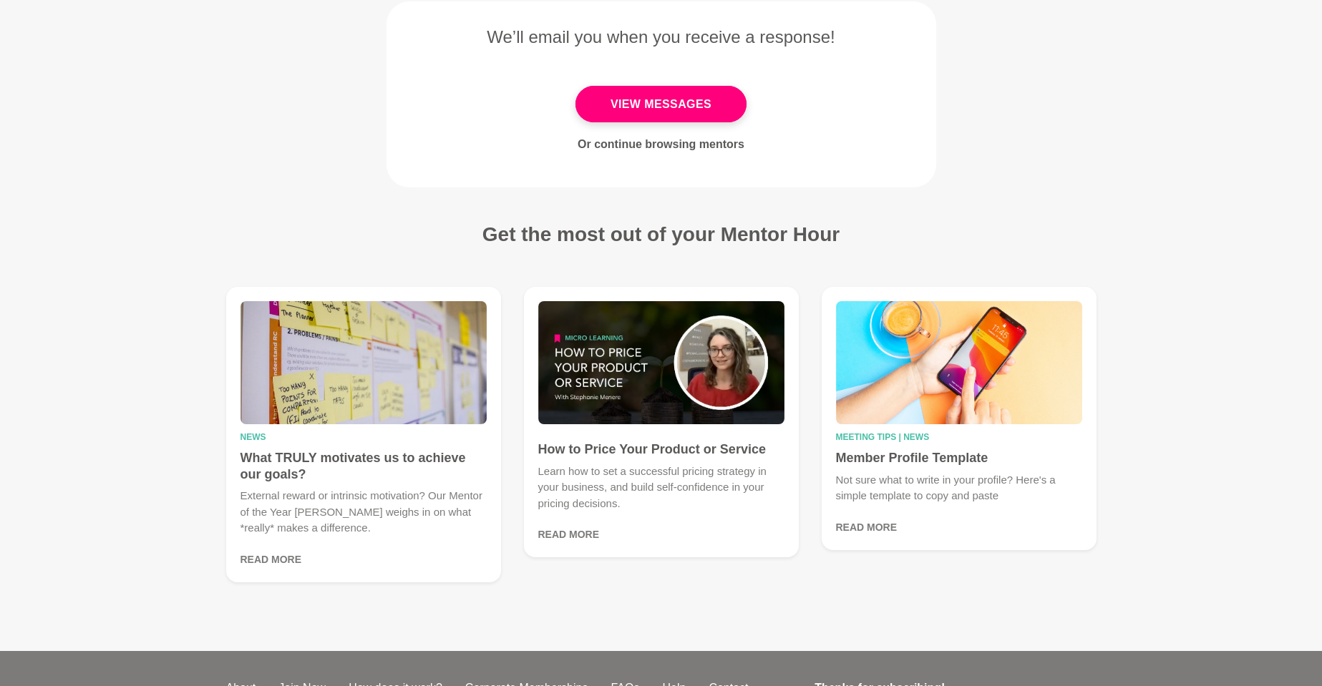
scroll to position [150, 0]
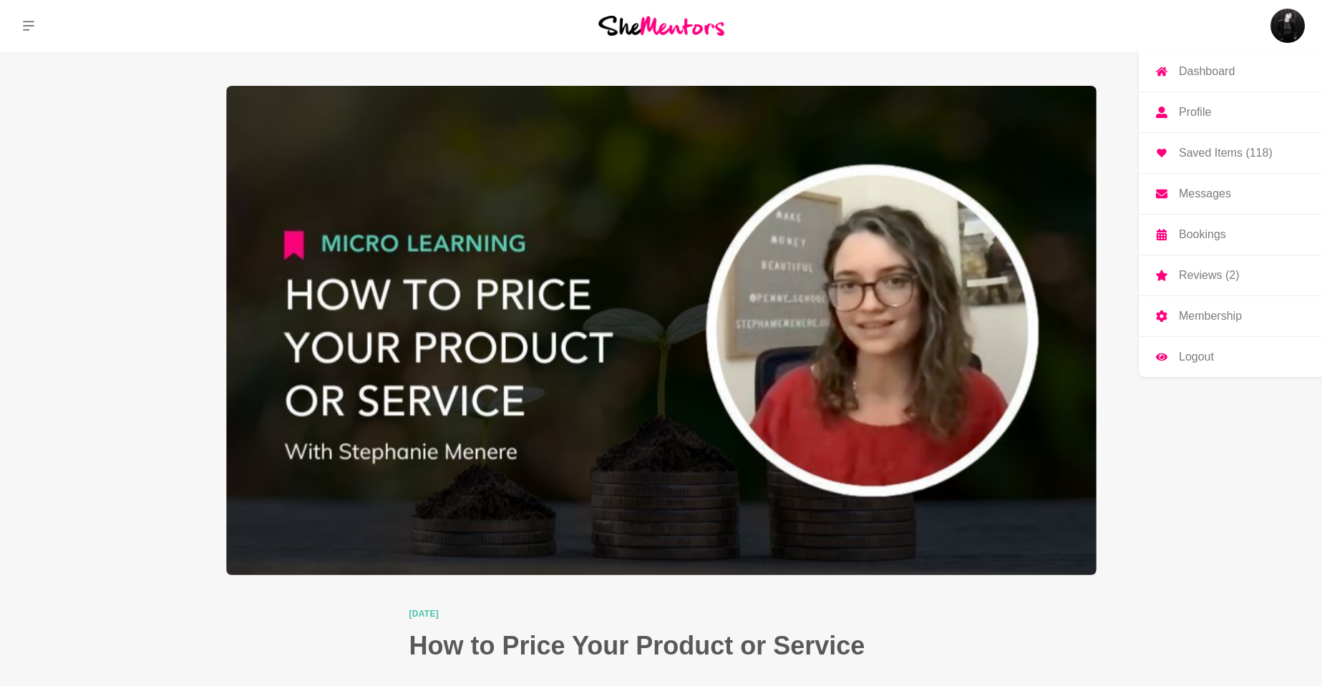
click at [1188, 74] on p "Dashboard" at bounding box center [1207, 71] width 56 height 11
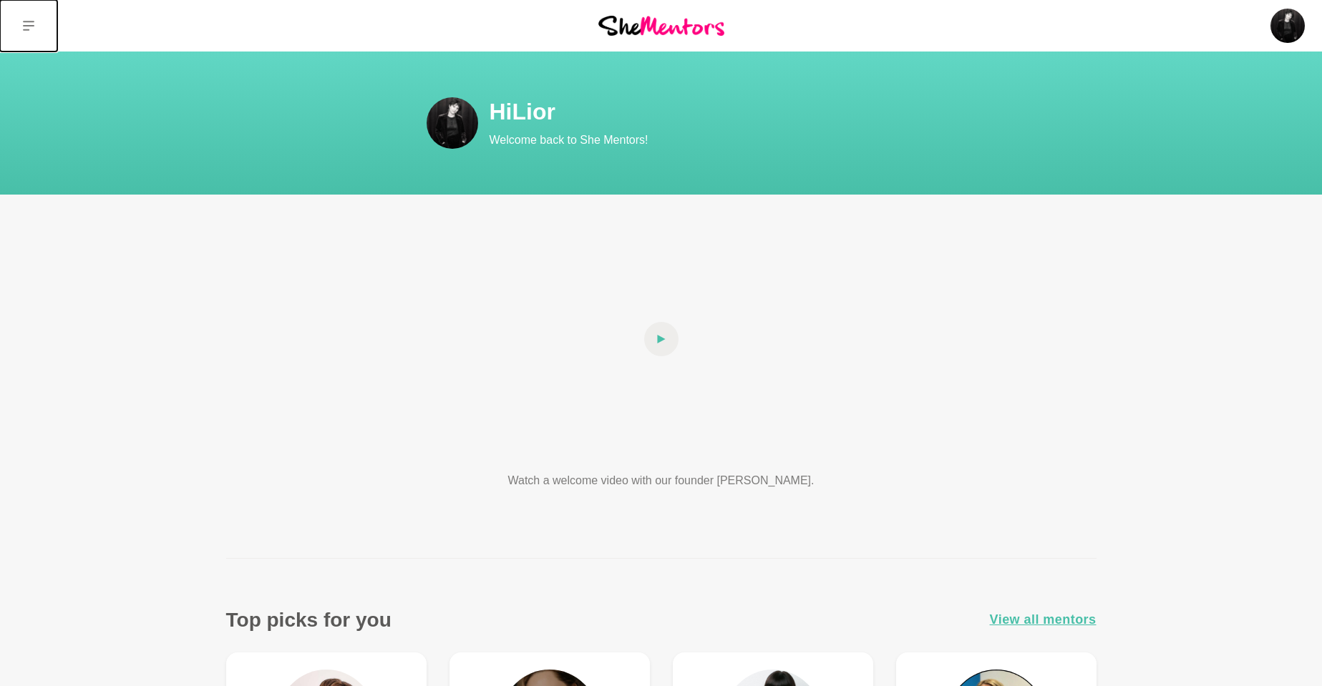
click at [25, 20] on icon at bounding box center [28, 25] width 11 height 11
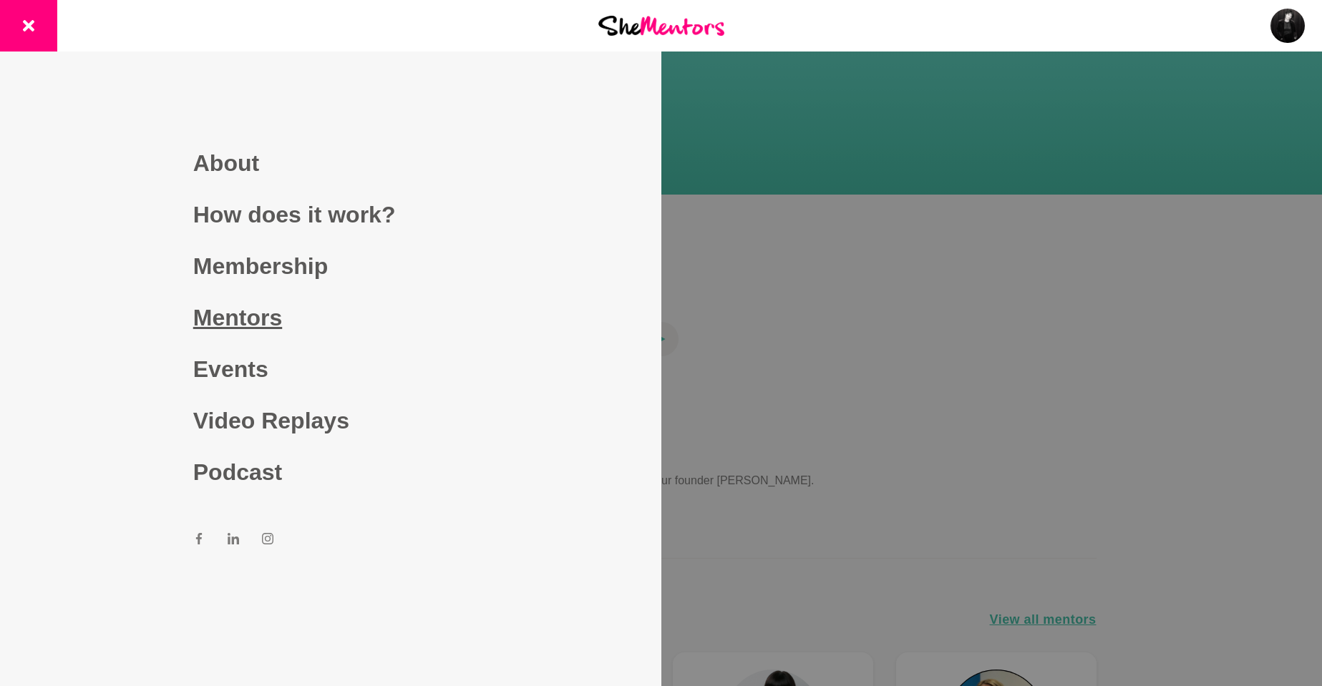
click at [265, 329] on link "Mentors" at bounding box center [330, 318] width 275 height 52
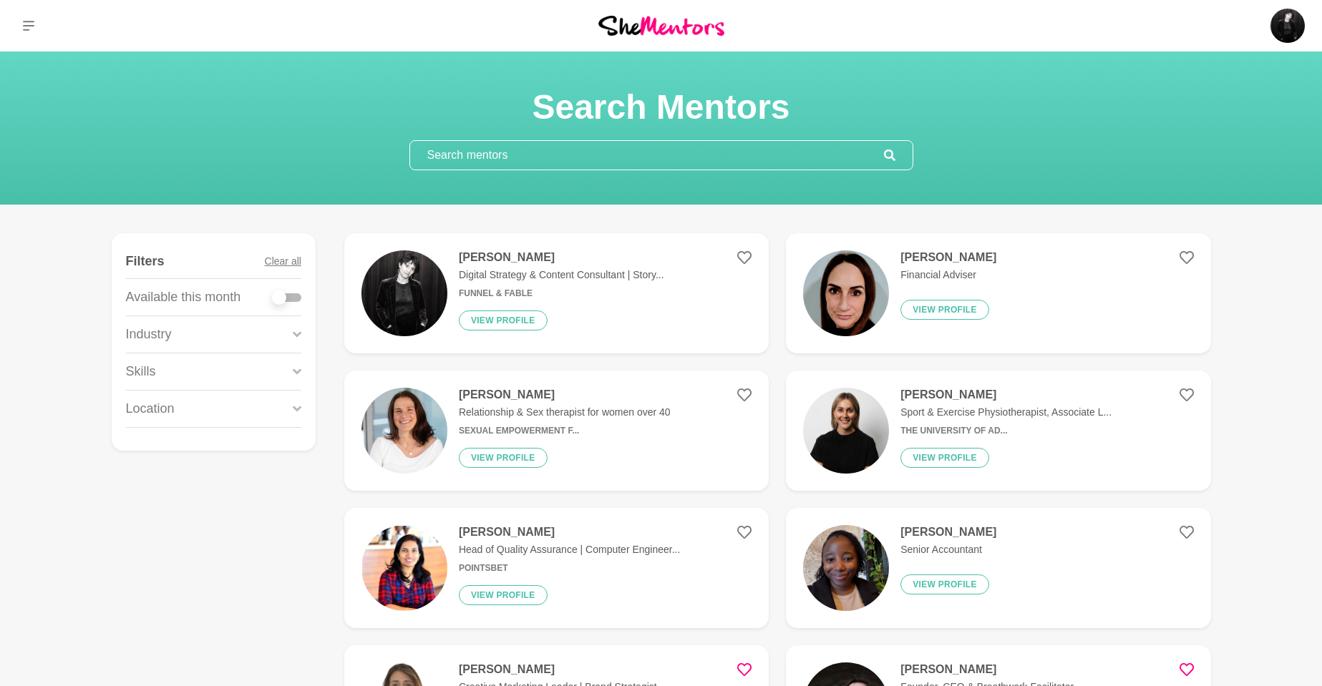
click at [494, 148] on input "text" at bounding box center [647, 155] width 474 height 29
type input "[PERSON_NAME]"
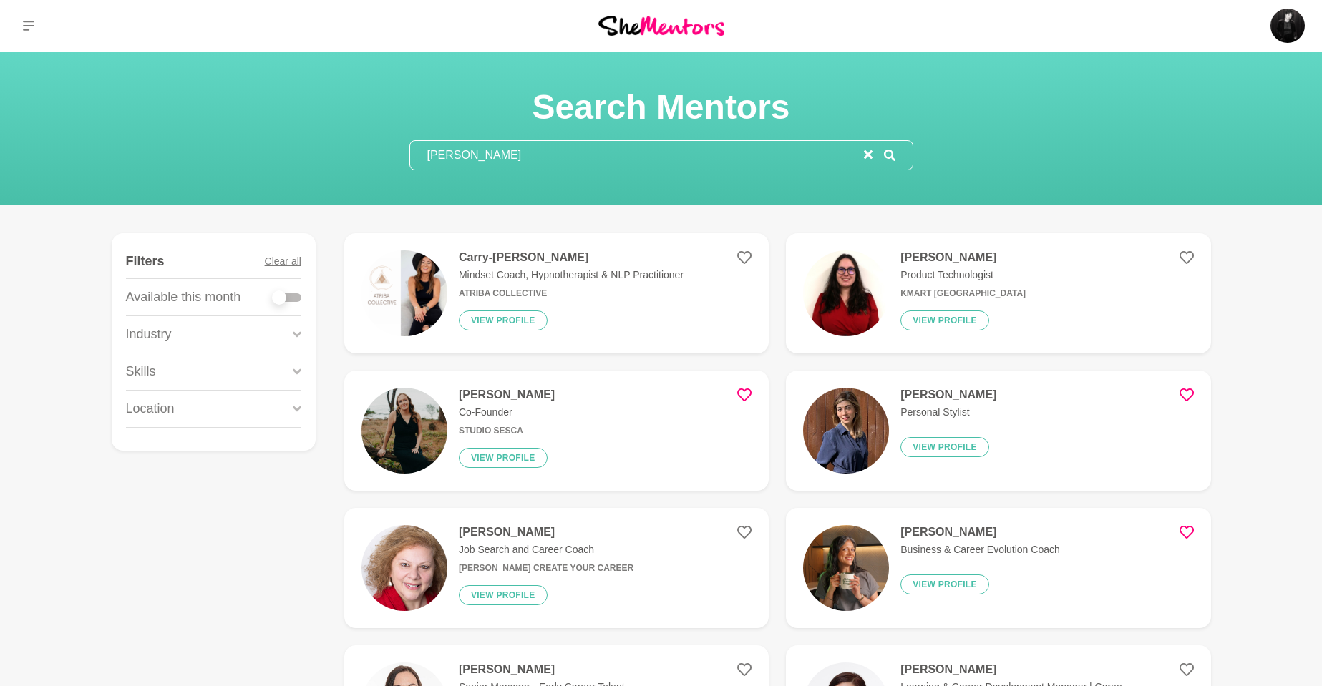
click at [535, 270] on p "Mindset Coach, Hypnotherapist & NLP Practitioner" at bounding box center [571, 275] width 225 height 15
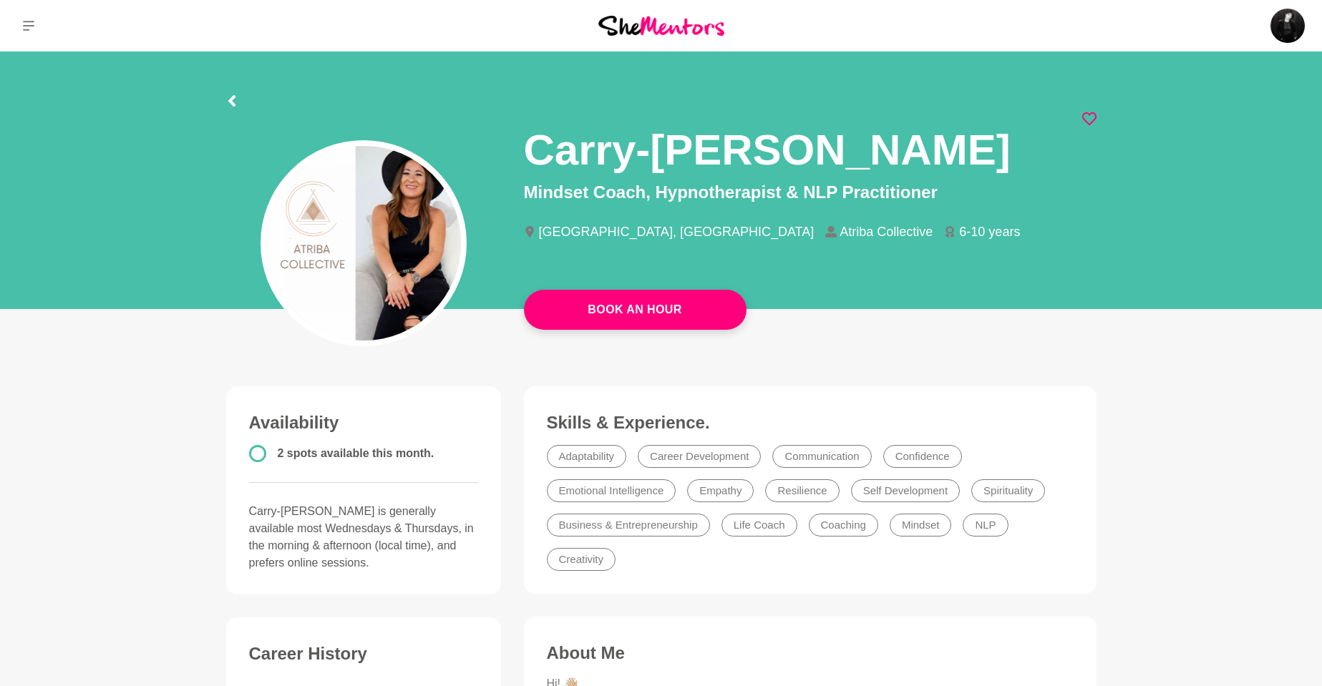
click at [1089, 113] on icon at bounding box center [1089, 119] width 14 height 14
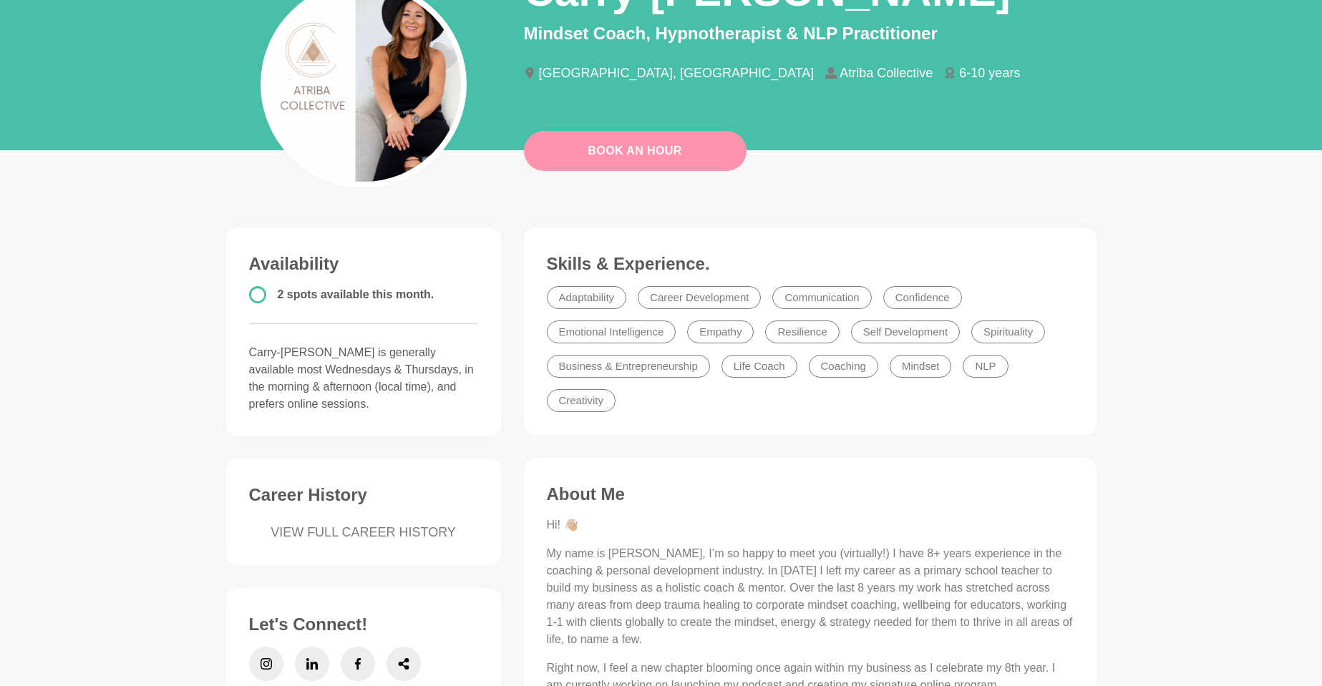
scroll to position [268, 0]
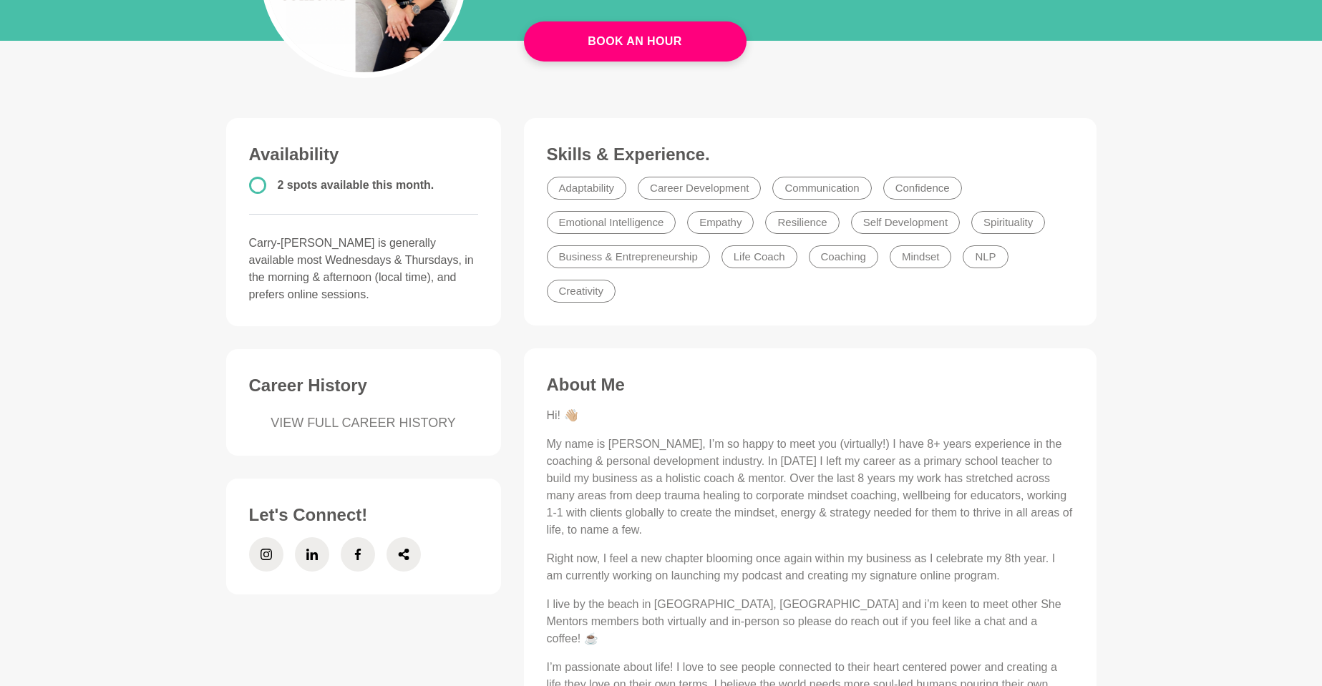
click at [269, 535] on li at bounding box center [266, 555] width 46 height 46
click at [263, 561] on icon at bounding box center [266, 554] width 11 height 34
click at [318, 555] on span at bounding box center [312, 554] width 34 height 34
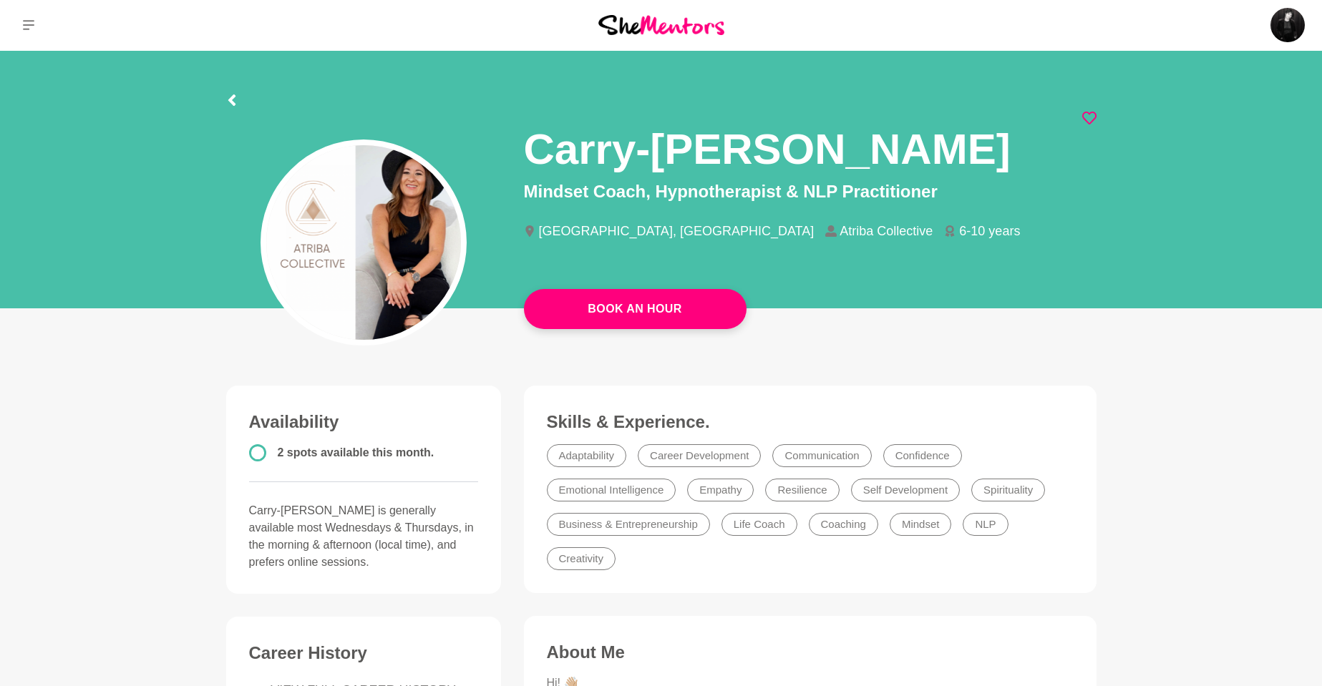
scroll to position [0, 0]
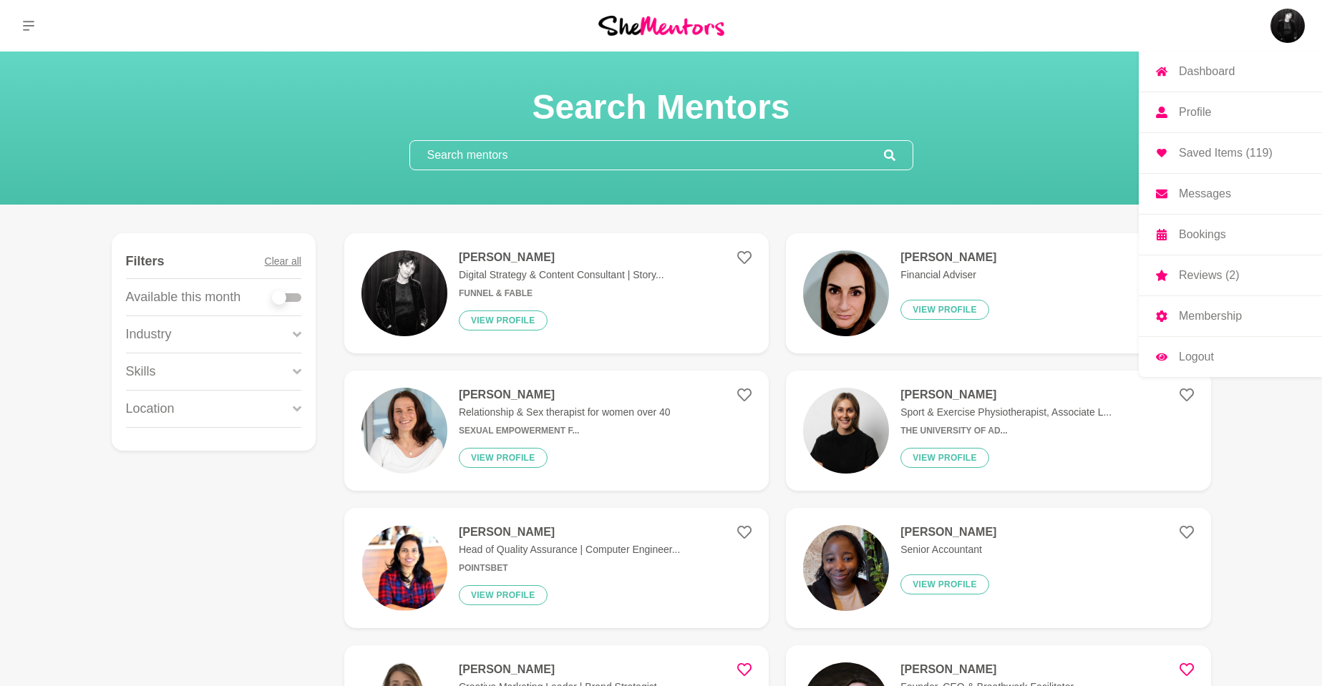
click at [1296, 17] on img at bounding box center [1287, 26] width 34 height 34
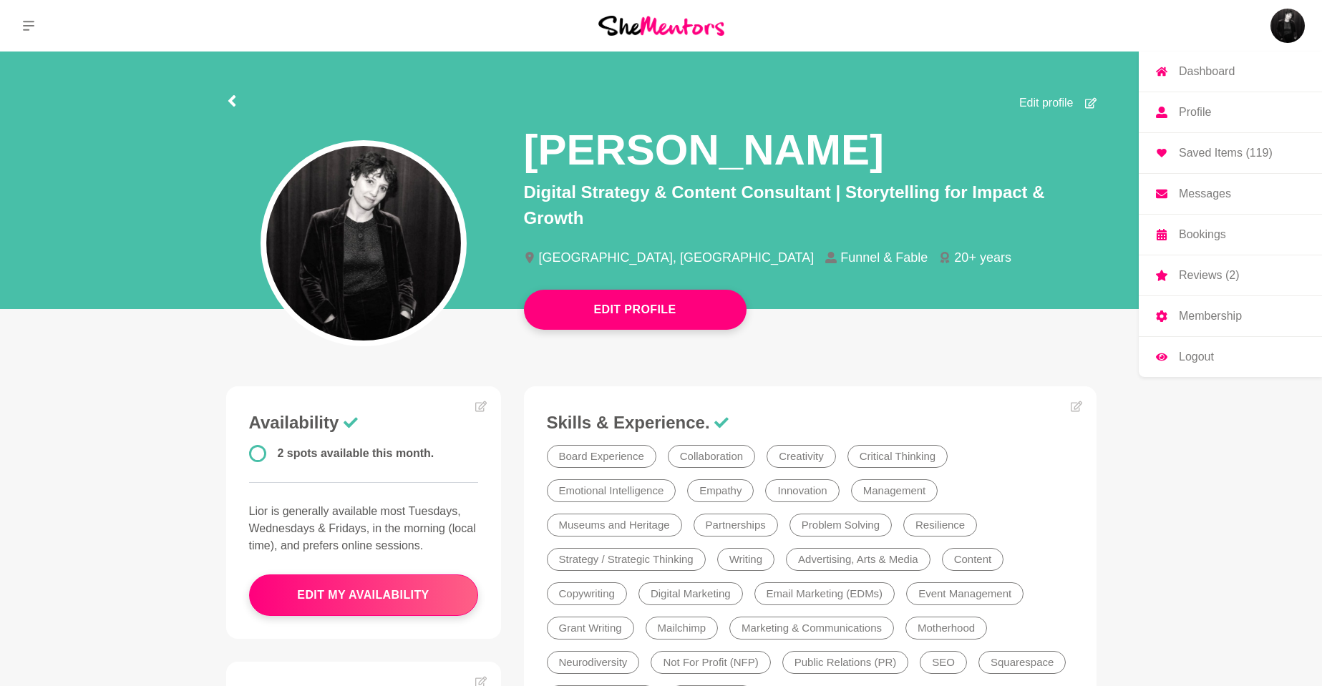
click at [1212, 77] on p "Dashboard" at bounding box center [1207, 71] width 56 height 11
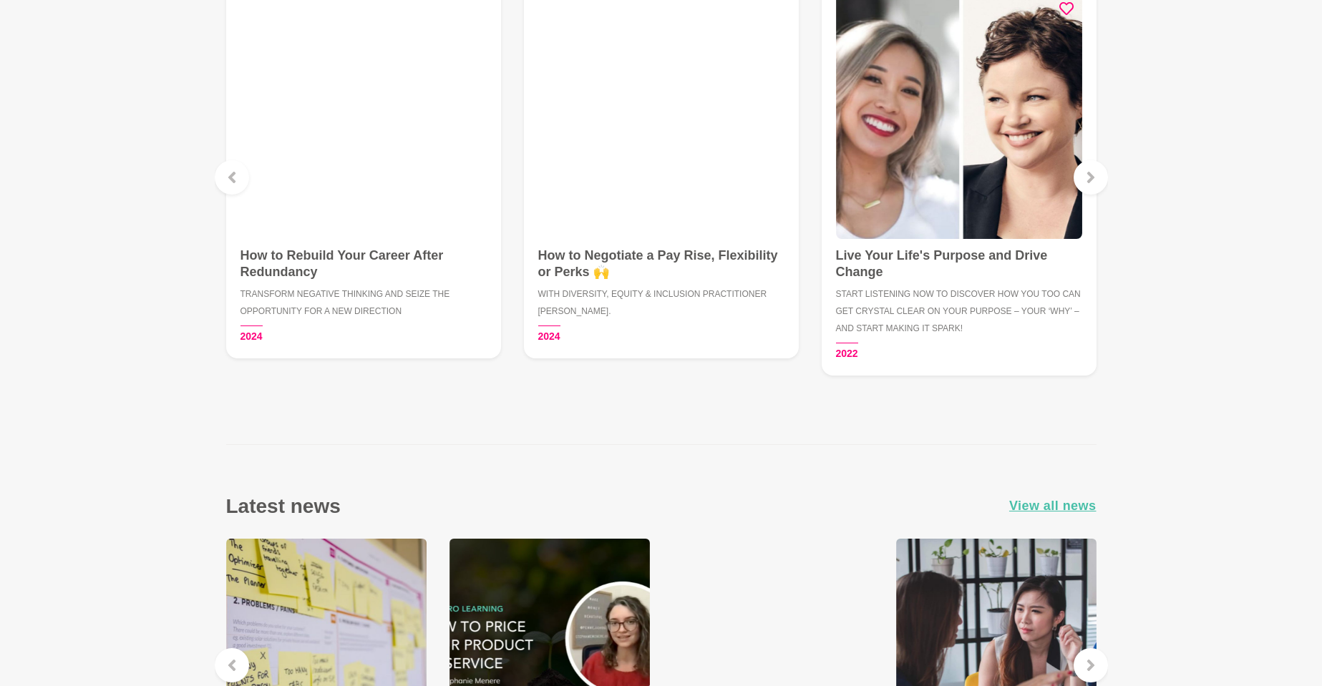
scroll to position [2223, 0]
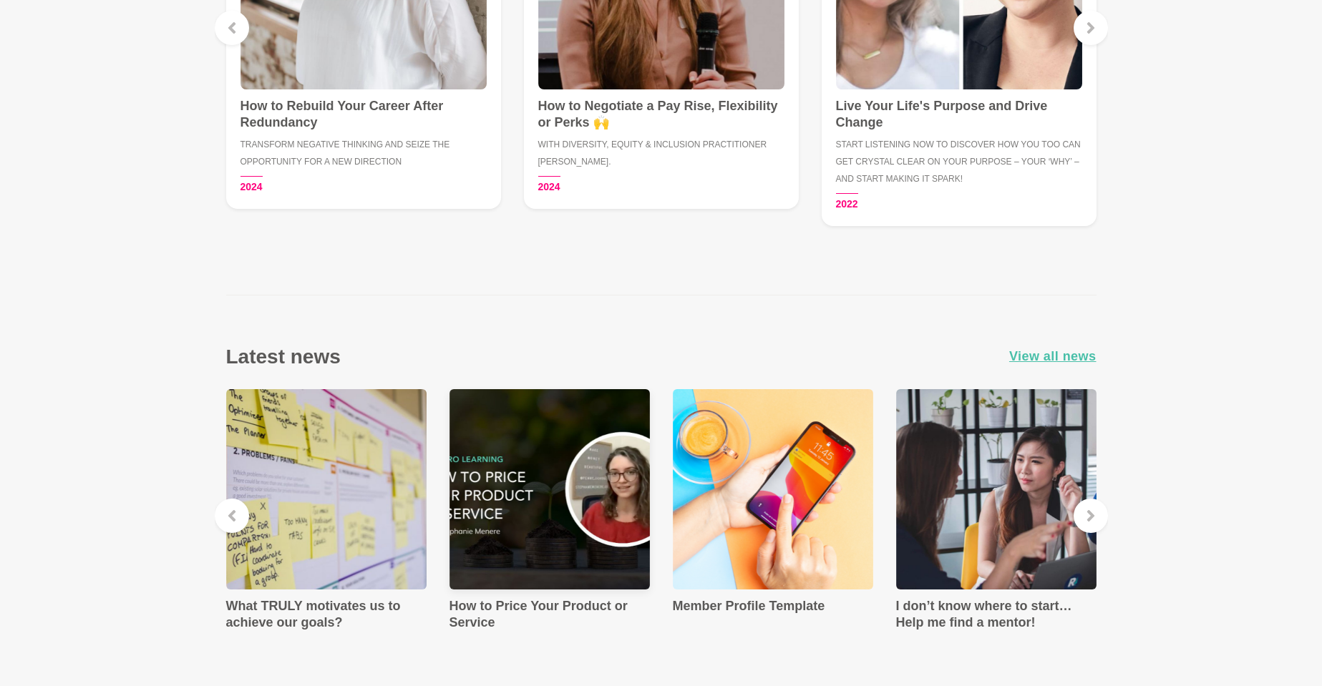
click at [537, 482] on img at bounding box center [549, 489] width 200 height 200
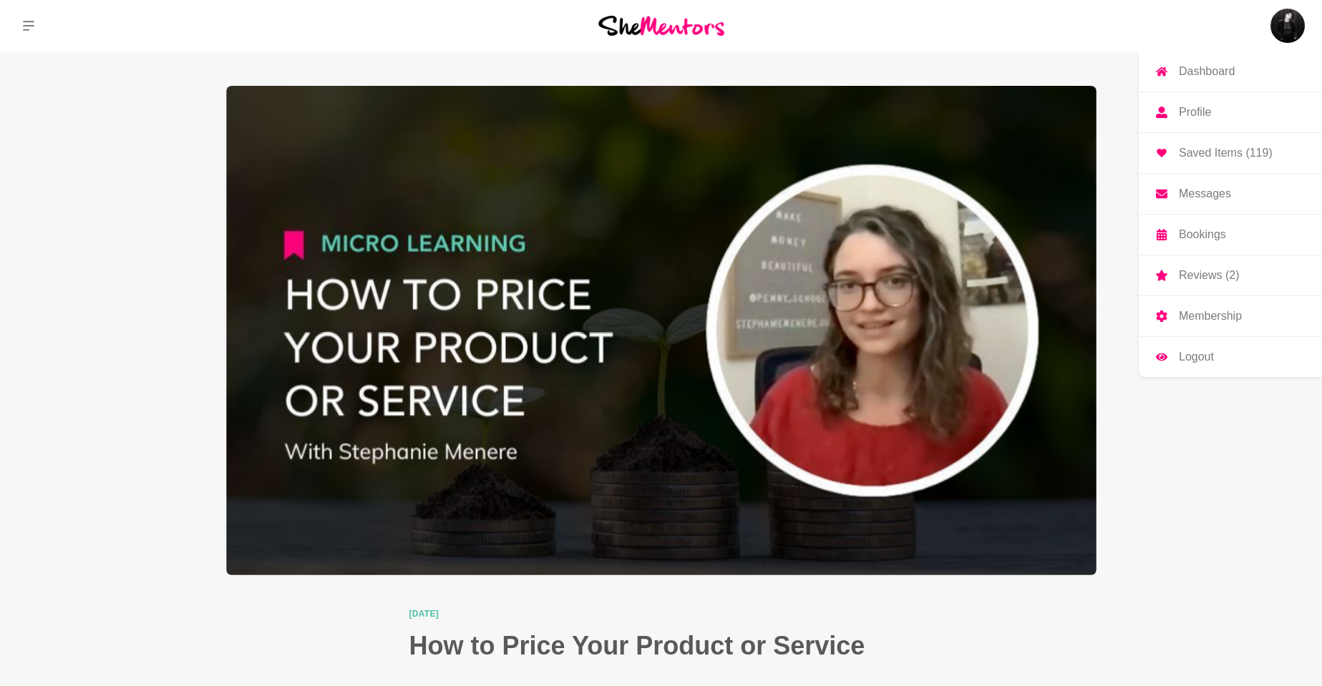
click at [1285, 19] on img at bounding box center [1287, 26] width 34 height 34
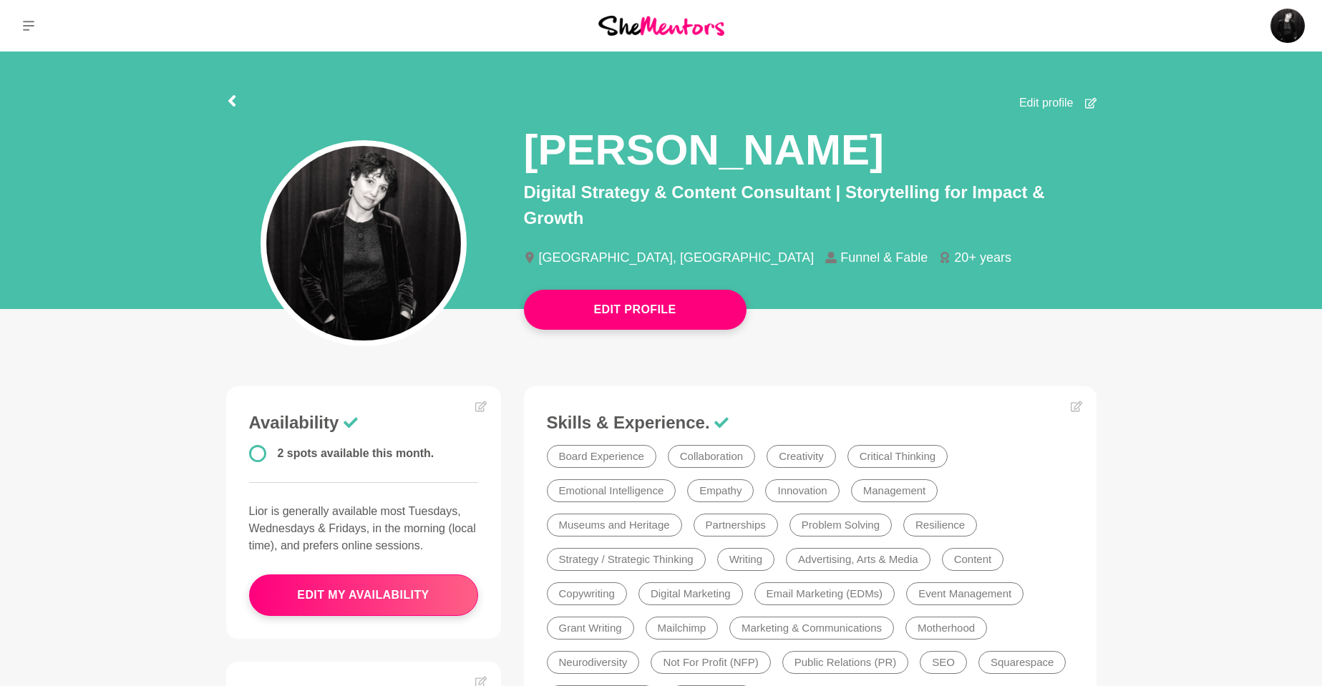
click at [1208, 77] on div "Edit Profile" at bounding box center [661, 181] width 1322 height 258
drag, startPoint x: 528, startPoint y: 190, endPoint x: 834, endPoint y: 195, distance: 305.6
click at [834, 195] on p "Digital Strategy & Content Consultant | Storytelling for Impact & Growth" at bounding box center [810, 206] width 573 height 52
copy p "Digital Strategy & Content Consultant"
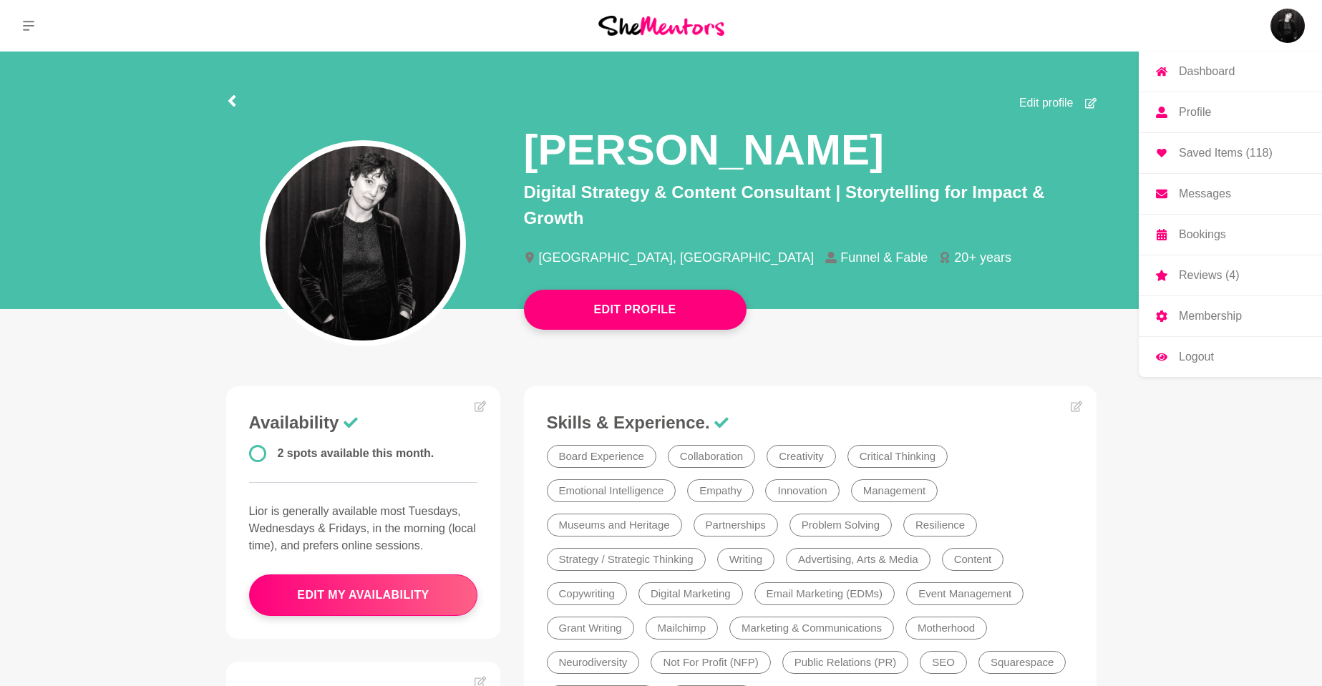
click at [1200, 276] on p "Reviews (4)" at bounding box center [1209, 275] width 60 height 11
